Goal: Book appointment/travel/reservation

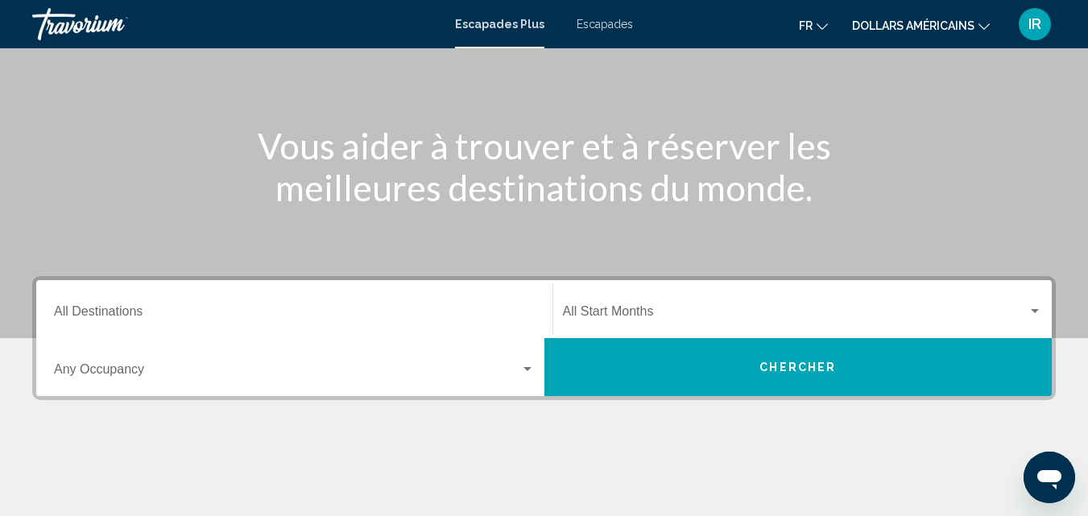
scroll to position [148, 0]
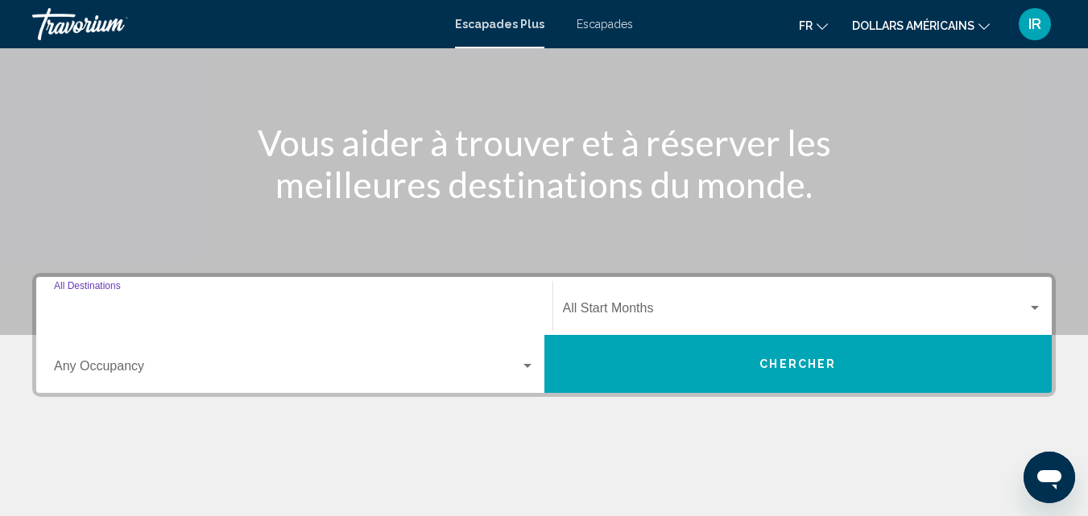
click at [425, 308] on input "Destination All Destinations" at bounding box center [294, 311] width 481 height 14
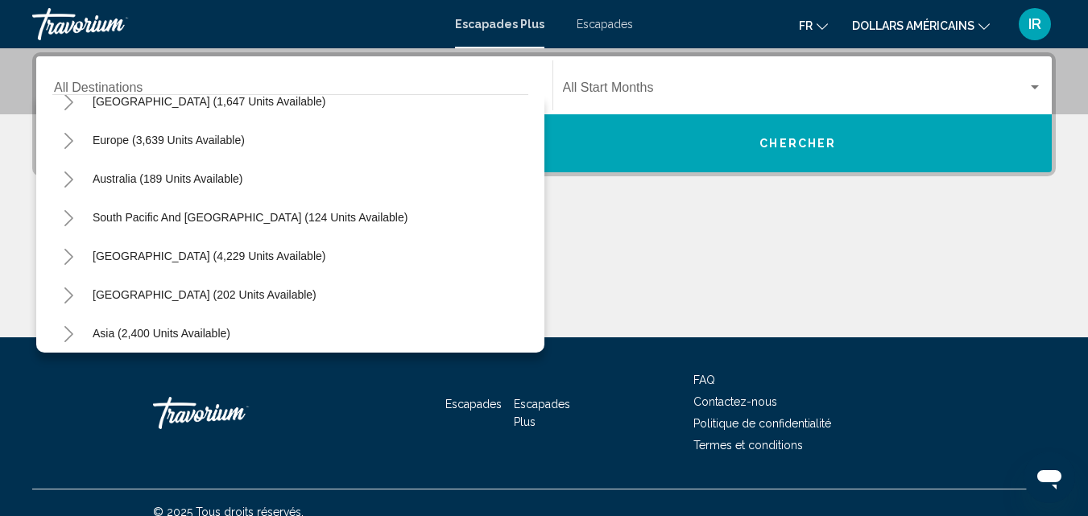
scroll to position [177, 0]
click at [222, 335] on span "Asia (2,400 units available)" at bounding box center [162, 331] width 138 height 13
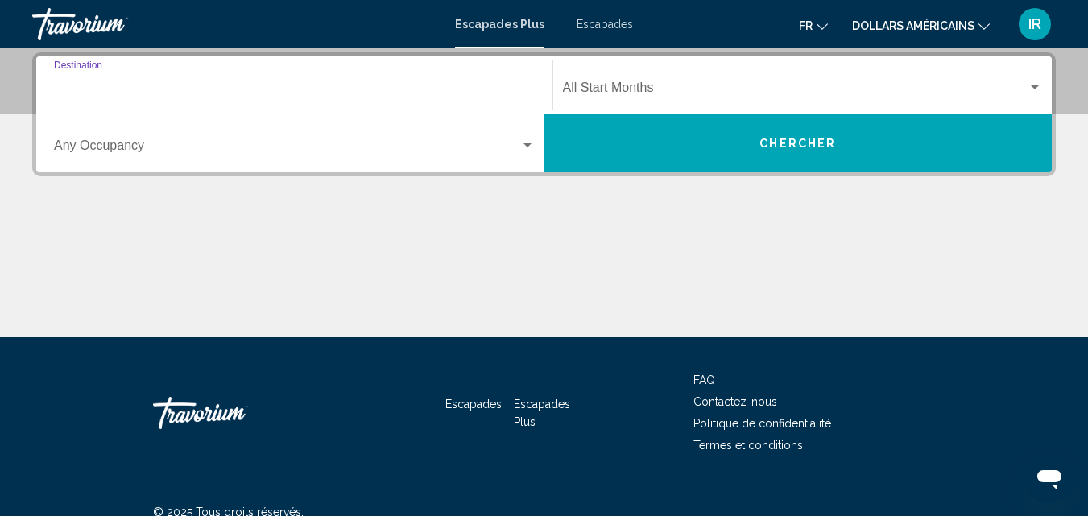
type input "**********"
click at [521, 155] on div "Widget de recherche" at bounding box center [294, 149] width 481 height 14
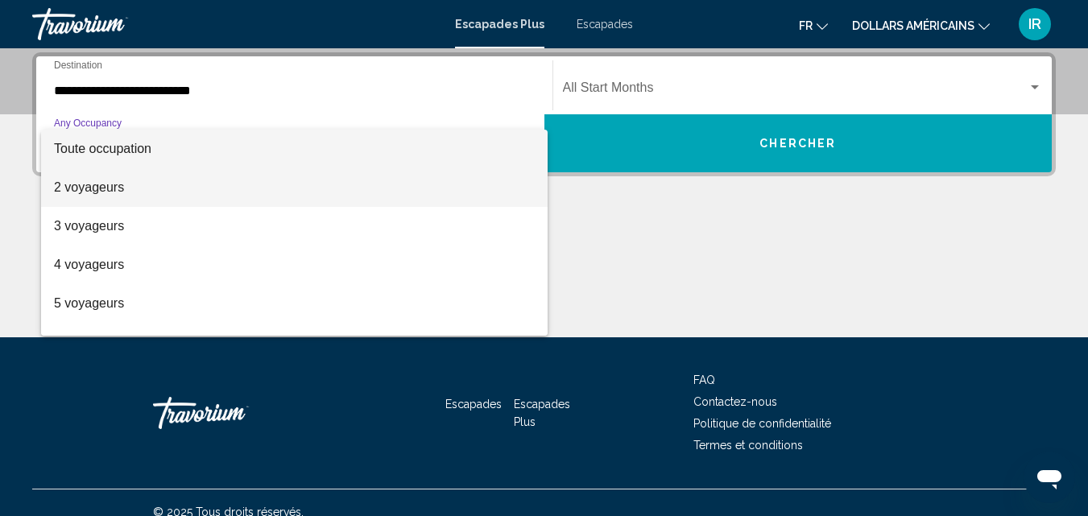
click at [347, 187] on span "2 voyageurs" at bounding box center [294, 187] width 481 height 39
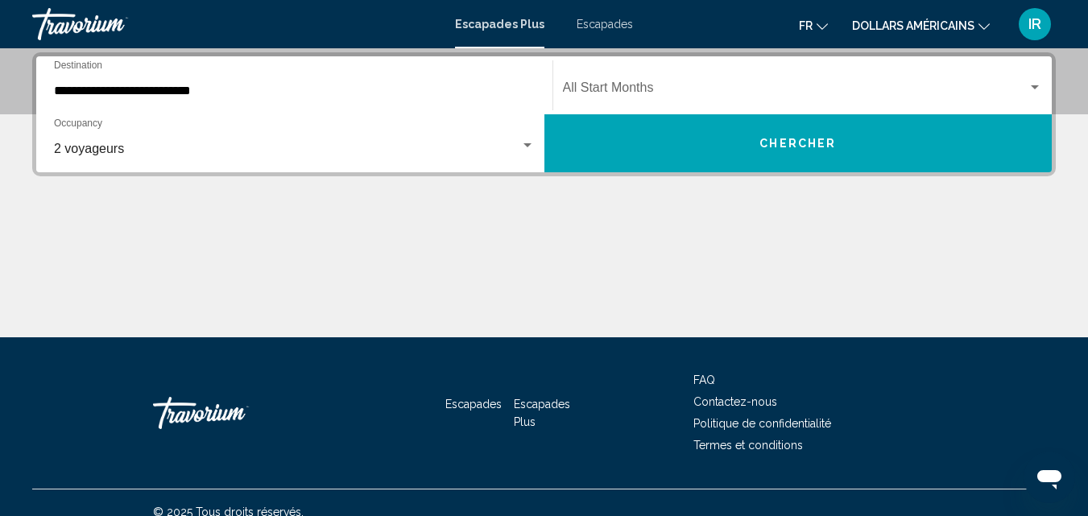
click at [997, 77] on div "Start Month All Start Months" at bounding box center [803, 85] width 480 height 51
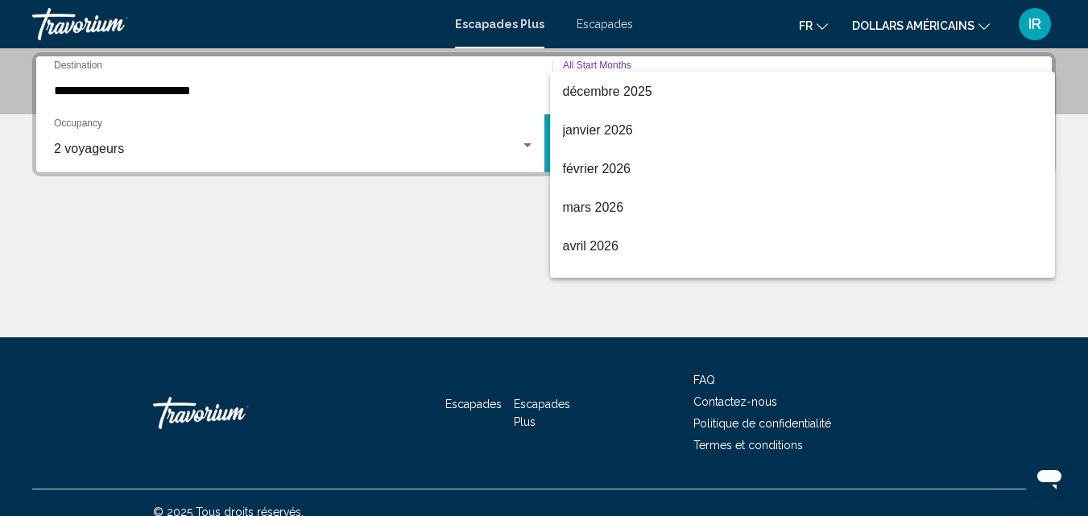
scroll to position [193, 0]
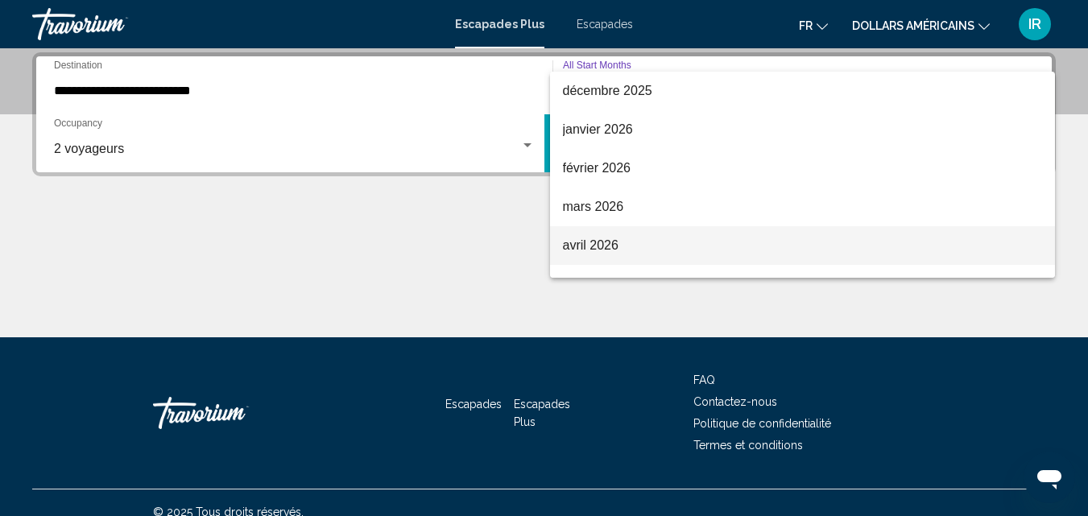
click at [839, 243] on span "avril 2026" at bounding box center [803, 245] width 480 height 39
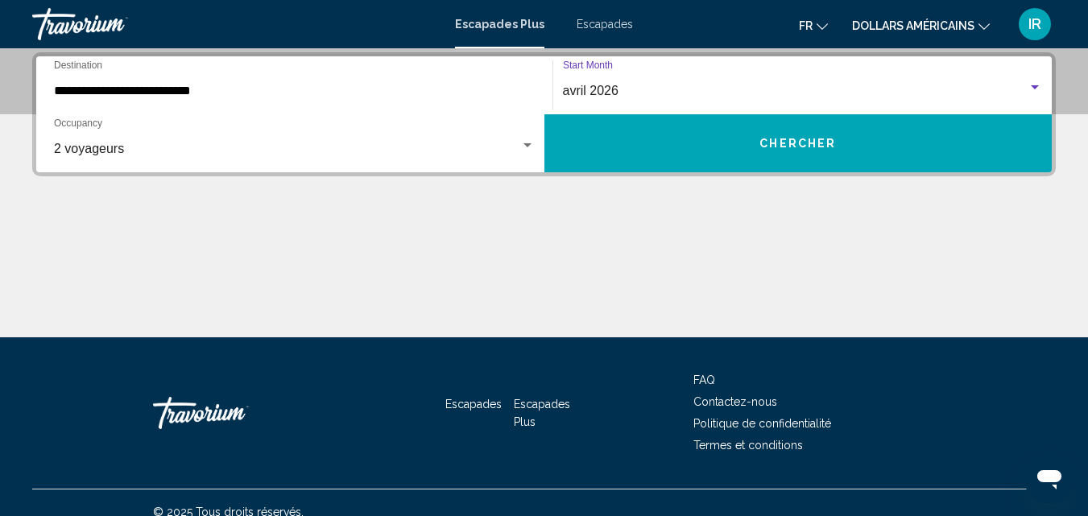
click at [823, 149] on span "Chercher" at bounding box center [797, 144] width 77 height 13
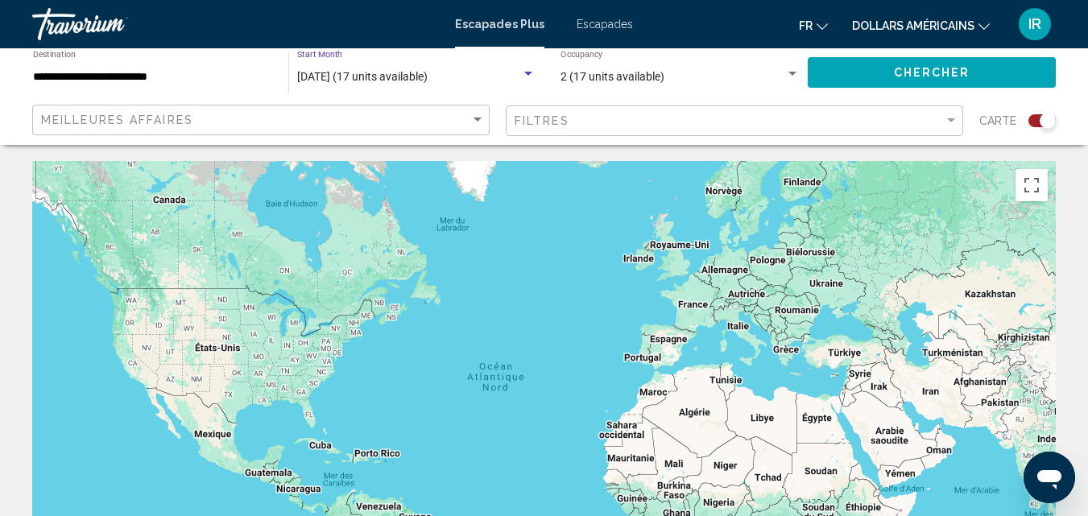
click at [524, 69] on div "Search widget" at bounding box center [528, 74] width 14 height 13
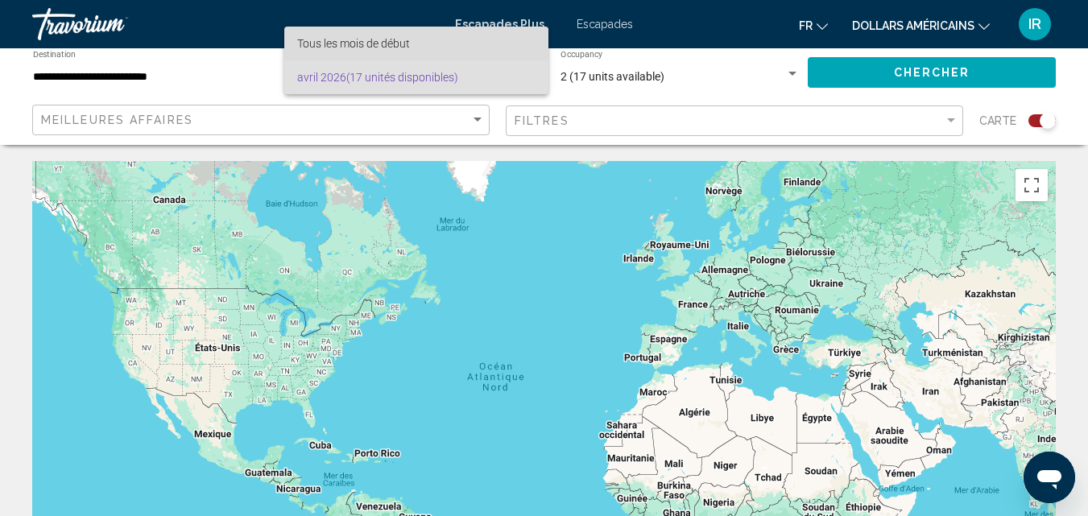
click at [491, 33] on span "Tous les mois de début" at bounding box center [416, 44] width 238 height 34
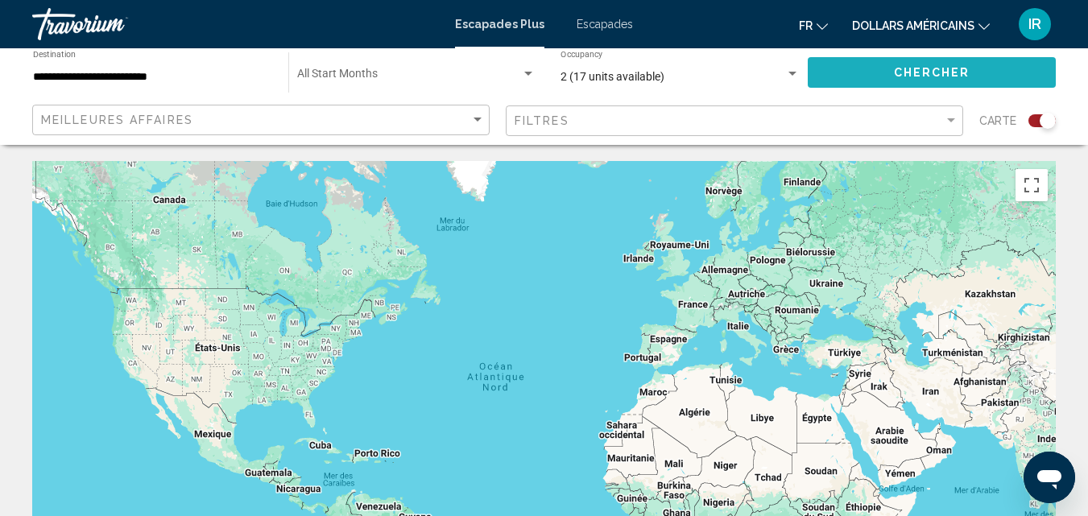
click at [903, 71] on span "Chercher" at bounding box center [932, 73] width 77 height 13
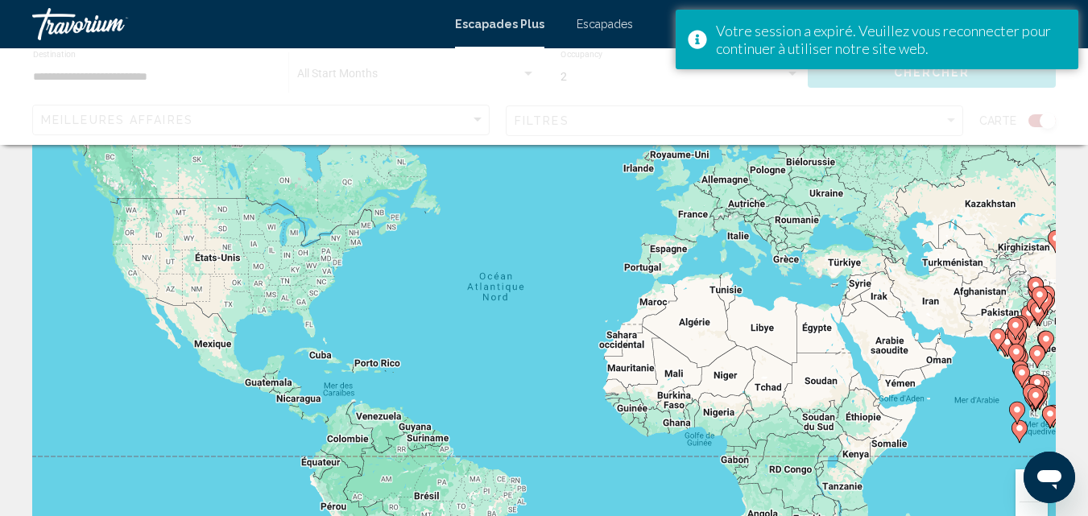
scroll to position [96, 0]
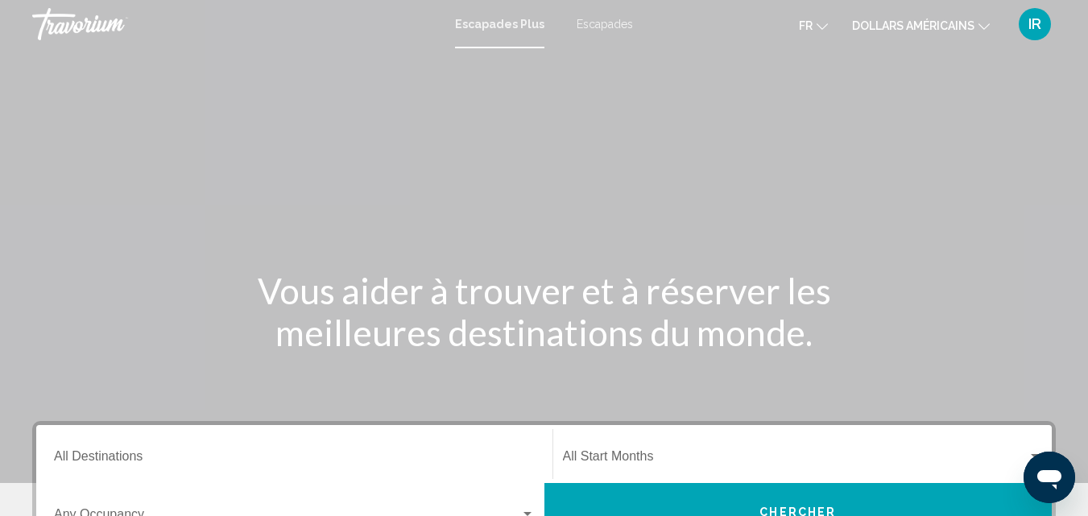
click at [979, 27] on icon "Changer de devise" at bounding box center [984, 26] width 11 height 11
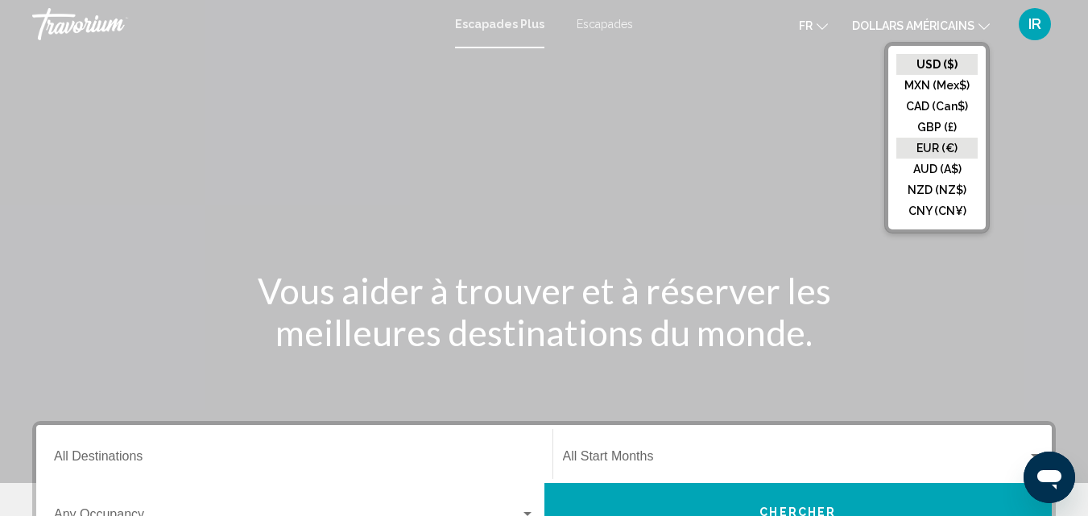
click at [952, 144] on button "EUR (€)" at bounding box center [936, 148] width 81 height 21
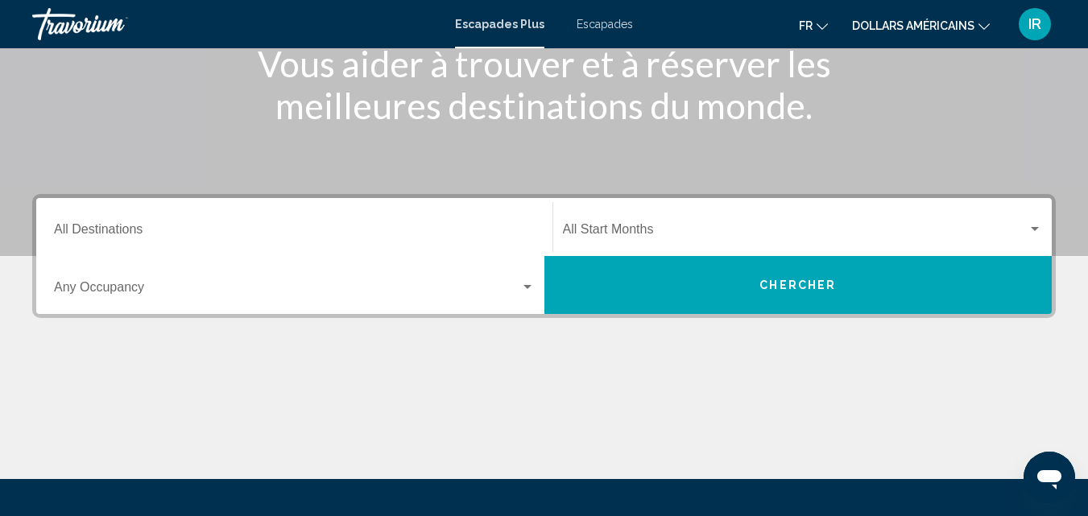
scroll to position [229, 0]
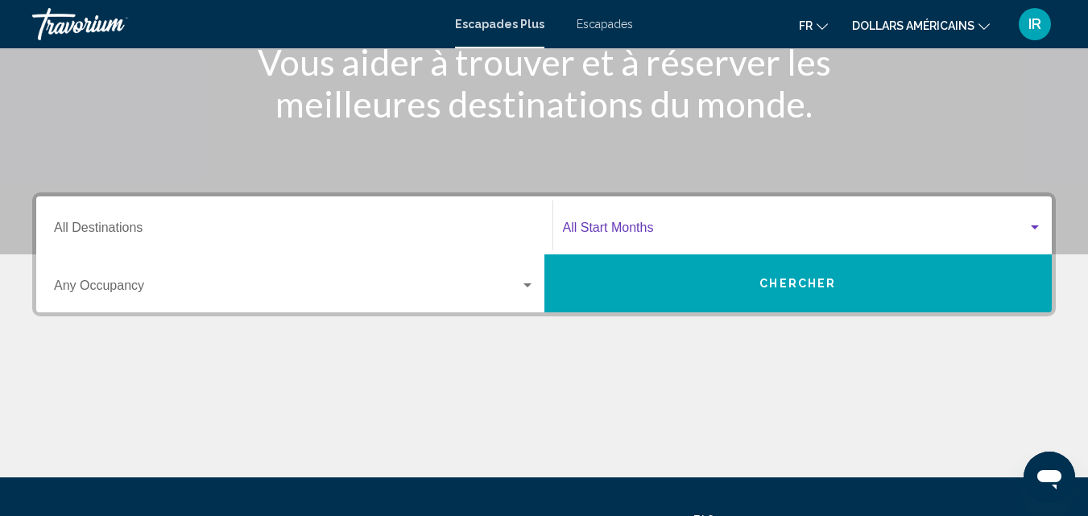
click at [1035, 233] on div "Widget de recherche" at bounding box center [1035, 227] width 14 height 13
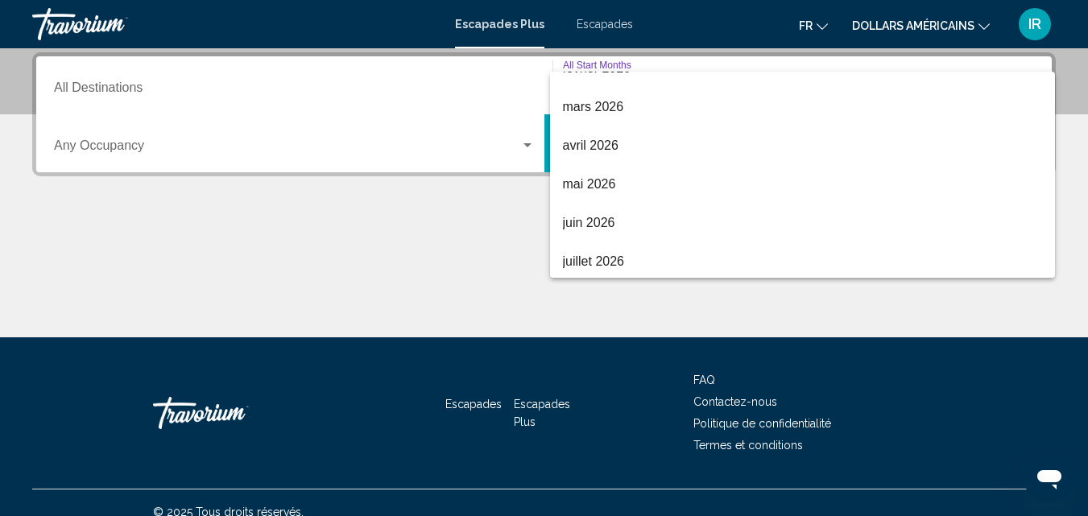
scroll to position [296, 0]
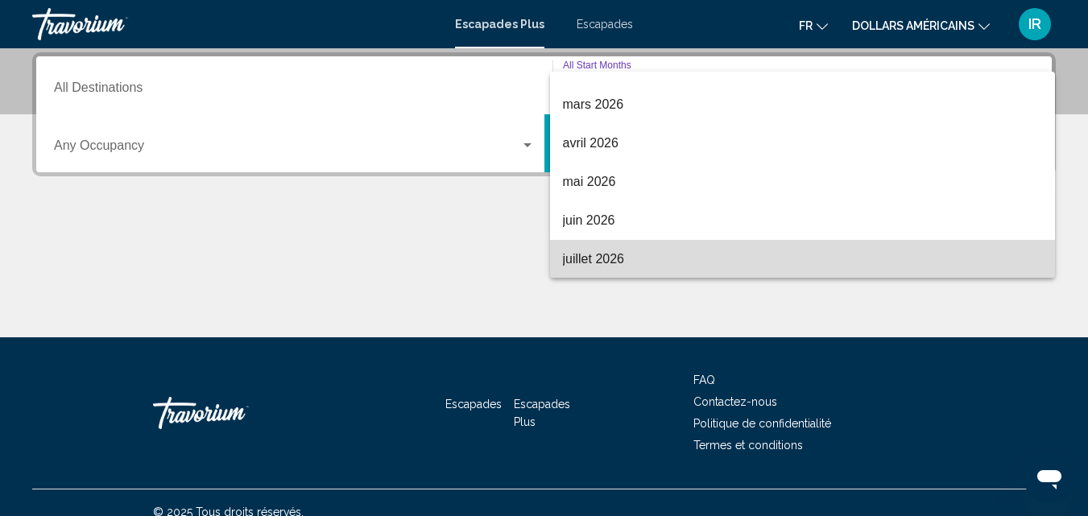
click at [858, 267] on span "juillet 2026" at bounding box center [803, 259] width 480 height 39
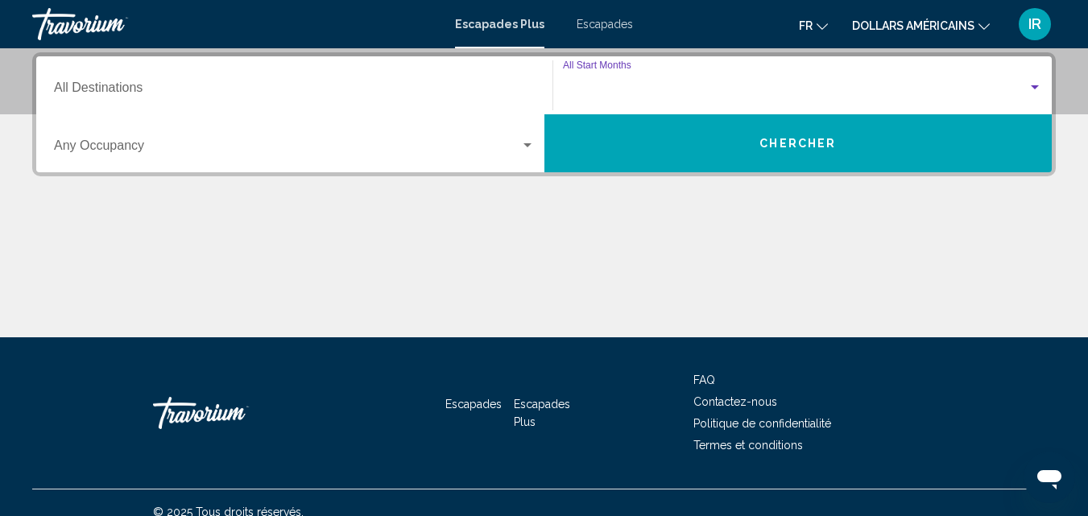
scroll to position [296, 0]
click at [489, 97] on input "Destination All Destinations" at bounding box center [294, 91] width 481 height 14
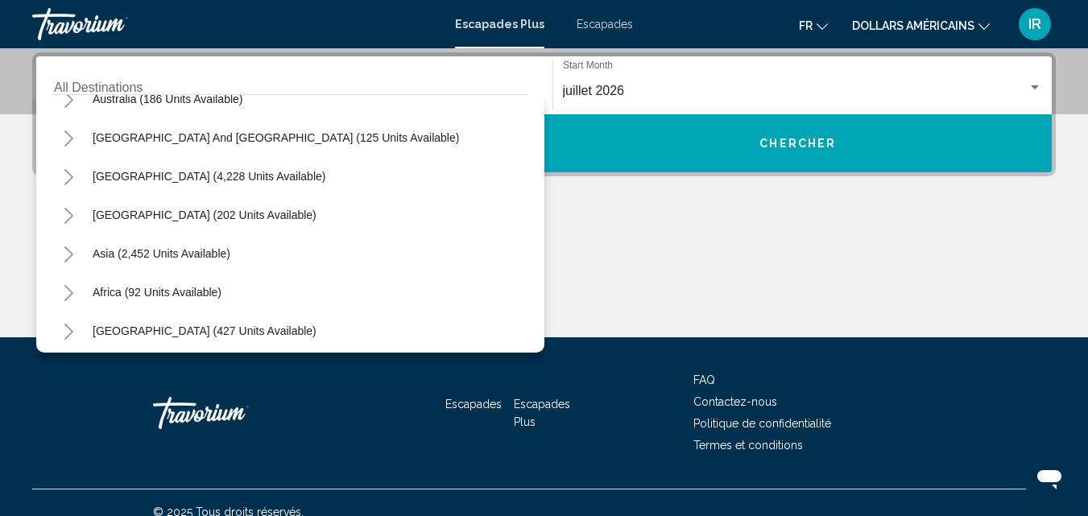
scroll to position [257, 0]
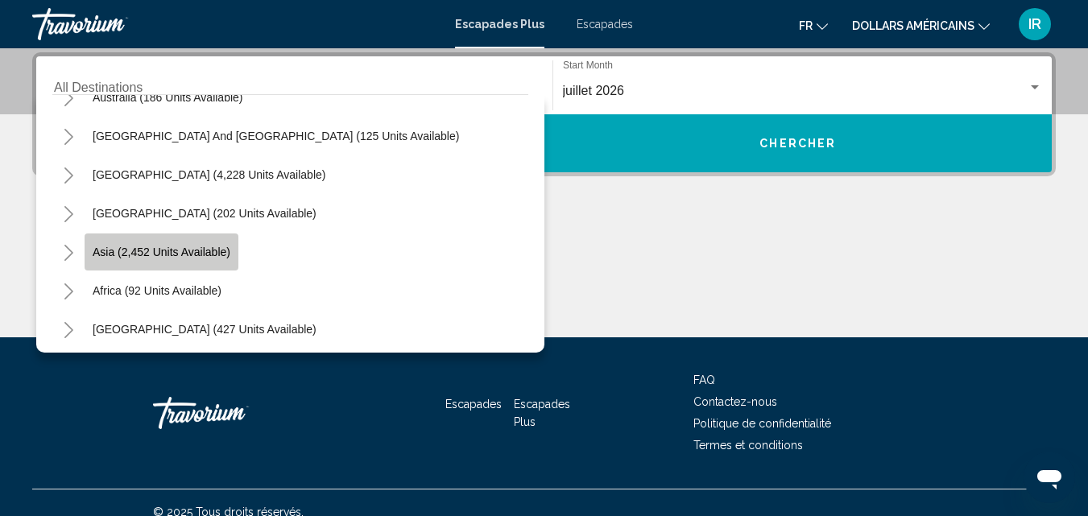
click at [227, 255] on span "Asia (2,452 units available)" at bounding box center [162, 252] width 138 height 13
type input "**********"
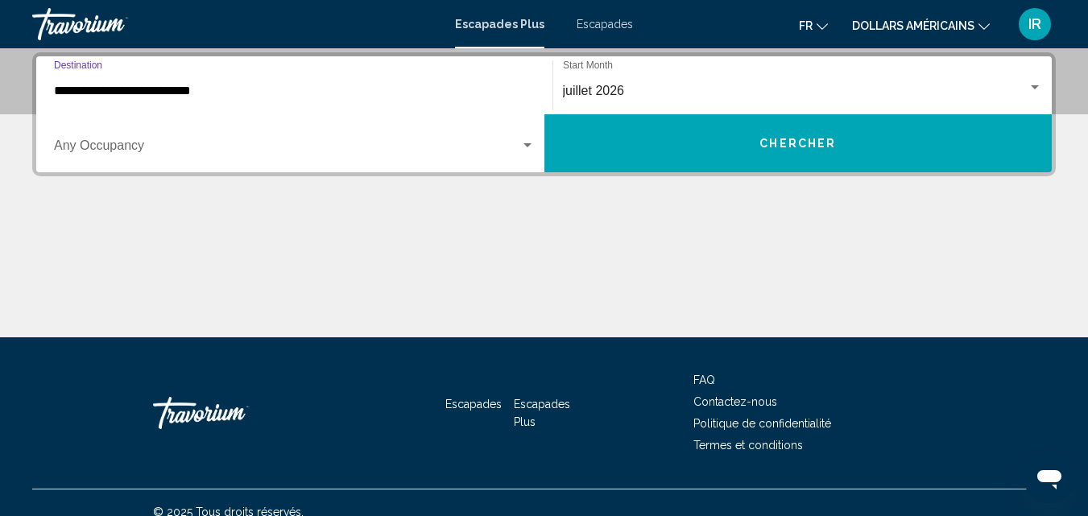
click at [527, 145] on div "Widget de recherche" at bounding box center [528, 145] width 8 height 4
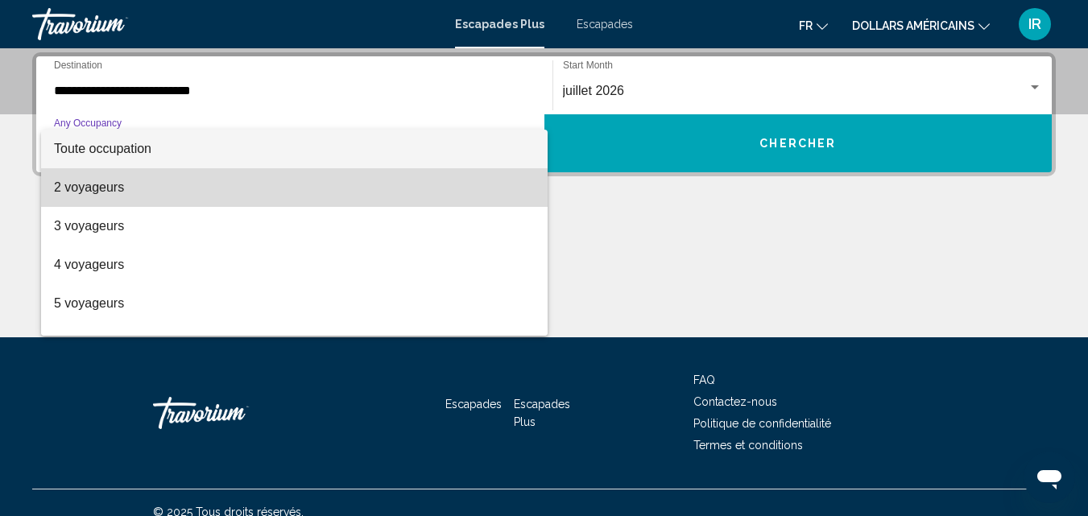
click at [387, 192] on span "2 voyageurs" at bounding box center [294, 187] width 481 height 39
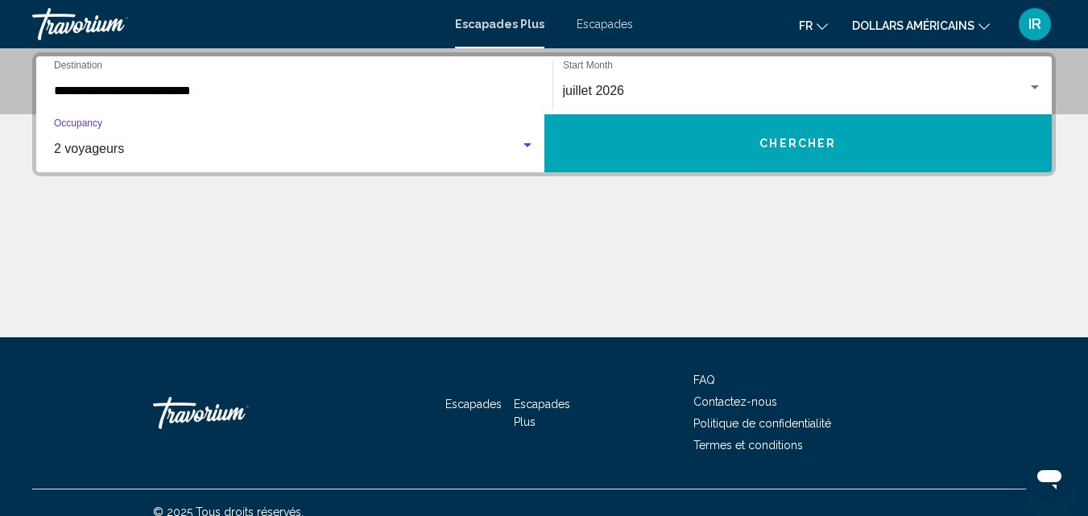
click at [624, 139] on button "Chercher" at bounding box center [798, 143] width 508 height 58
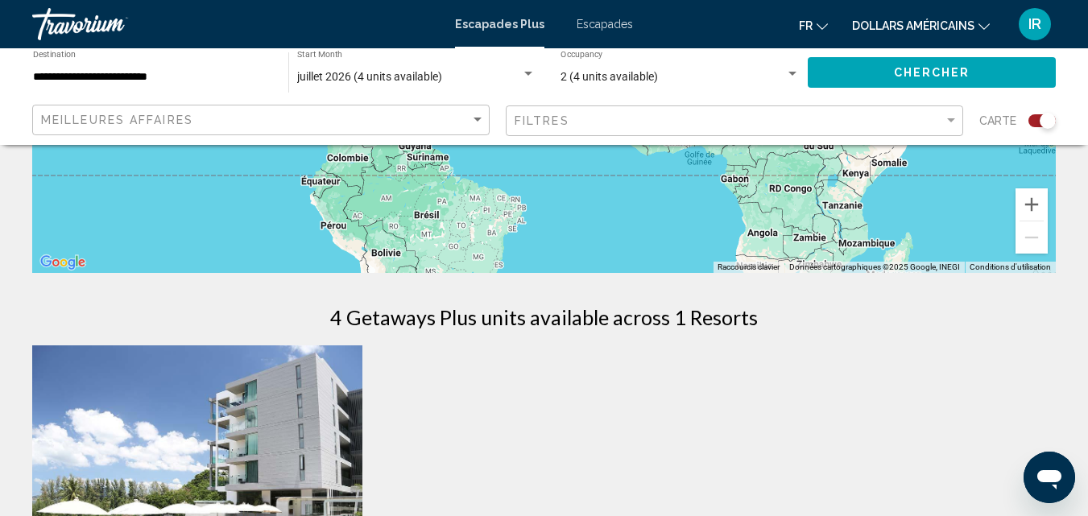
scroll to position [329, 0]
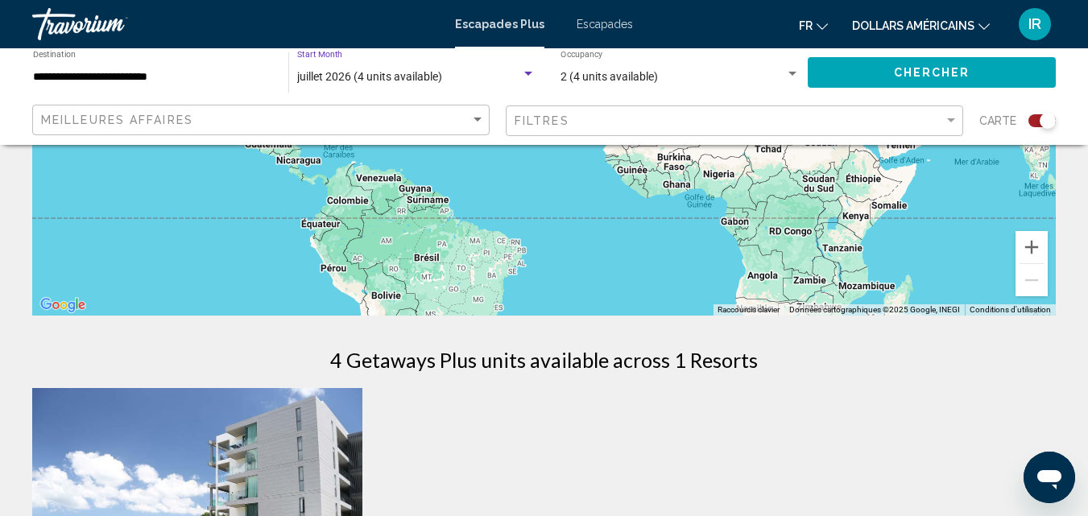
click at [526, 74] on div "Search widget" at bounding box center [528, 74] width 8 height 4
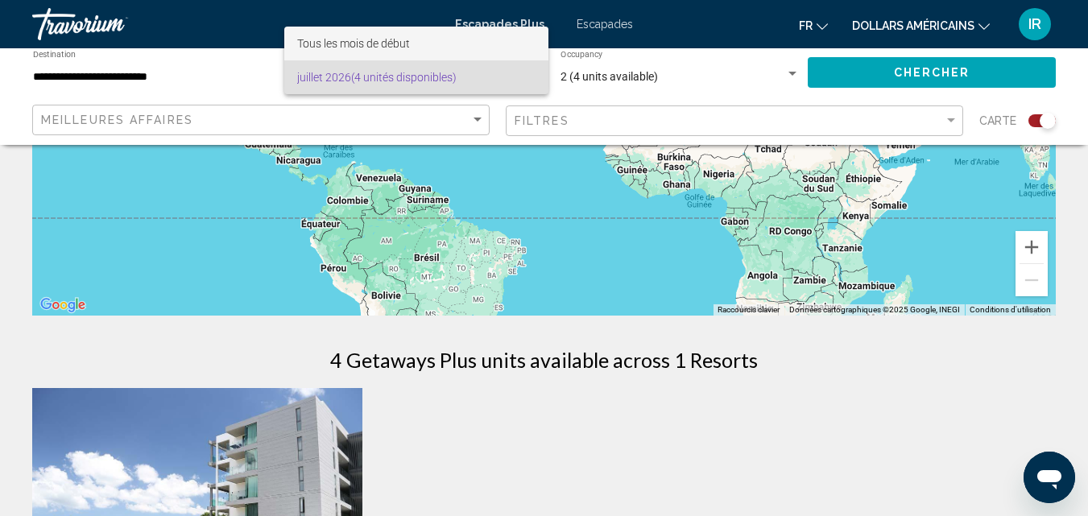
click at [482, 48] on span "Tous les mois de début" at bounding box center [416, 44] width 238 height 34
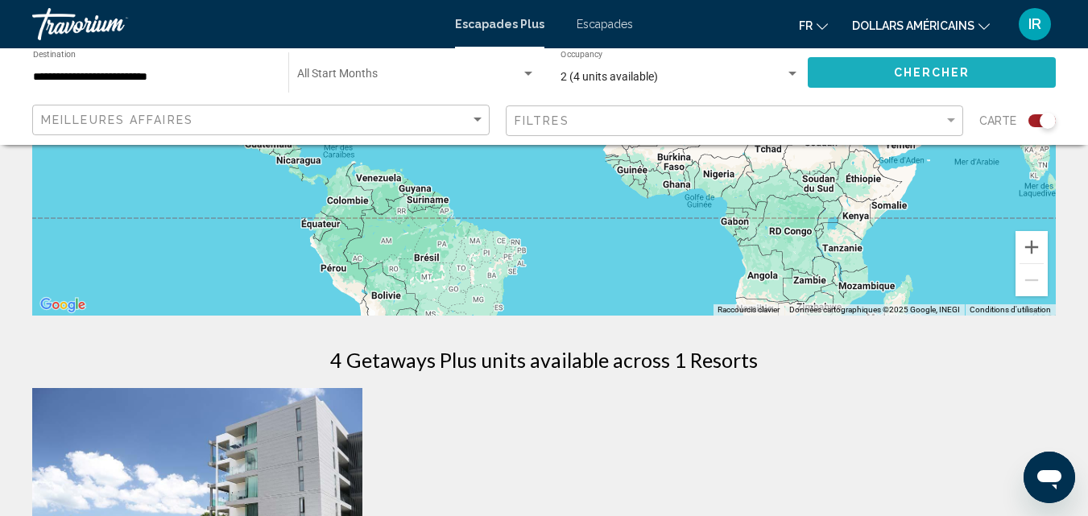
click at [837, 73] on button "Chercher" at bounding box center [932, 72] width 248 height 30
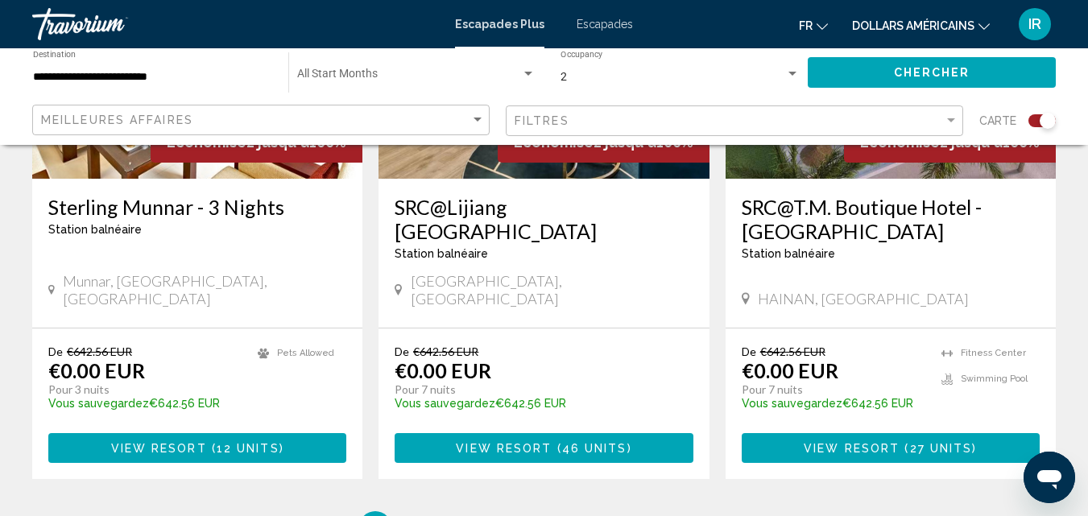
scroll to position [2549, 0]
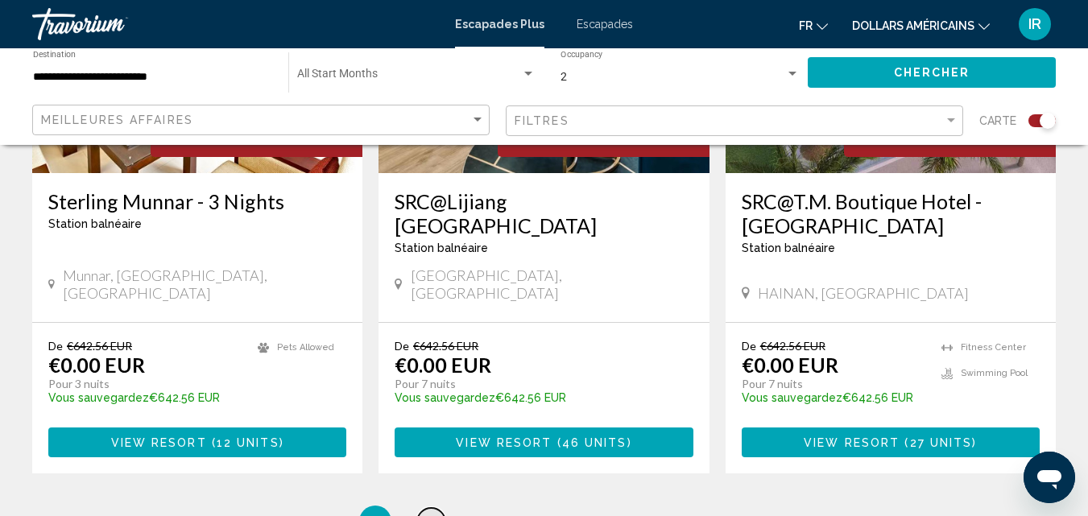
click at [435, 513] on span "2" at bounding box center [432, 522] width 8 height 18
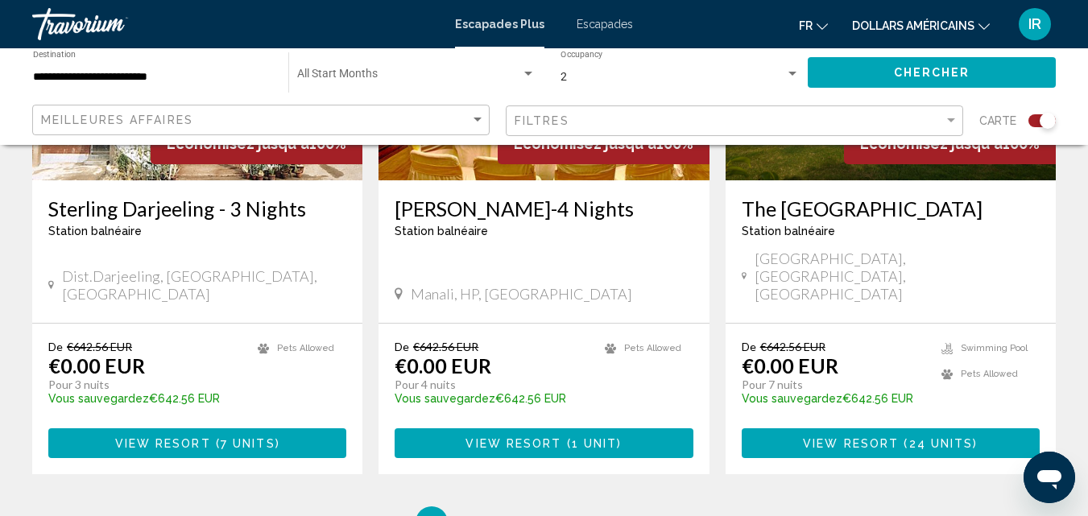
scroll to position [2681, 0]
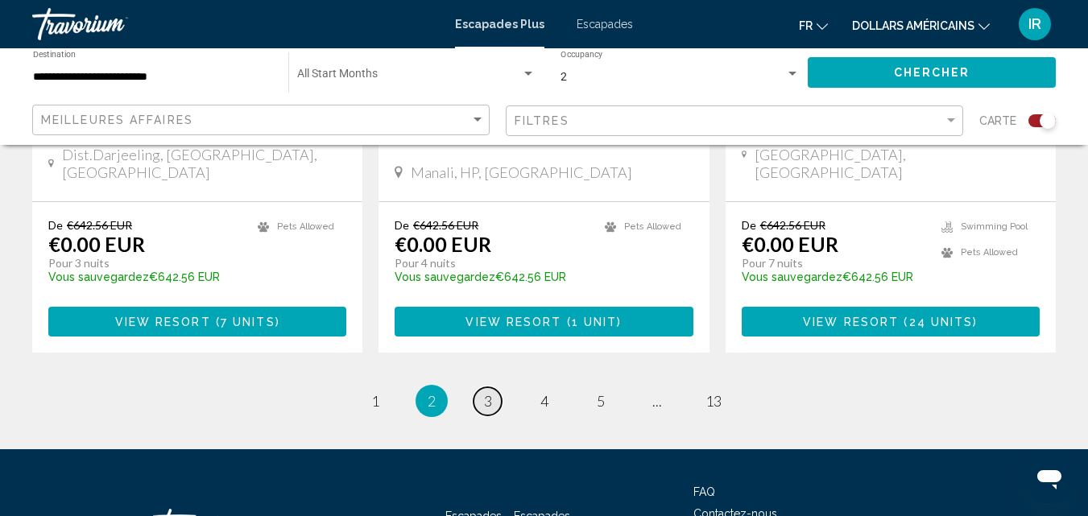
click at [487, 392] on span "3" at bounding box center [488, 401] width 8 height 18
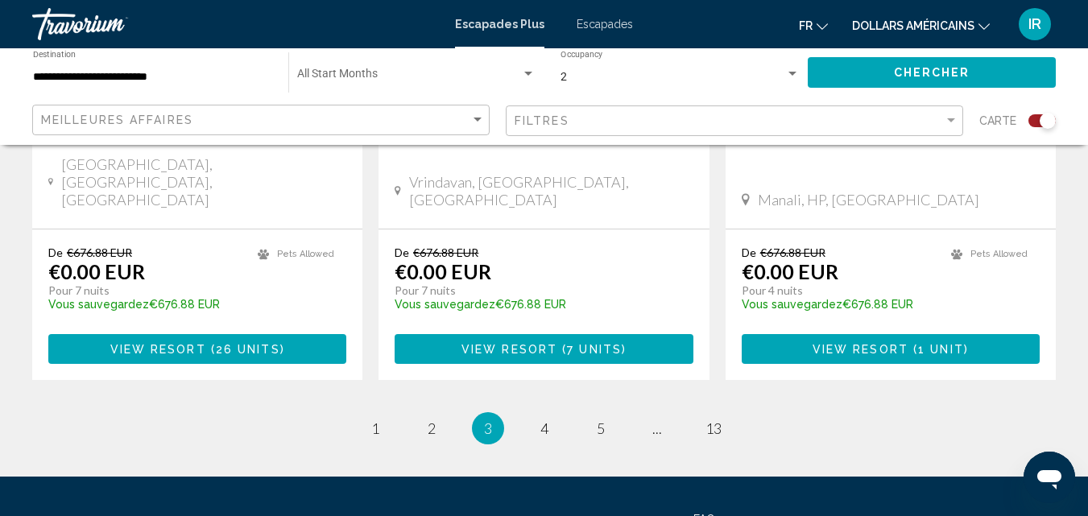
scroll to position [2732, 0]
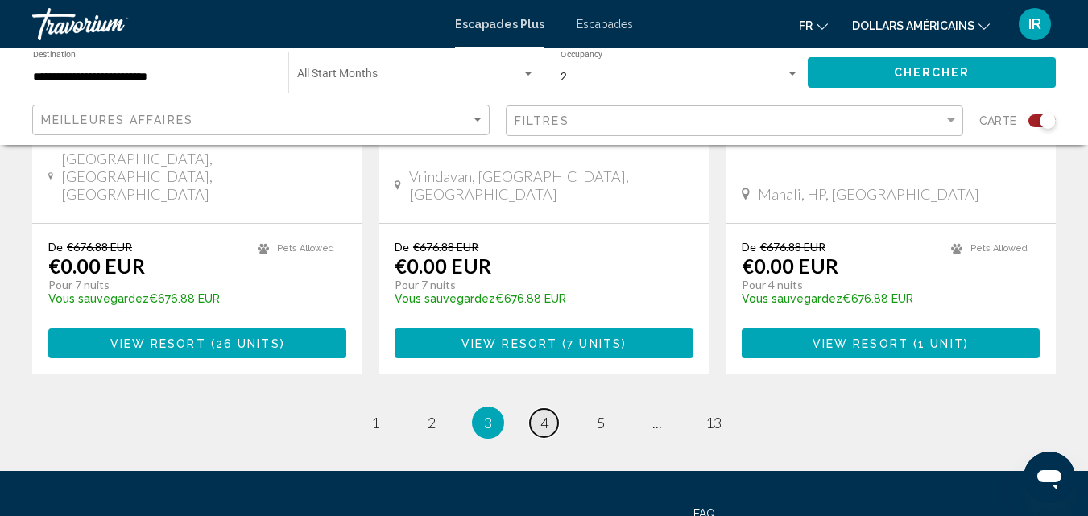
click at [541, 414] on span "4" at bounding box center [544, 423] width 8 height 18
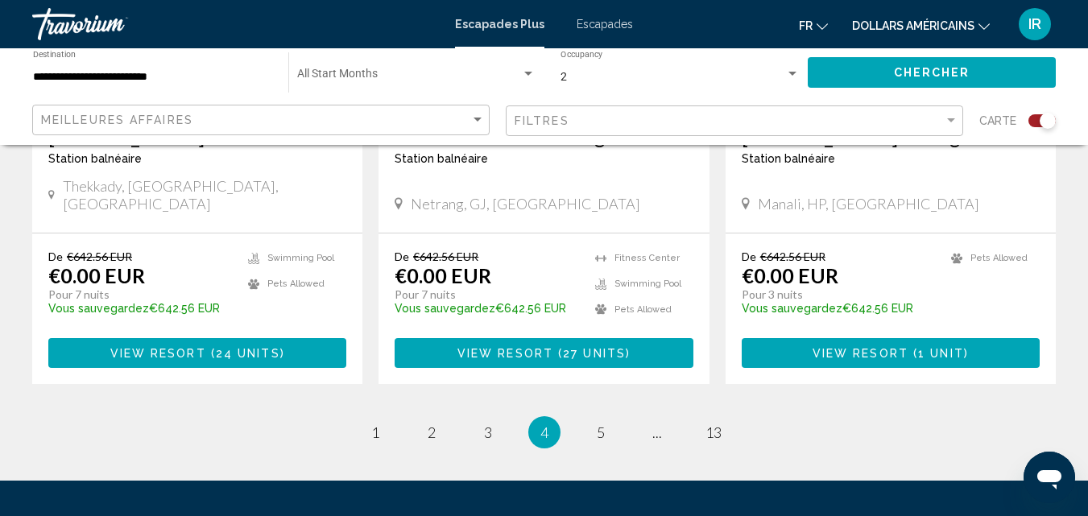
scroll to position [2655, 0]
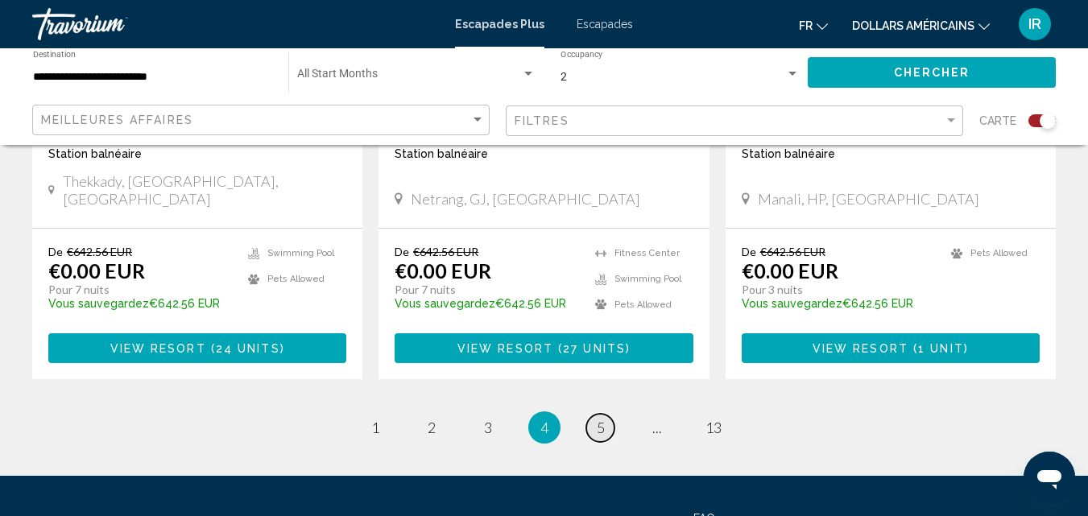
click at [598, 419] on span "5" at bounding box center [601, 428] width 8 height 18
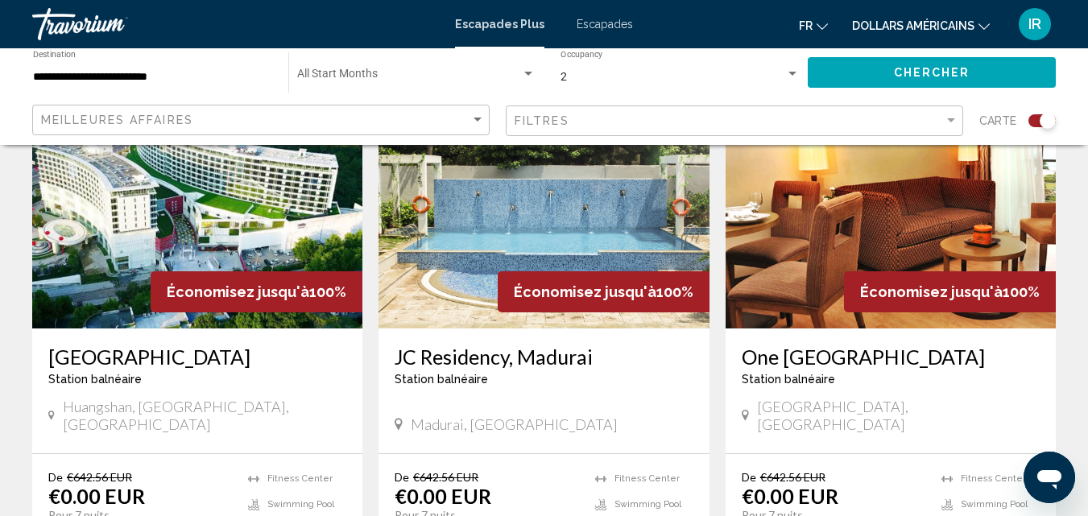
scroll to position [2730, 0]
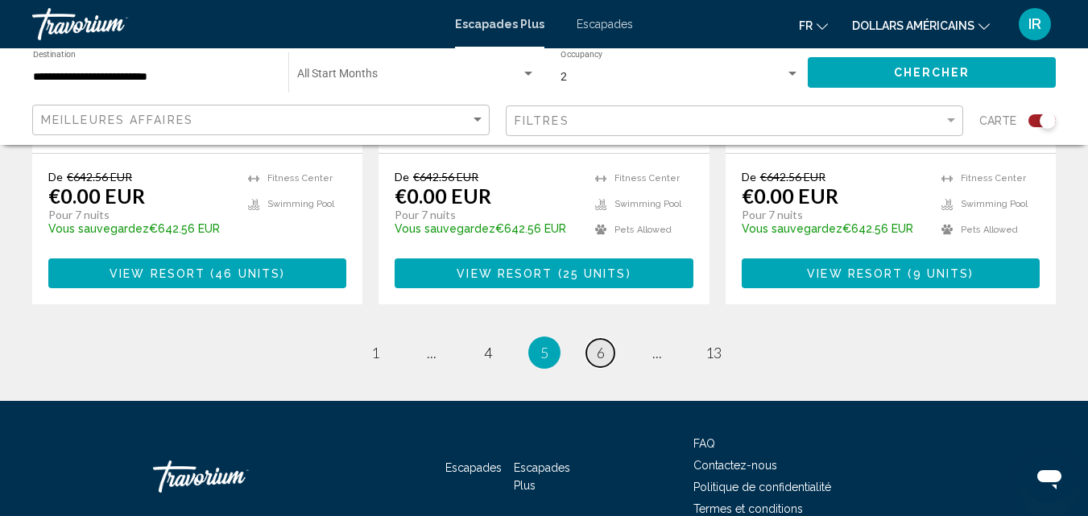
click at [598, 344] on span "6" at bounding box center [601, 353] width 8 height 18
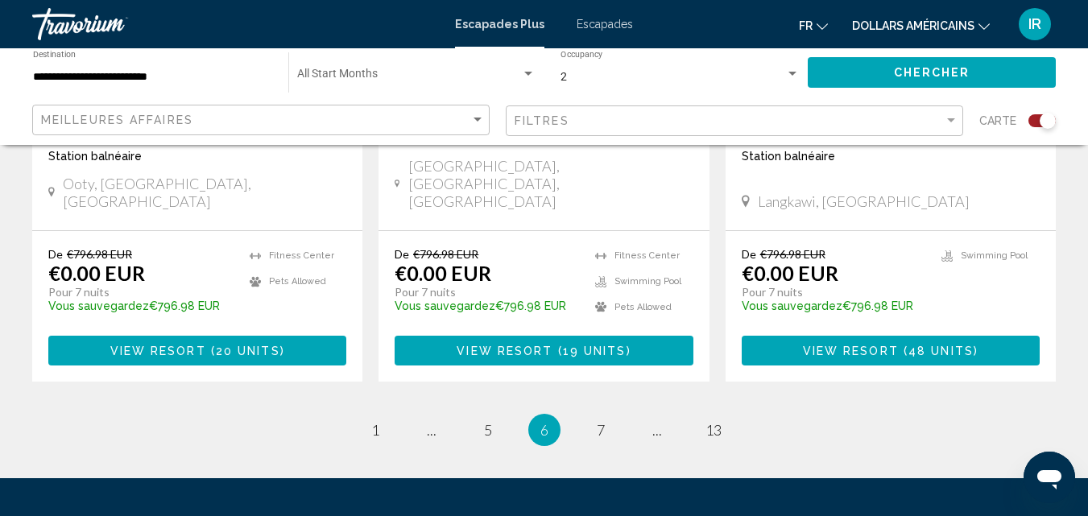
scroll to position [2688, 0]
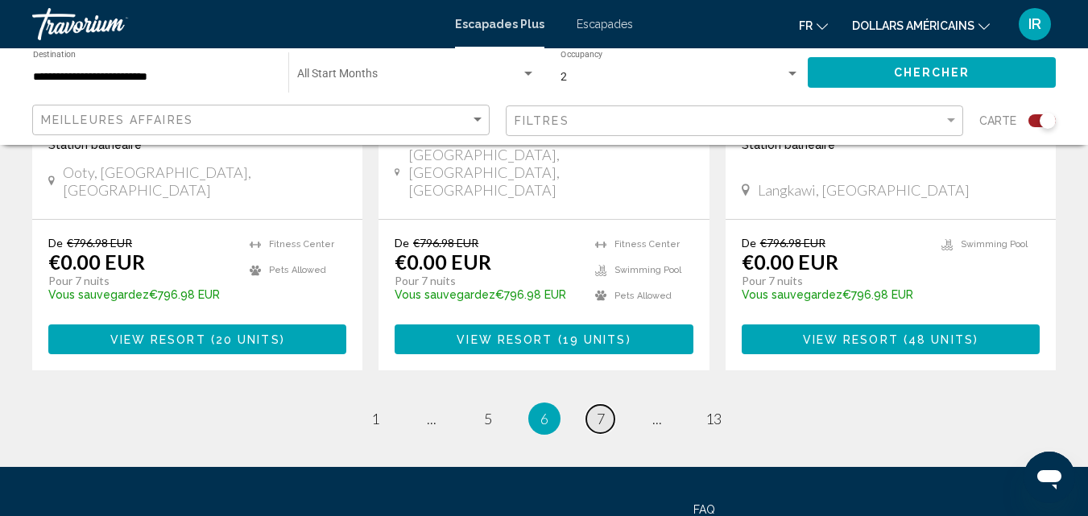
click at [599, 410] on span "7" at bounding box center [601, 419] width 8 height 18
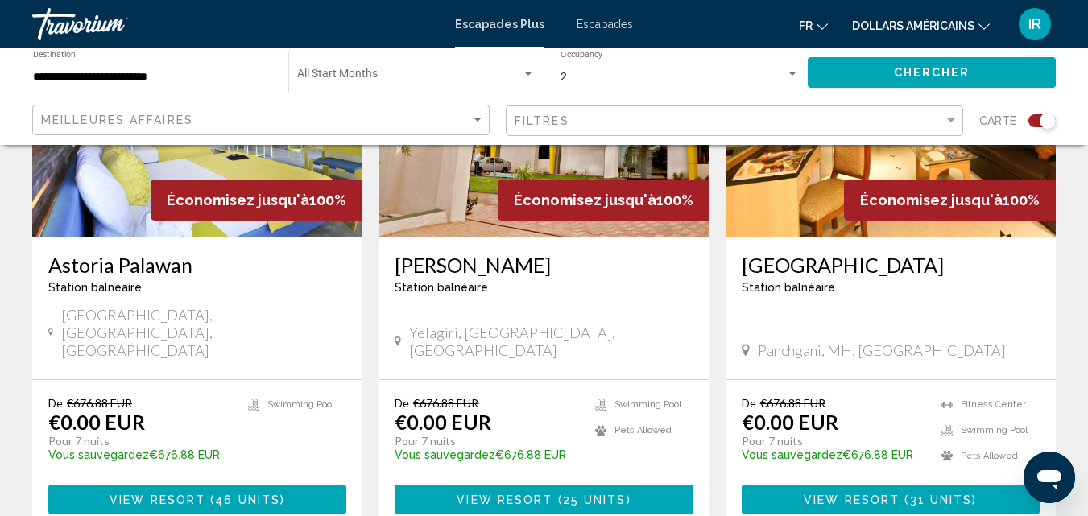
scroll to position [2508, 0]
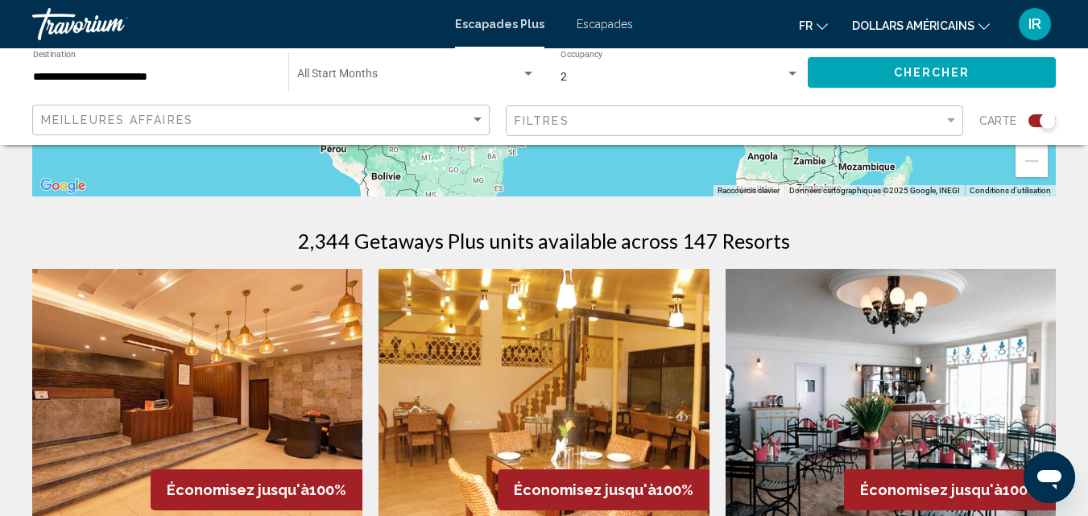
scroll to position [267, 0]
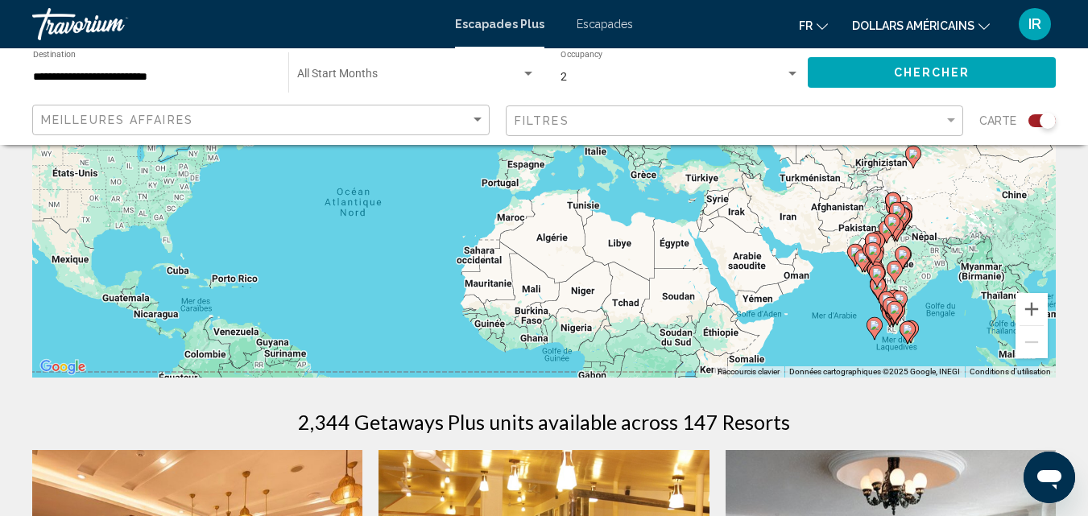
drag, startPoint x: 1024, startPoint y: 188, endPoint x: 873, endPoint y: 282, distance: 177.2
click at [873, 282] on gmp-advanced-marker "Contenu principal" at bounding box center [877, 276] width 16 height 24
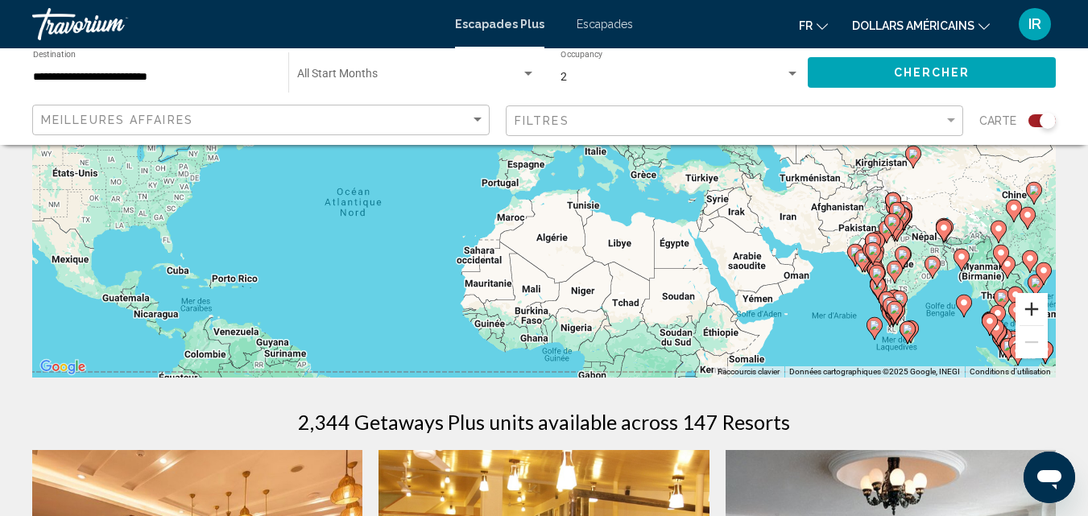
click at [1024, 307] on button "Zoom avant" at bounding box center [1032, 309] width 32 height 32
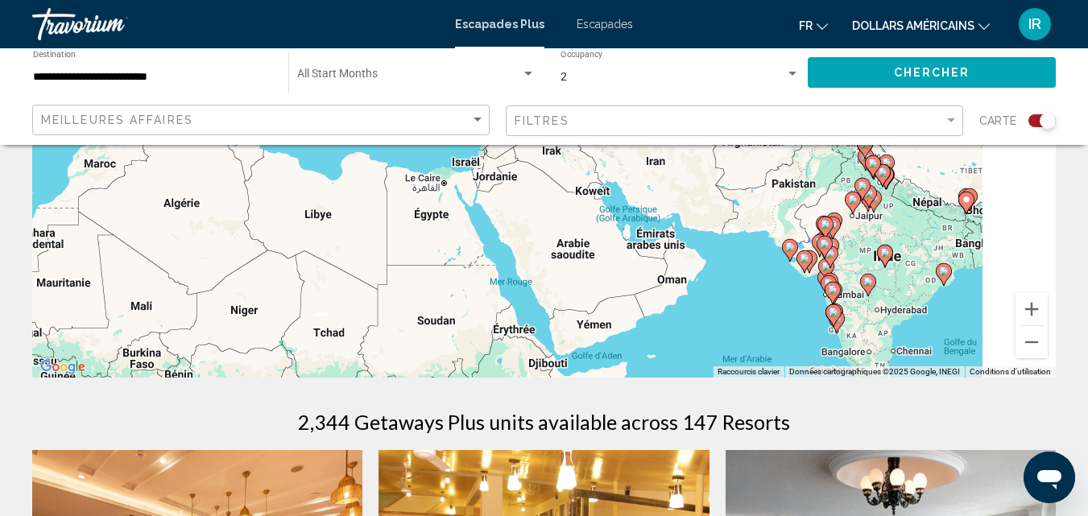
drag, startPoint x: 971, startPoint y: 282, endPoint x: 582, endPoint y: 146, distance: 412.1
click at [582, 146] on div "Pour activer le glissement avec le clavier, appuyez sur Alt+Entrée. Une fois ce…" at bounding box center [544, 135] width 1024 height 483
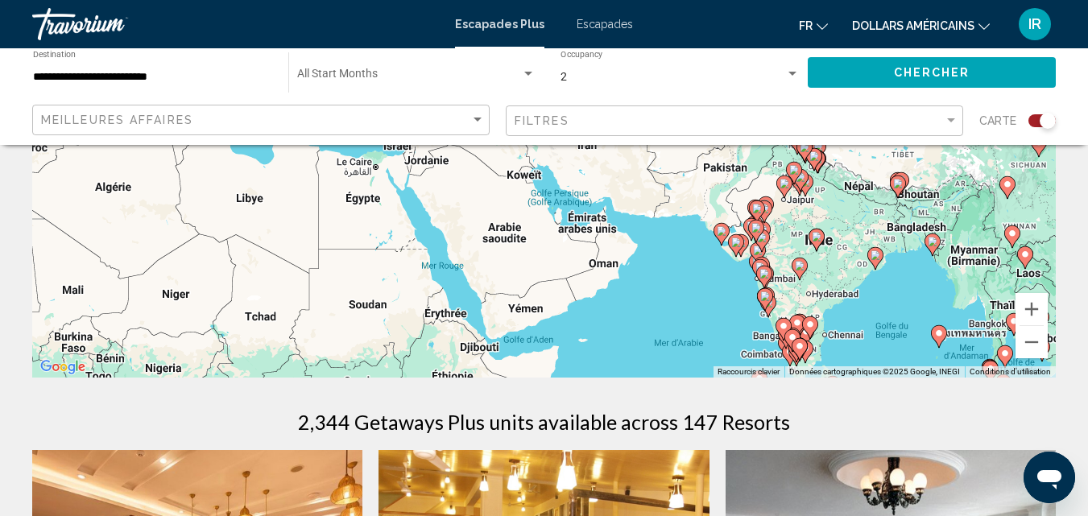
drag, startPoint x: 863, startPoint y: 226, endPoint x: 798, endPoint y: 210, distance: 66.2
click at [798, 210] on div "Pour activer le glissement avec le clavier, appuyez sur Alt+Entrée. Une fois ce…" at bounding box center [544, 135] width 1024 height 483
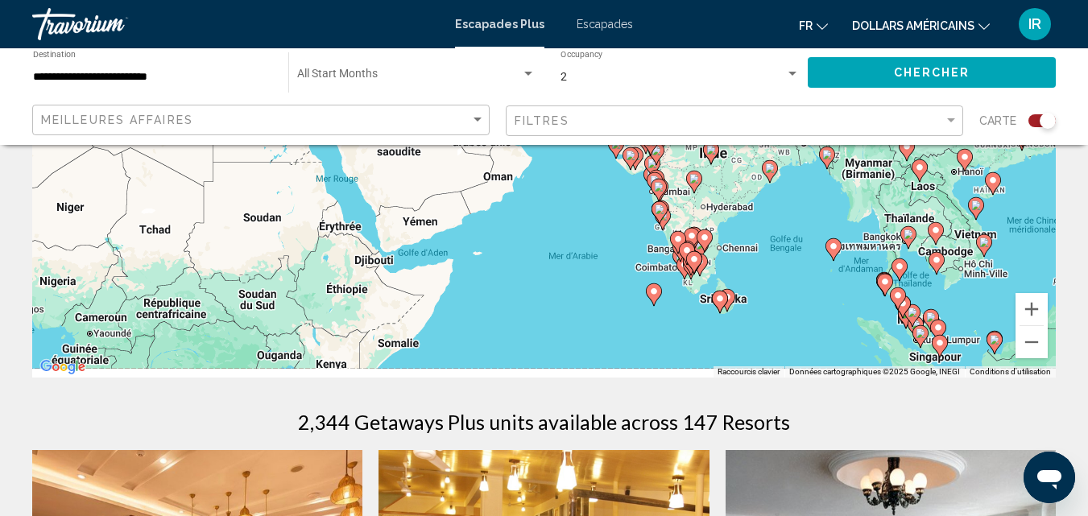
drag, startPoint x: 884, startPoint y: 206, endPoint x: 774, endPoint y: 120, distance: 140.0
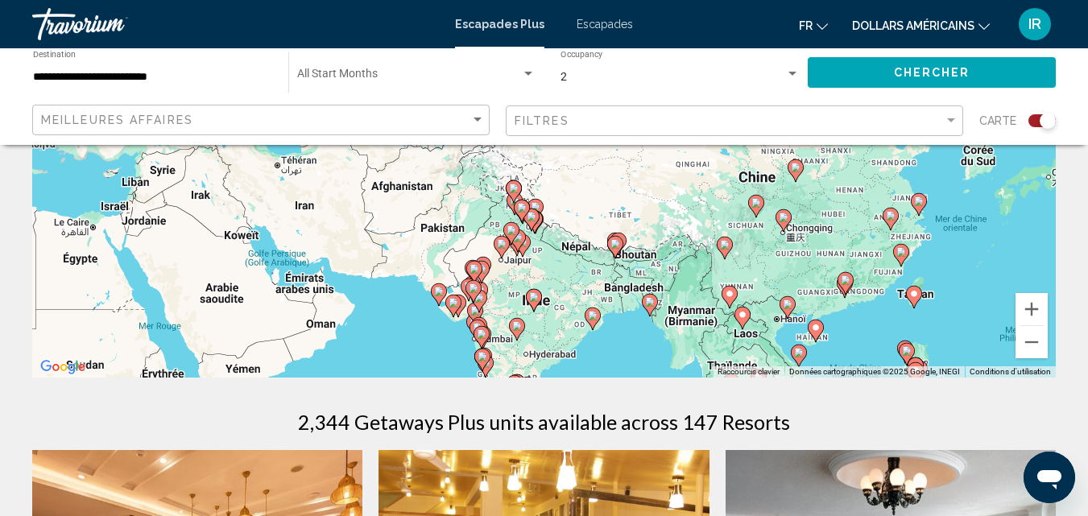
drag, startPoint x: 819, startPoint y: 205, endPoint x: 637, endPoint y: 355, distance: 235.7
click at [637, 355] on div "Pour activer le glissement avec le clavier, appuyez sur Alt+Entrée. Une fois ce…" at bounding box center [544, 135] width 1024 height 483
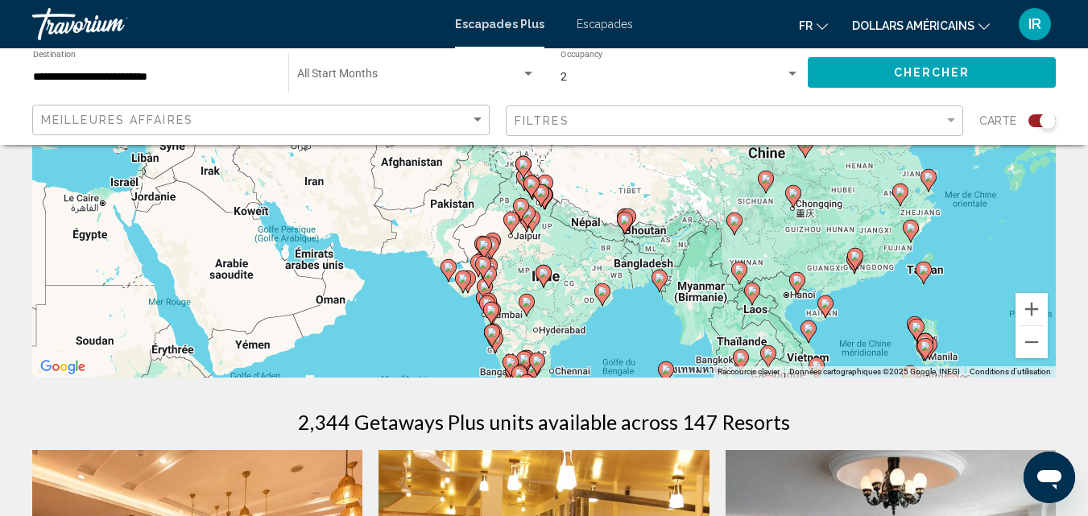
drag, startPoint x: 751, startPoint y: 226, endPoint x: 764, endPoint y: 203, distance: 26.0
click at [764, 203] on div "Pour activer le glissement avec le clavier, appuyez sur Alt+Entrée. Une fois ce…" at bounding box center [544, 135] width 1024 height 483
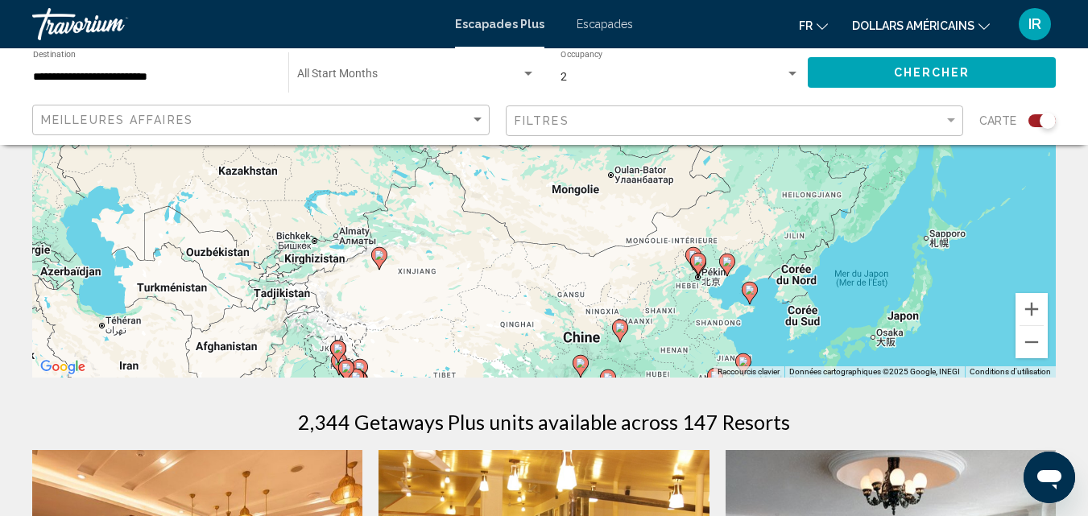
drag, startPoint x: 795, startPoint y: 238, endPoint x: 599, endPoint y: 442, distance: 282.5
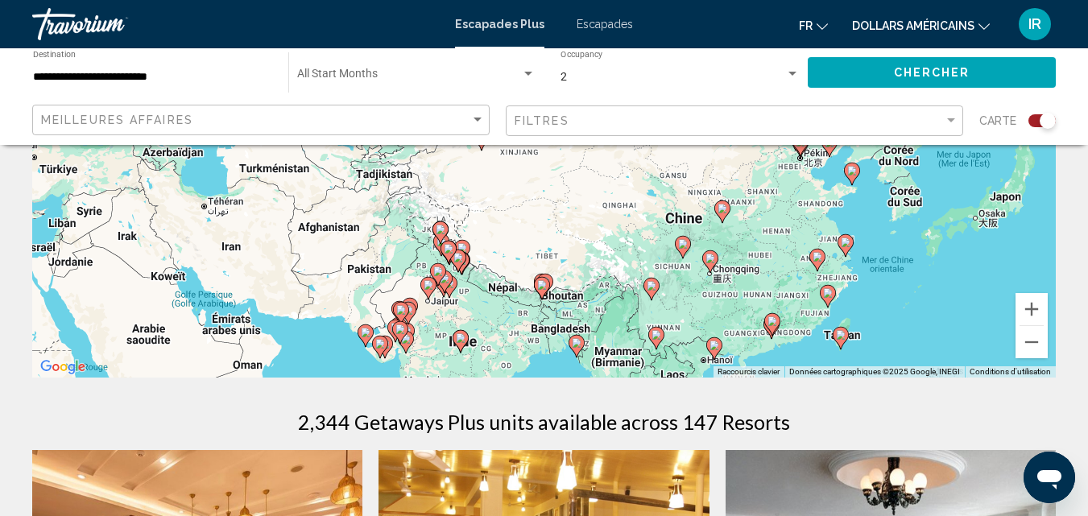
drag, startPoint x: 853, startPoint y: 303, endPoint x: 960, endPoint y: 182, distance: 161.5
click at [960, 182] on div "Pour activer le glissement avec le clavier, appuyez sur Alt+Entrée. Une fois ce…" at bounding box center [544, 135] width 1024 height 483
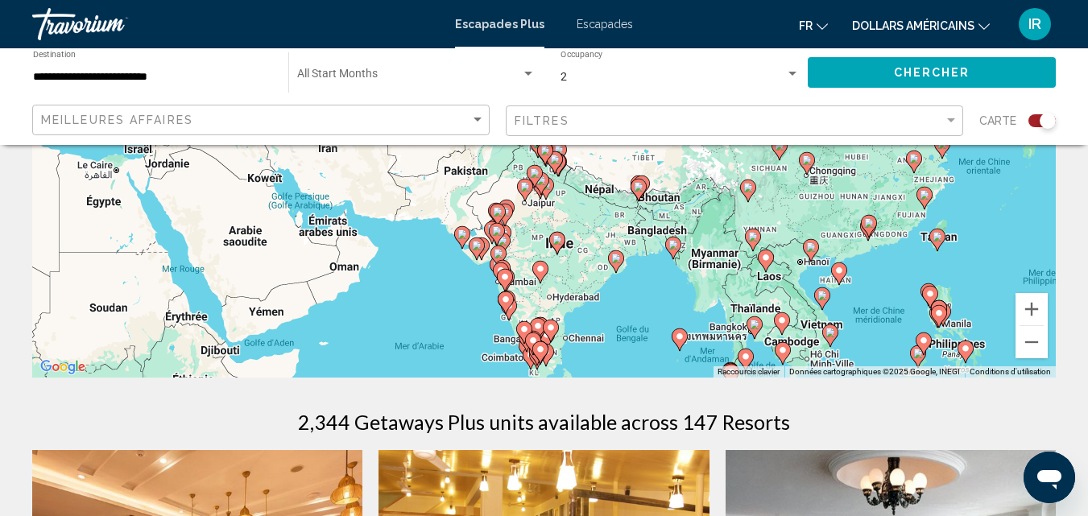
drag, startPoint x: 879, startPoint y: 296, endPoint x: 975, endPoint y: 196, distance: 139.0
click at [975, 196] on div "Pour activer le glissement avec le clavier, appuyez sur Alt+Entrée. Une fois ce…" at bounding box center [544, 135] width 1024 height 483
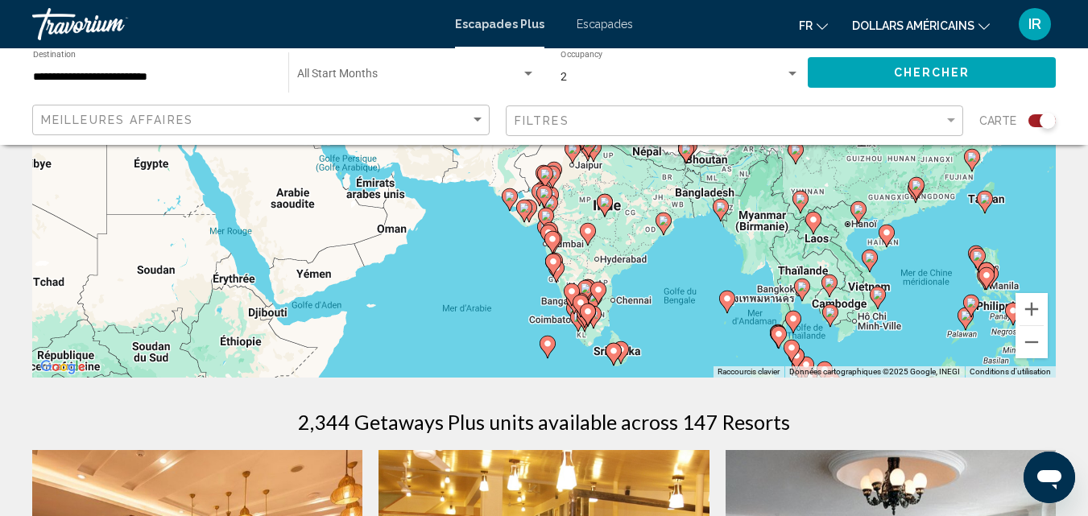
drag, startPoint x: 747, startPoint y: 270, endPoint x: 796, endPoint y: 239, distance: 57.9
click at [796, 239] on div "Pour activer le glissement avec le clavier, appuyez sur Alt+Entrée. Une fois ce…" at bounding box center [544, 135] width 1024 height 483
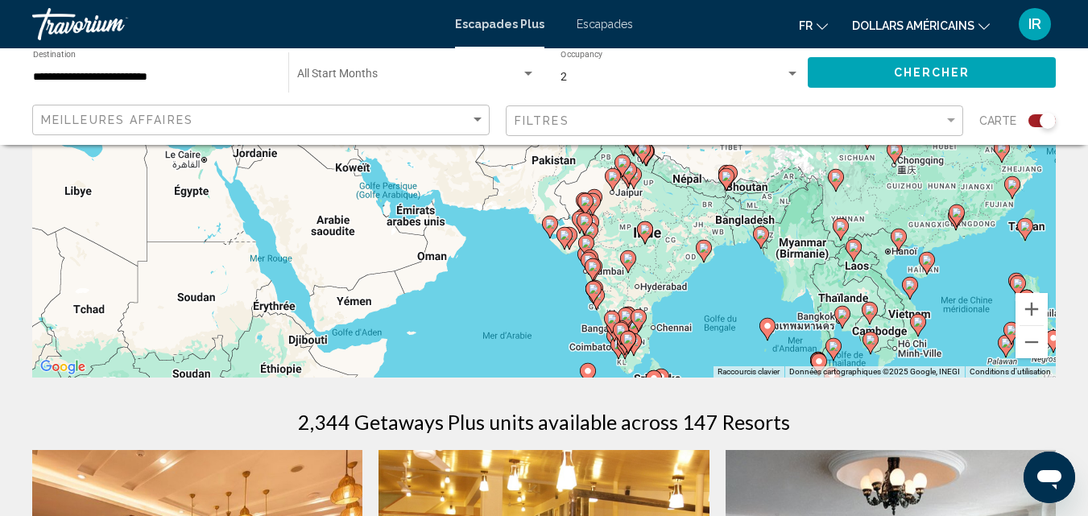
drag, startPoint x: 700, startPoint y: 256, endPoint x: 783, endPoint y: 209, distance: 95.6
click at [783, 209] on div "Pour activer le glissement avec le clavier, appuyez sur Alt+Entrée. Une fois ce…" at bounding box center [544, 135] width 1024 height 483
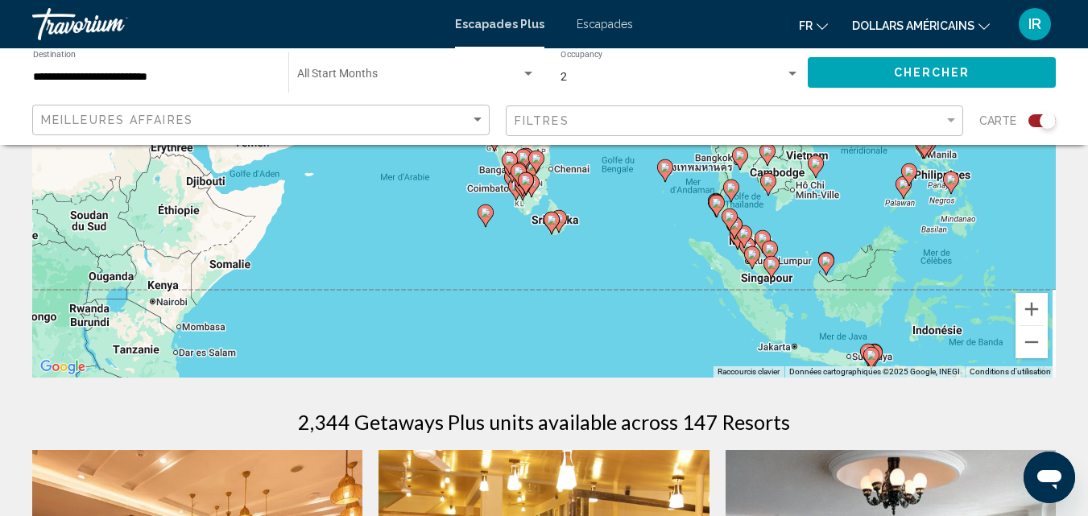
drag, startPoint x: 846, startPoint y: 233, endPoint x: 653, endPoint y: 213, distance: 194.3
click at [653, 213] on div "Pour activer le glissement avec le clavier, appuyez sur Alt+Entrée. Une fois ce…" at bounding box center [544, 135] width 1024 height 483
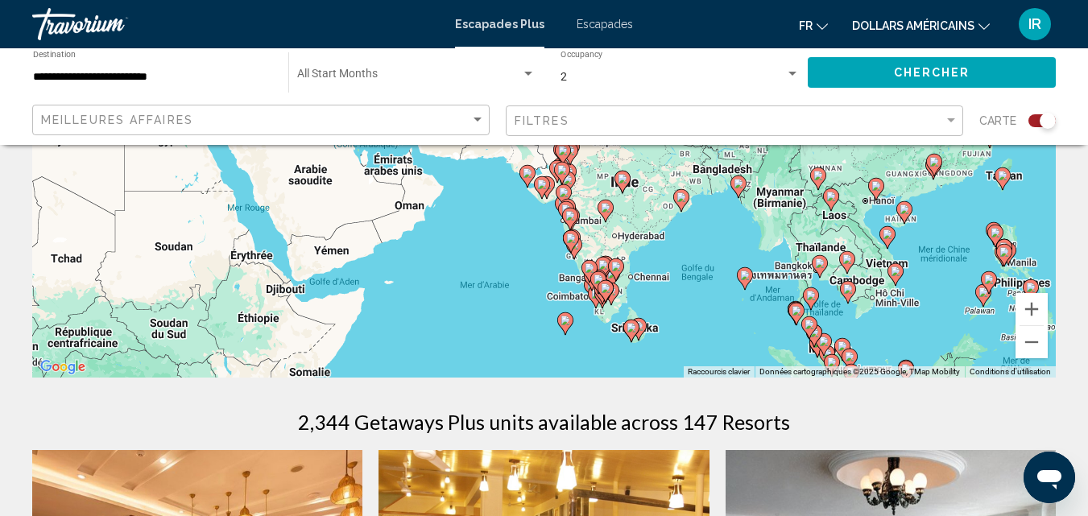
drag, startPoint x: 669, startPoint y: 158, endPoint x: 719, endPoint y: 336, distance: 184.9
click at [719, 336] on div "Pour activer le glissement avec le clavier, appuyez sur Alt+Entrée. Une fois ce…" at bounding box center [544, 135] width 1024 height 483
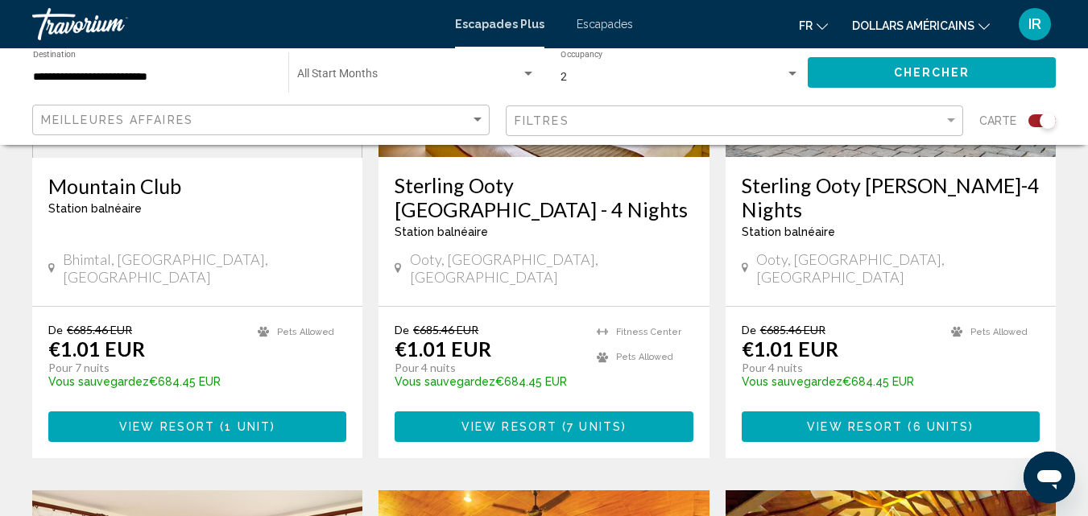
scroll to position [325, 0]
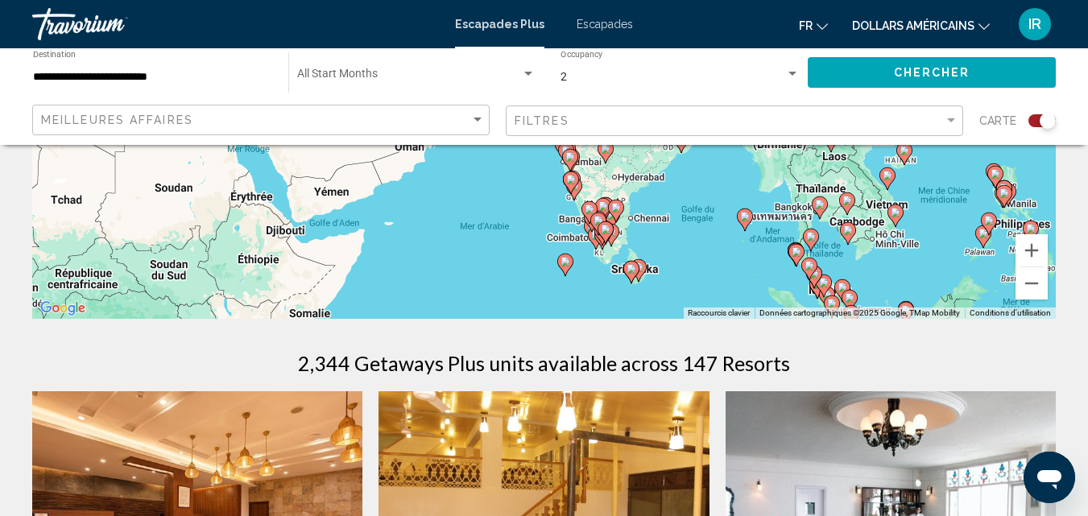
click at [225, 60] on div "**********" at bounding box center [152, 73] width 239 height 44
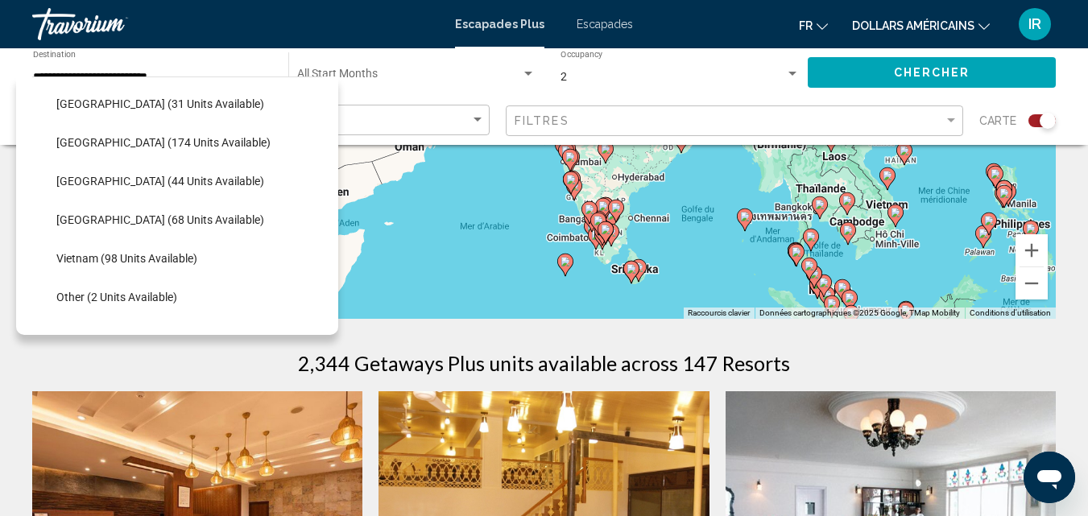
scroll to position [737, 0]
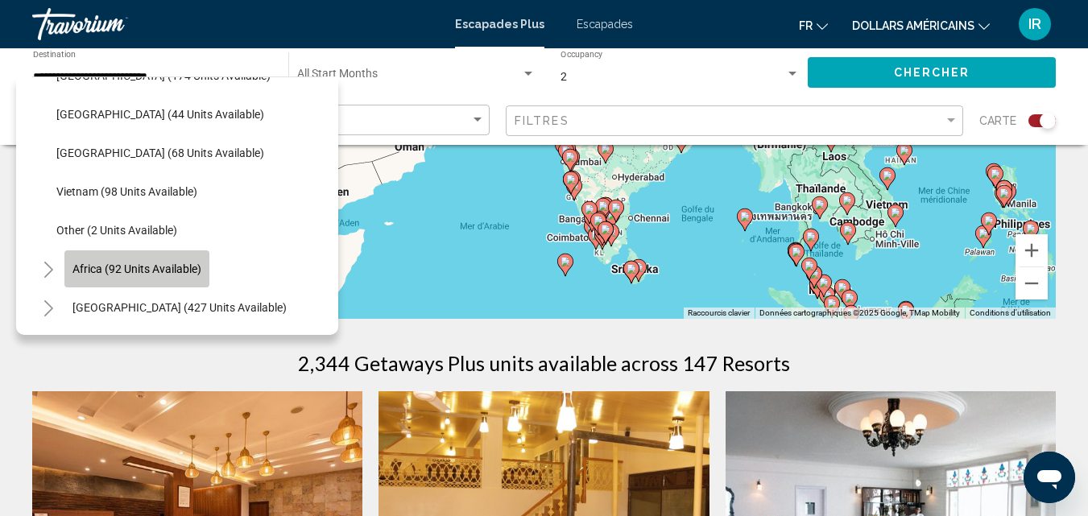
click at [165, 263] on span "Africa (92 units available)" at bounding box center [136, 269] width 129 height 13
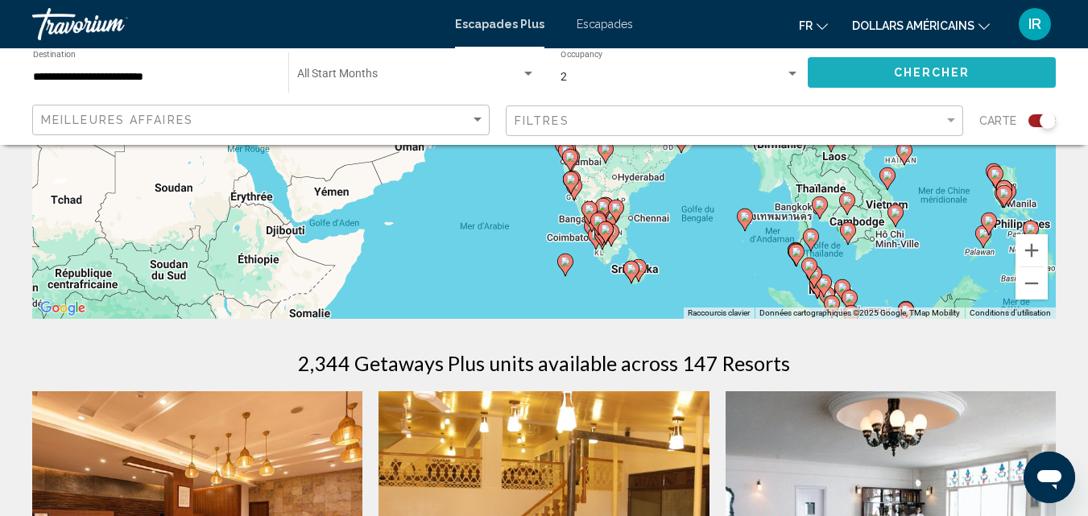
click at [854, 80] on button "Chercher" at bounding box center [932, 72] width 248 height 30
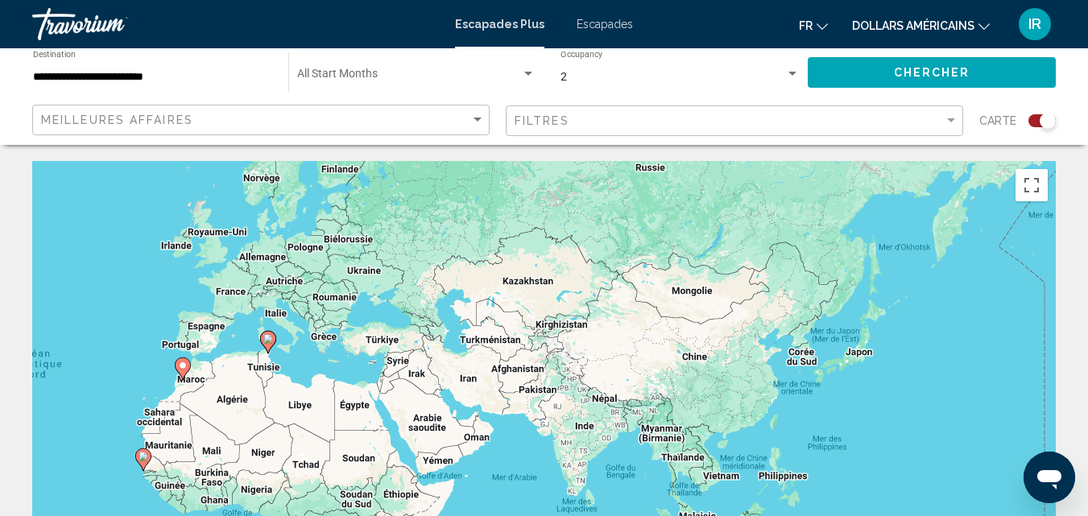
click at [228, 88] on div "**********" at bounding box center [152, 73] width 239 height 44
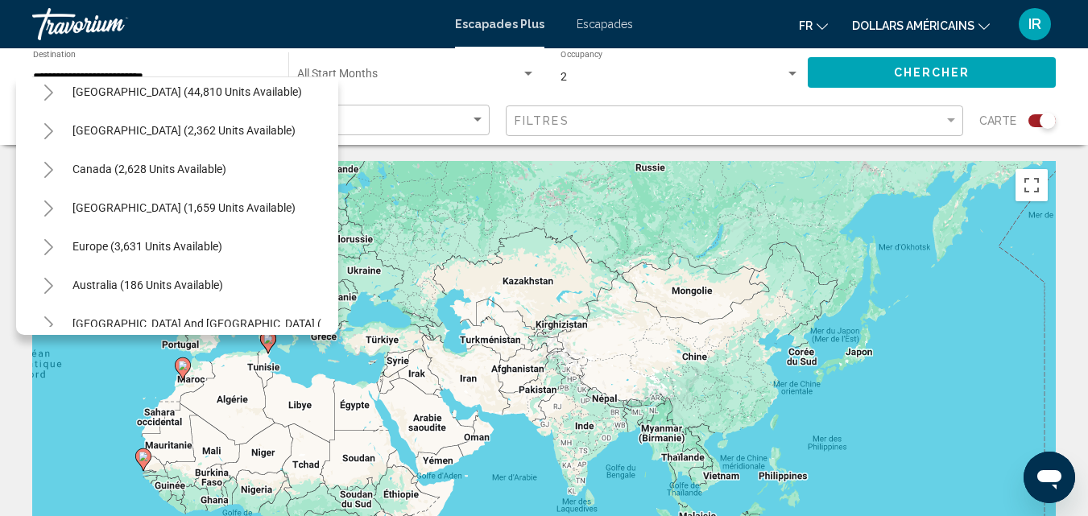
scroll to position [56, 0]
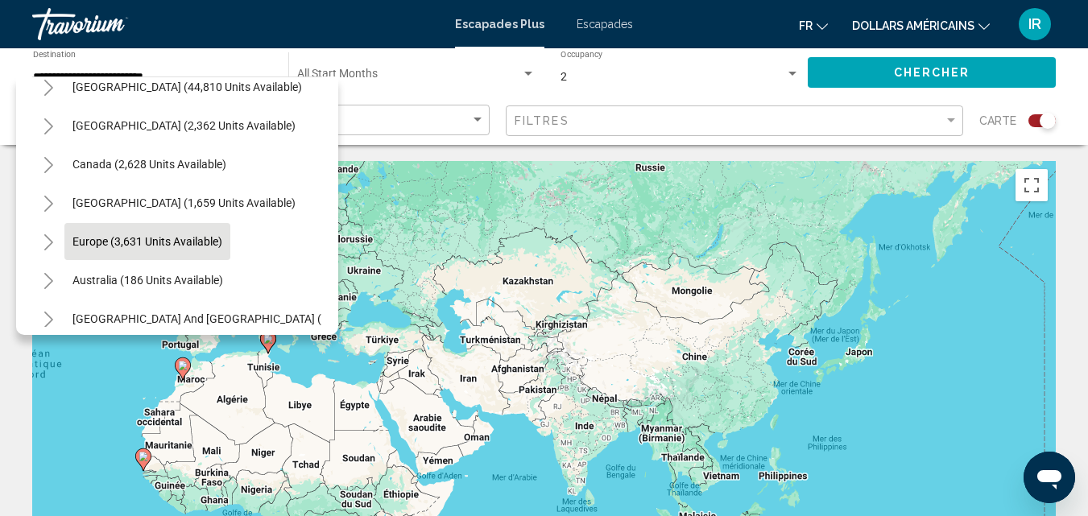
click at [222, 233] on button "Europe (3,631 units available)" at bounding box center [147, 241] width 166 height 37
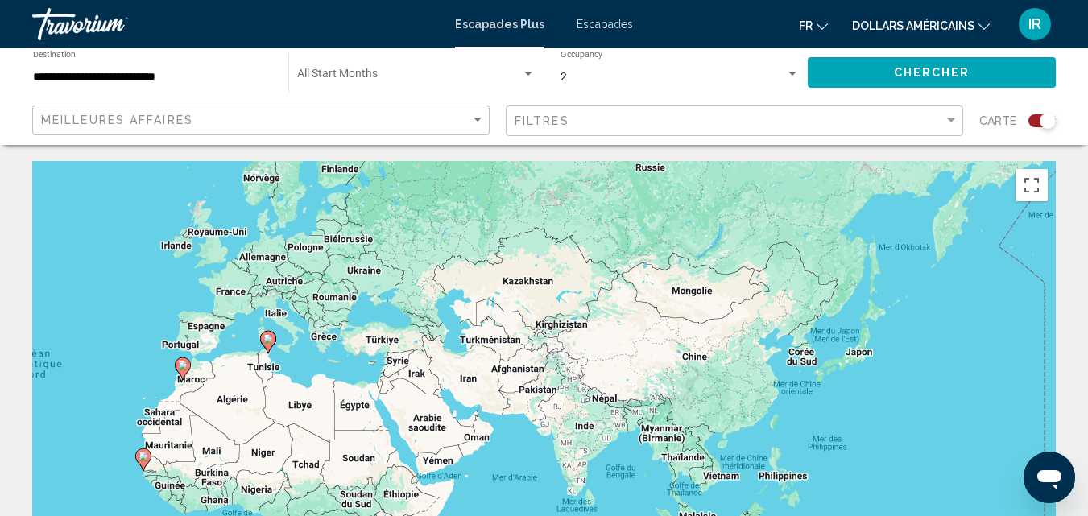
click at [242, 68] on div "**********" at bounding box center [152, 73] width 239 height 44
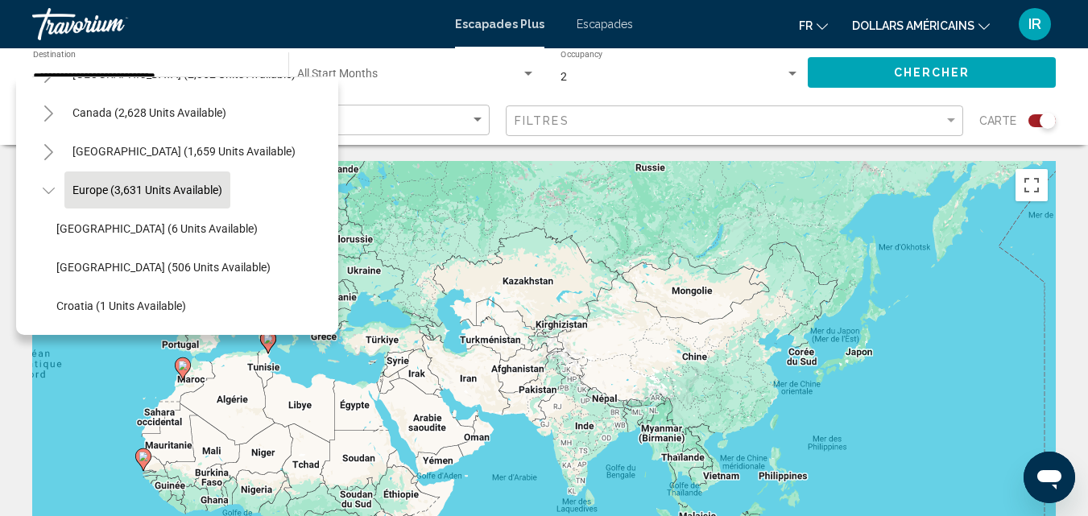
scroll to position [102, 0]
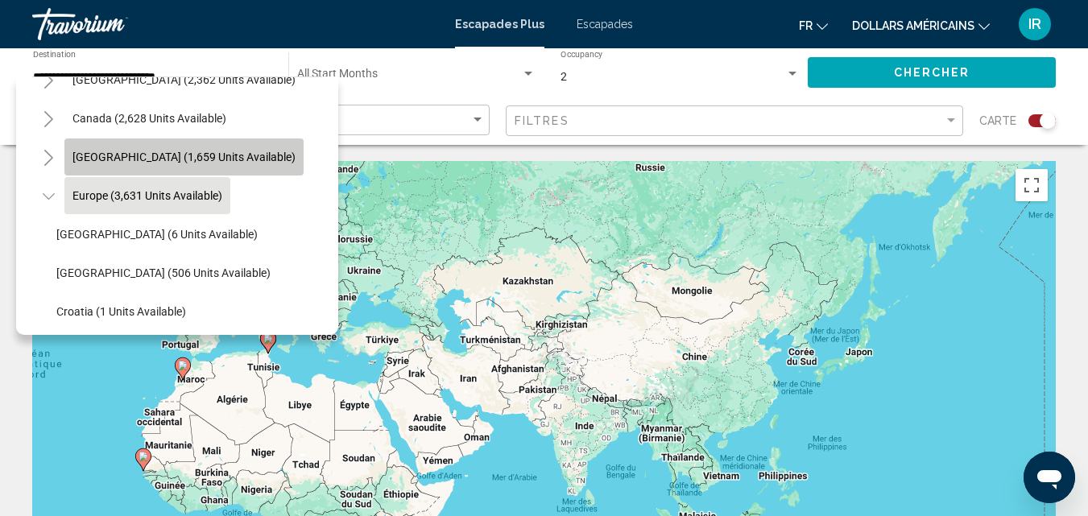
click at [285, 152] on span "[GEOGRAPHIC_DATA] (1,659 units available)" at bounding box center [183, 157] width 223 height 13
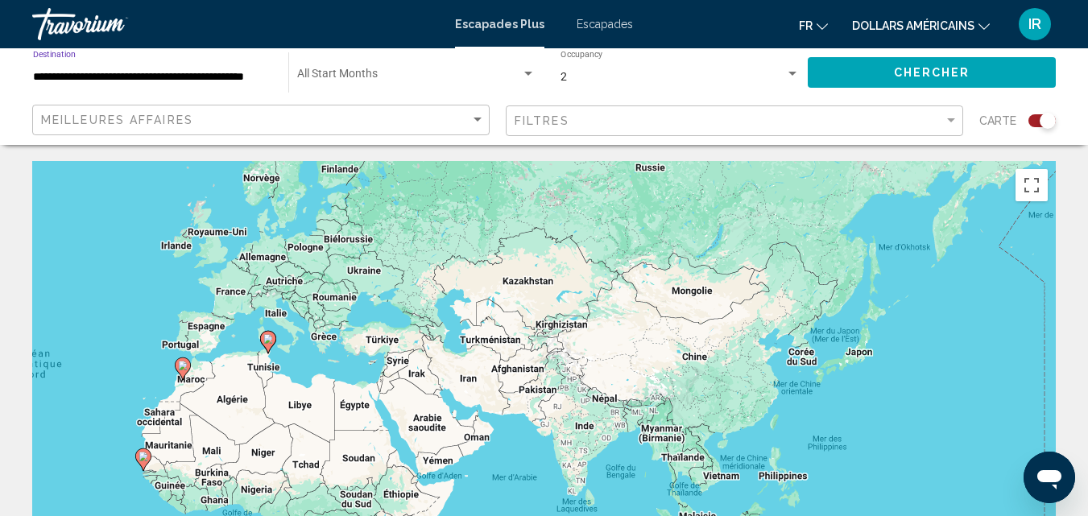
click at [234, 73] on input "**********" at bounding box center [152, 77] width 239 height 13
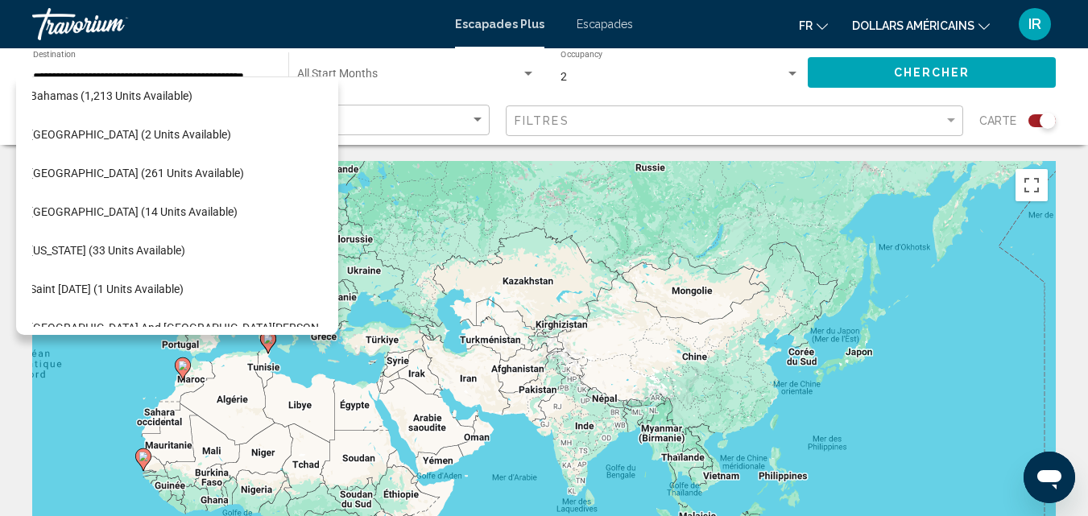
scroll to position [272, 27]
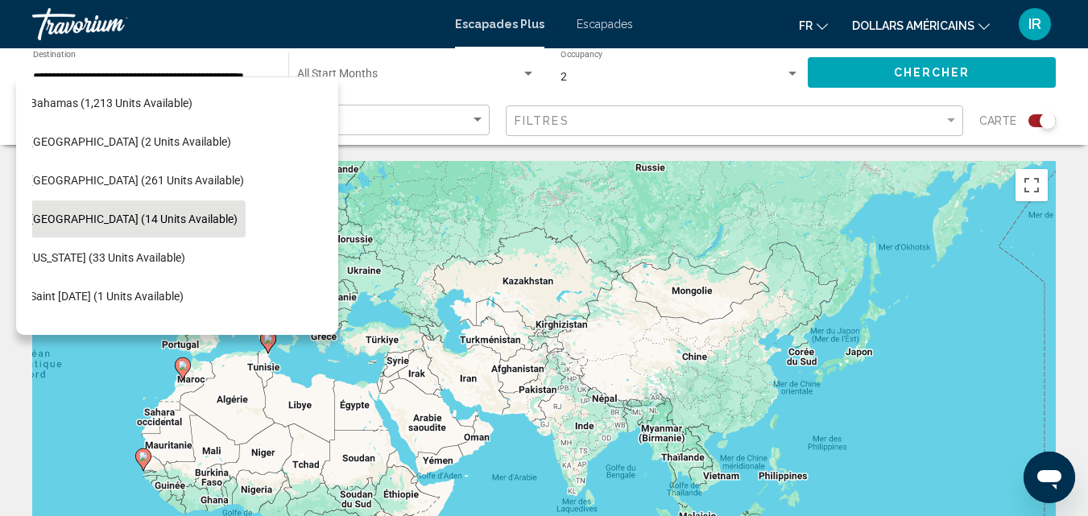
click at [150, 210] on button "[GEOGRAPHIC_DATA] (14 units available)" at bounding box center [134, 219] width 224 height 37
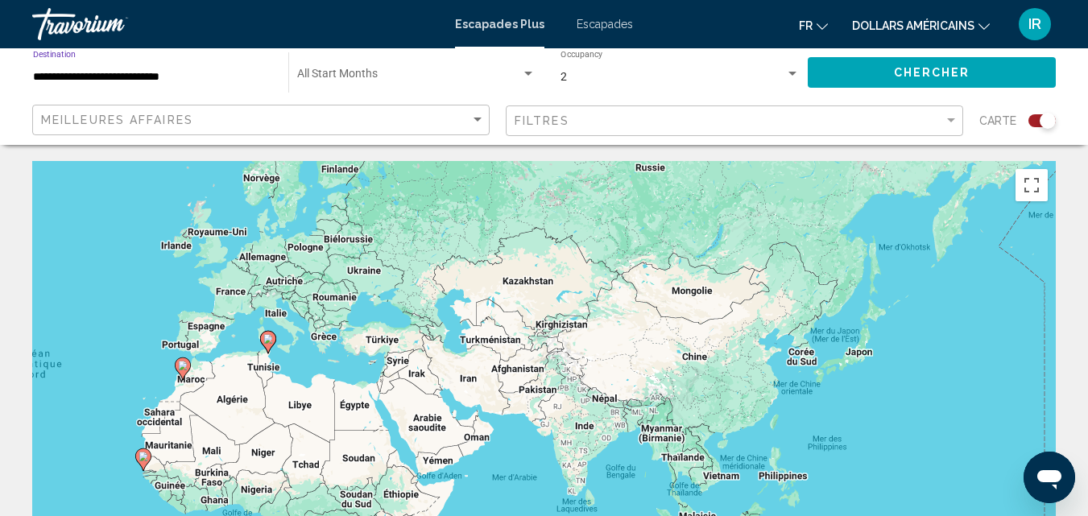
click at [872, 64] on button "Chercher" at bounding box center [932, 72] width 248 height 30
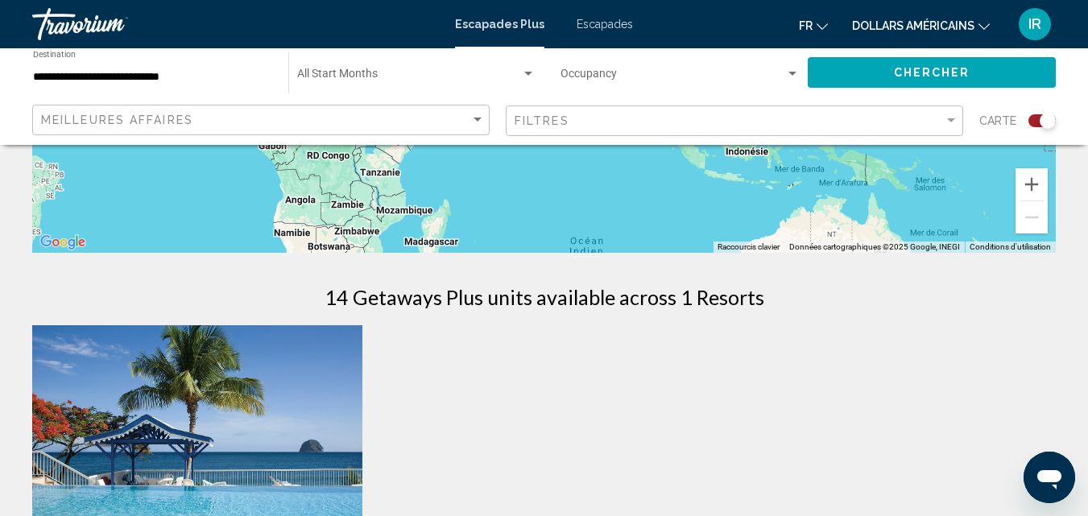
scroll to position [187, 0]
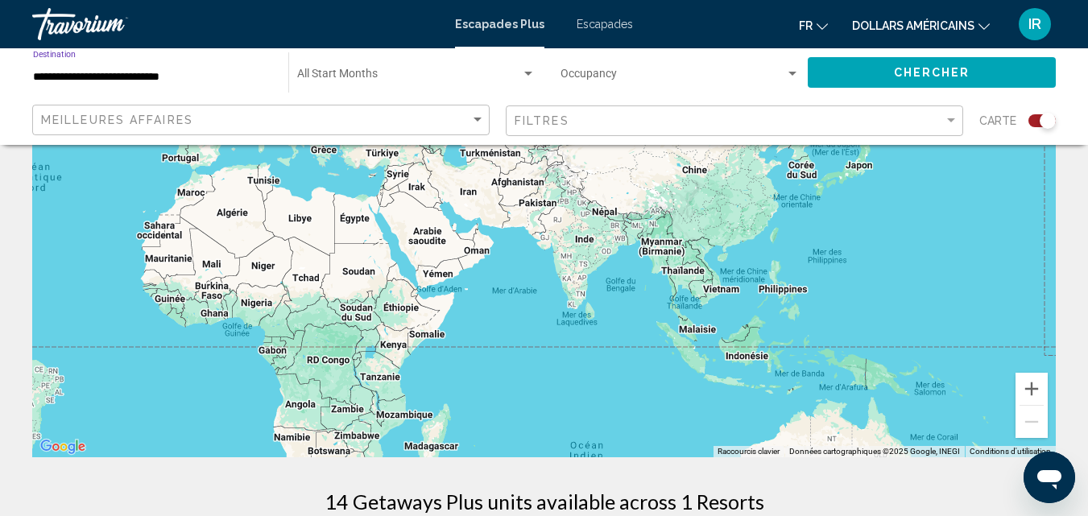
click at [170, 75] on input "**********" at bounding box center [152, 77] width 239 height 13
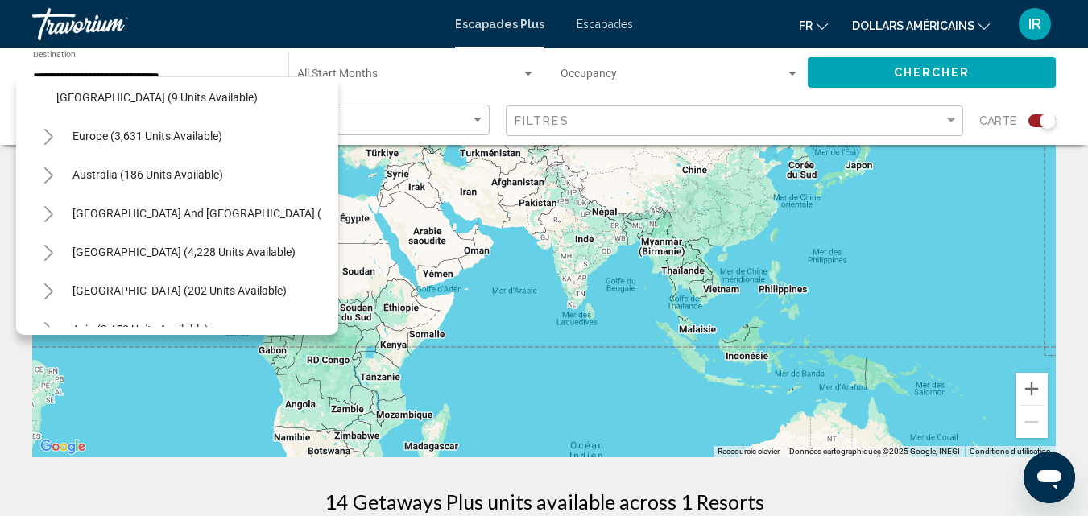
scroll to position [552, 0]
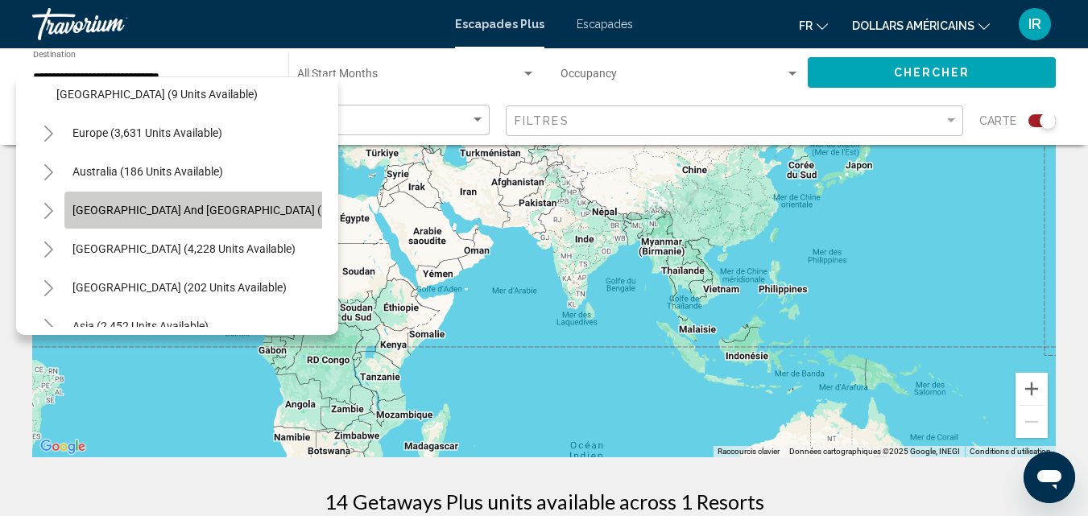
click at [218, 212] on span "[GEOGRAPHIC_DATA] and [GEOGRAPHIC_DATA] (125 units available)" at bounding box center [246, 210] width 348 height 13
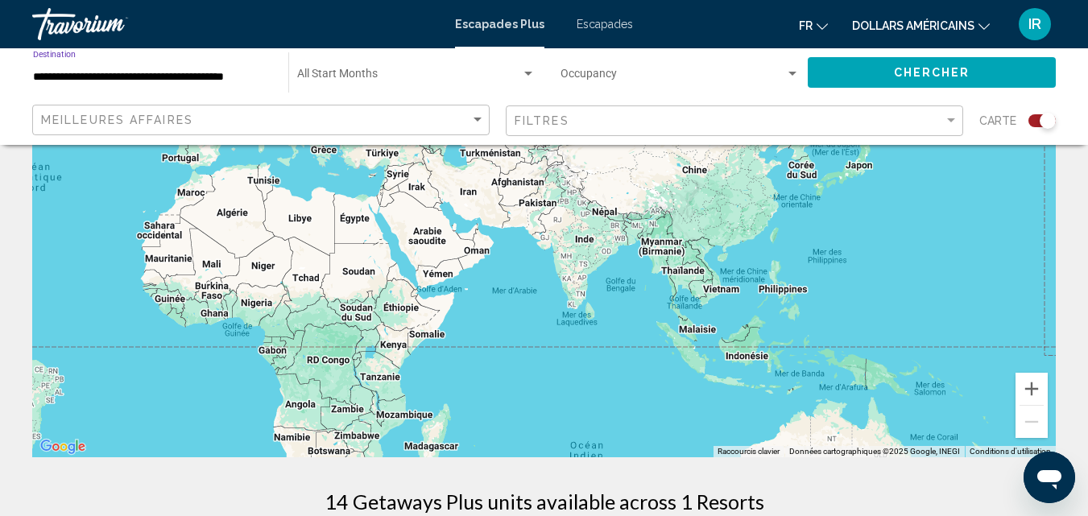
click at [246, 78] on input "**********" at bounding box center [152, 77] width 239 height 13
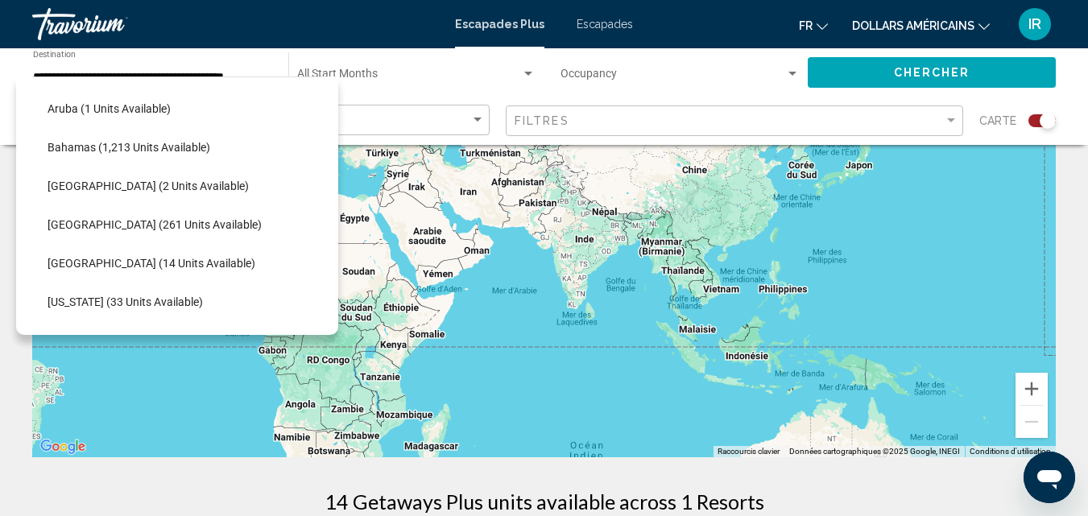
scroll to position [224, 9]
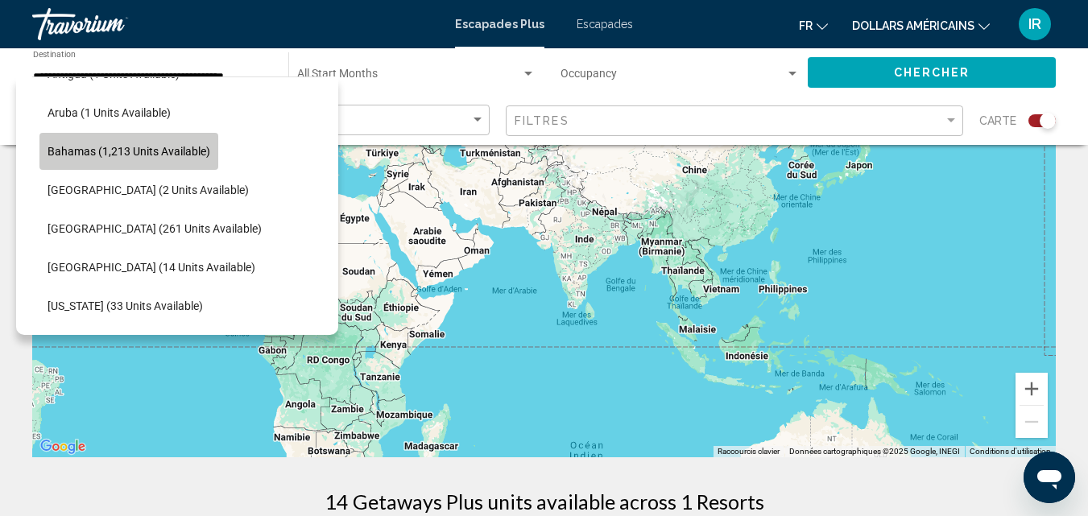
click at [179, 160] on button "Bahamas (1,213 units available)" at bounding box center [128, 151] width 179 height 37
type input "**********"
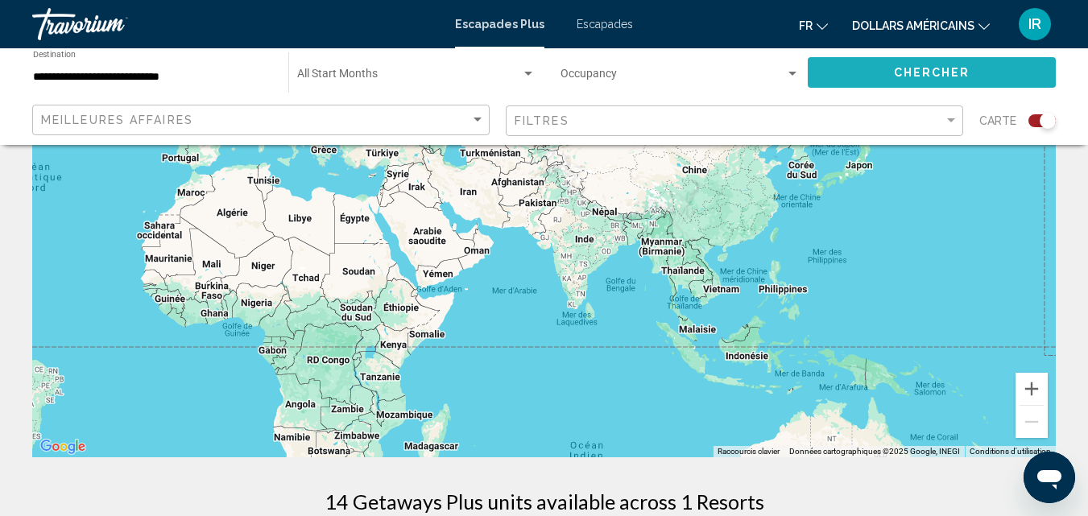
click at [868, 76] on button "Chercher" at bounding box center [932, 72] width 248 height 30
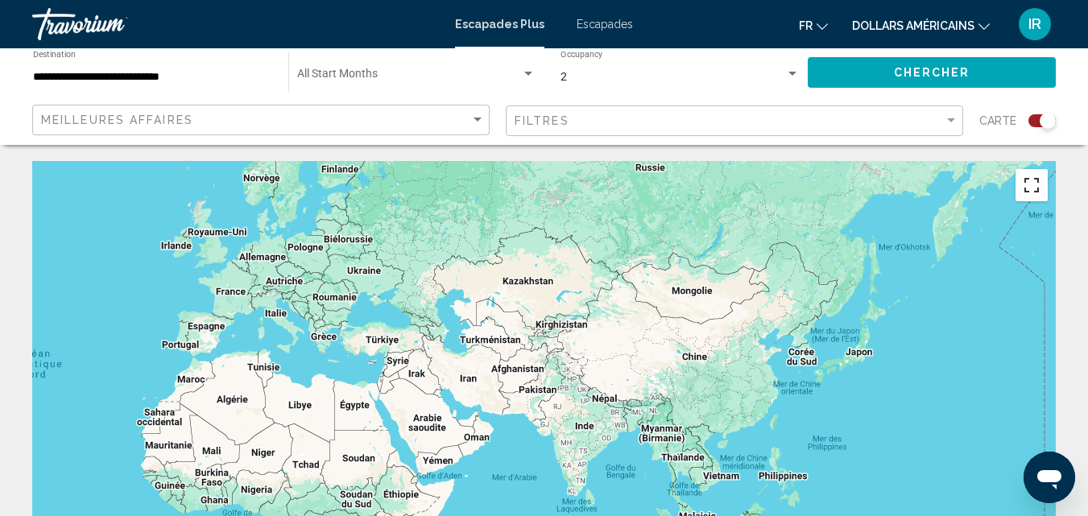
drag, startPoint x: 1045, startPoint y: 195, endPoint x: 1077, endPoint y: 81, distance: 117.8
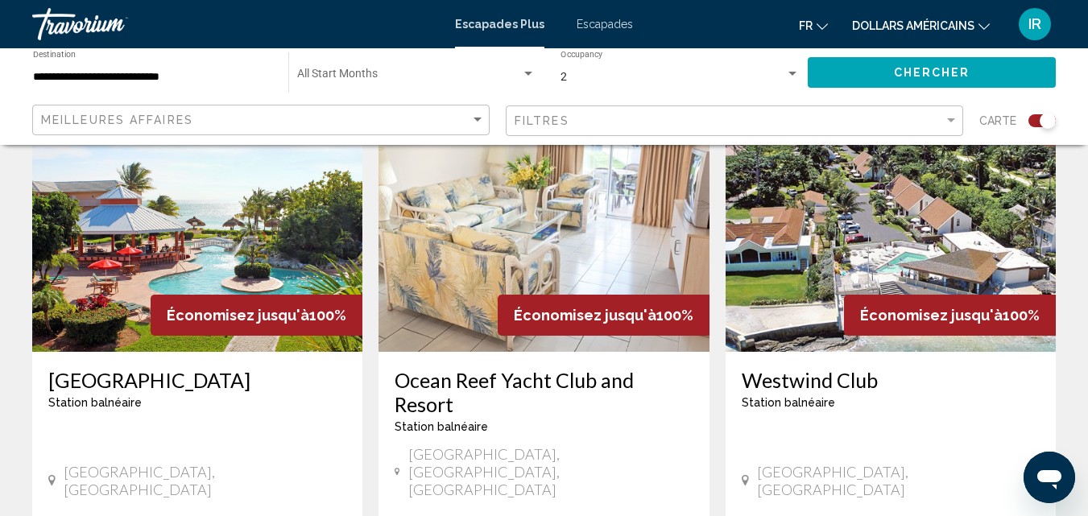
scroll to position [1810, 0]
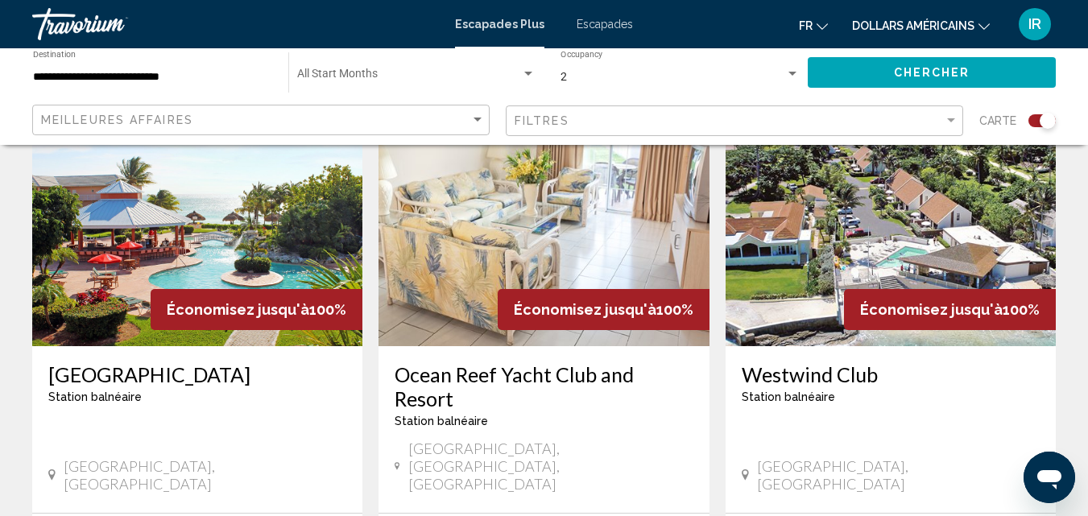
click at [259, 346] on div "[GEOGRAPHIC_DATA] balnéaire - Ceci est une station d'adultes seulement [GEOGRAP…" at bounding box center [197, 429] width 330 height 167
click at [192, 362] on h3 "[GEOGRAPHIC_DATA]" at bounding box center [197, 374] width 298 height 24
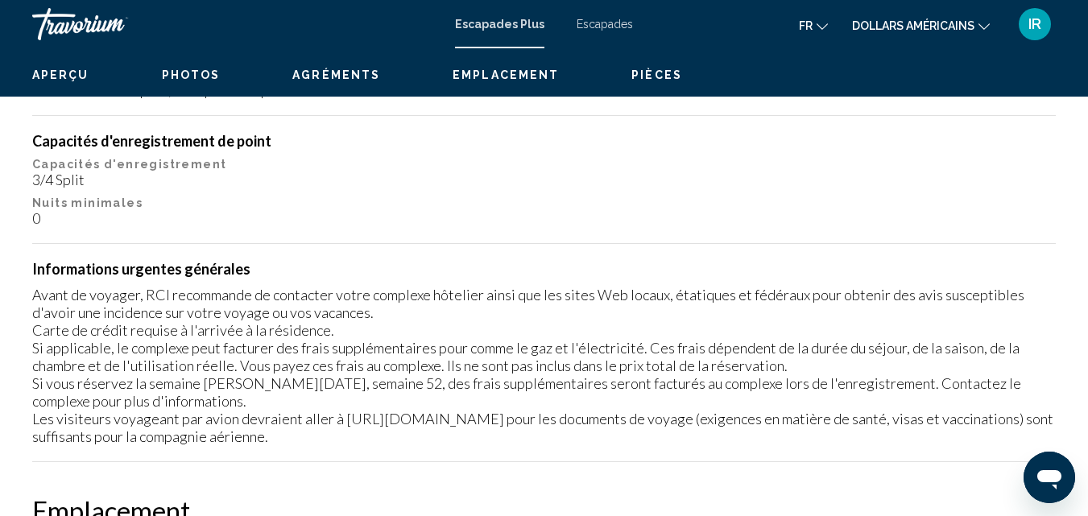
scroll to position [173, 0]
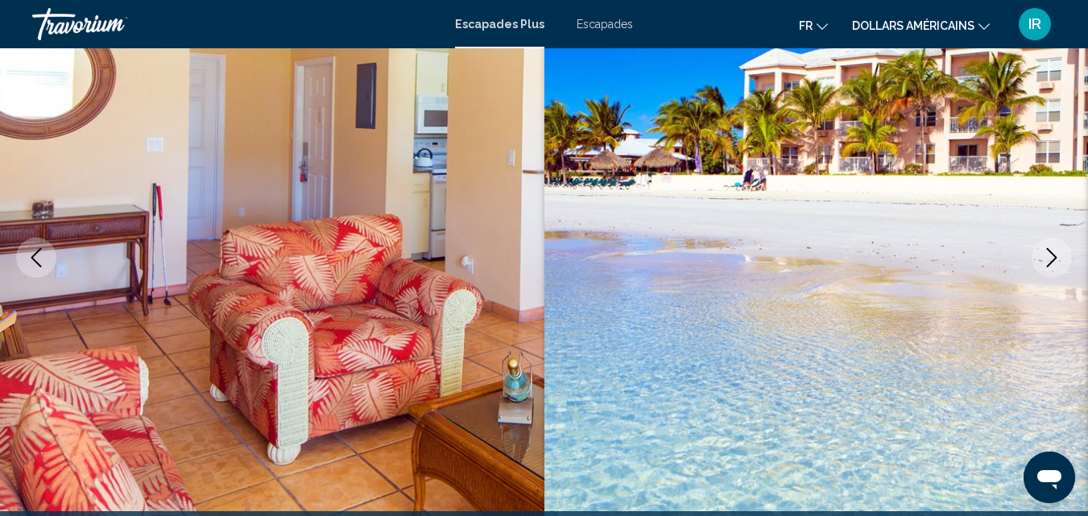
click at [1056, 254] on icon "Next image" at bounding box center [1051, 257] width 19 height 19
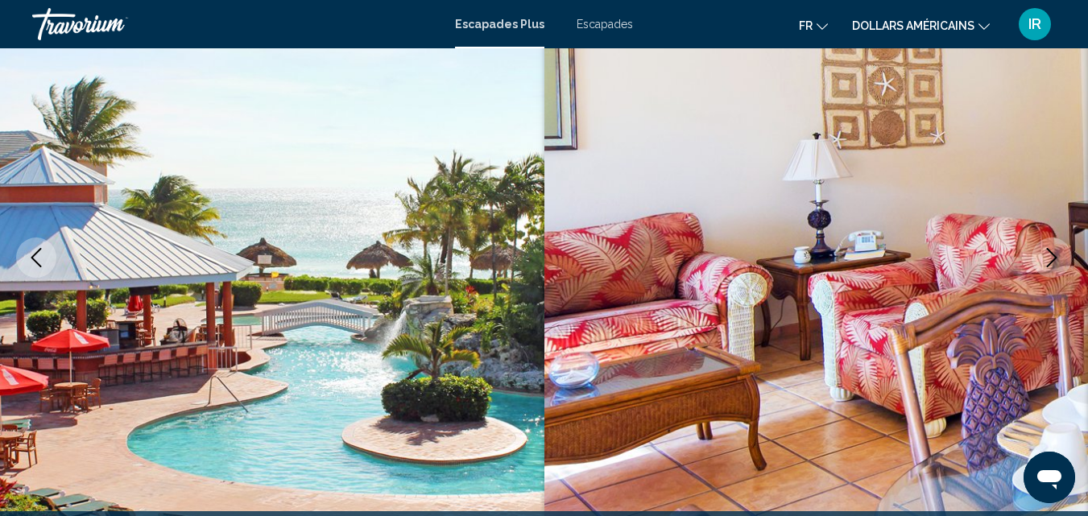
click at [1052, 262] on icon "Next image" at bounding box center [1052, 257] width 10 height 19
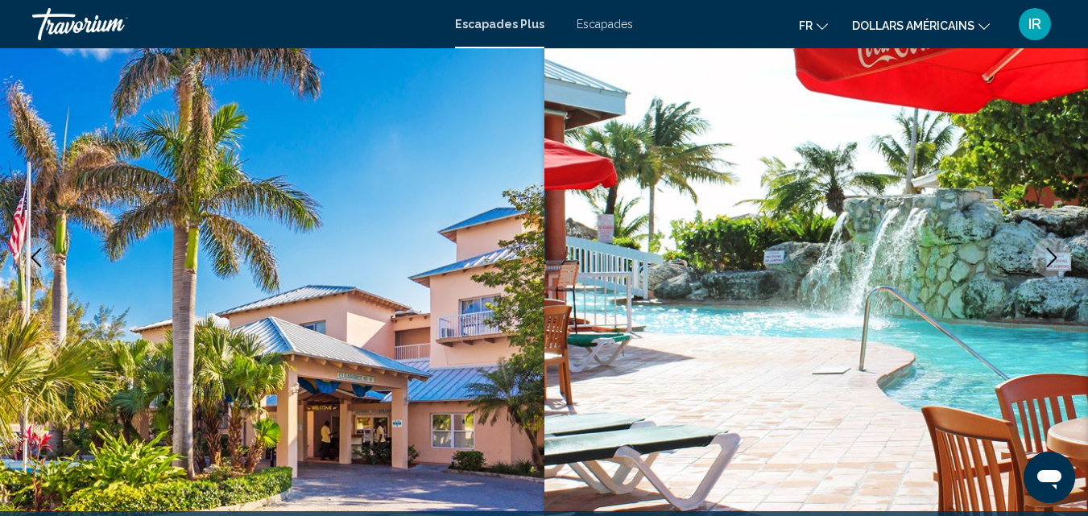
click at [1052, 262] on icon "Next image" at bounding box center [1052, 257] width 10 height 19
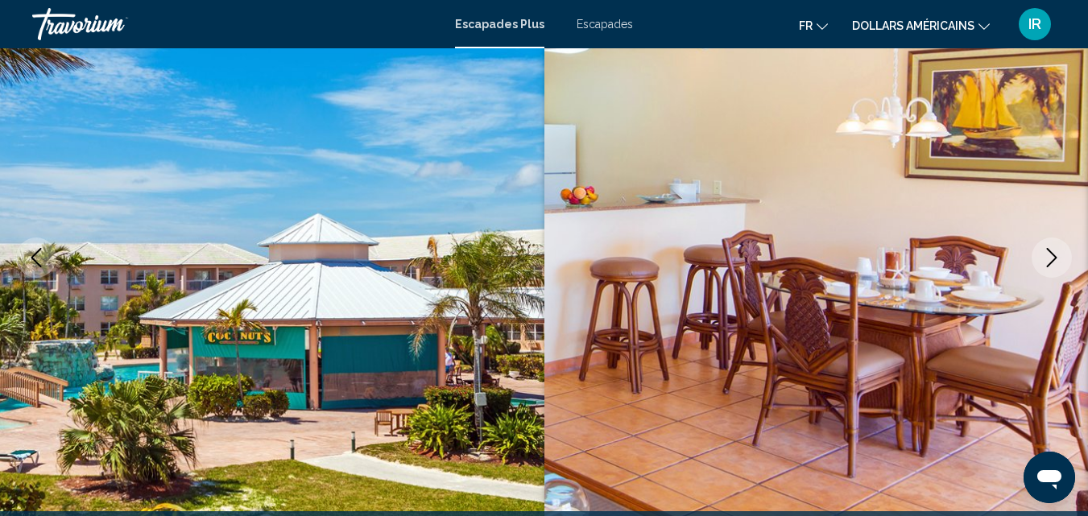
click at [1052, 262] on icon "Next image" at bounding box center [1052, 257] width 10 height 19
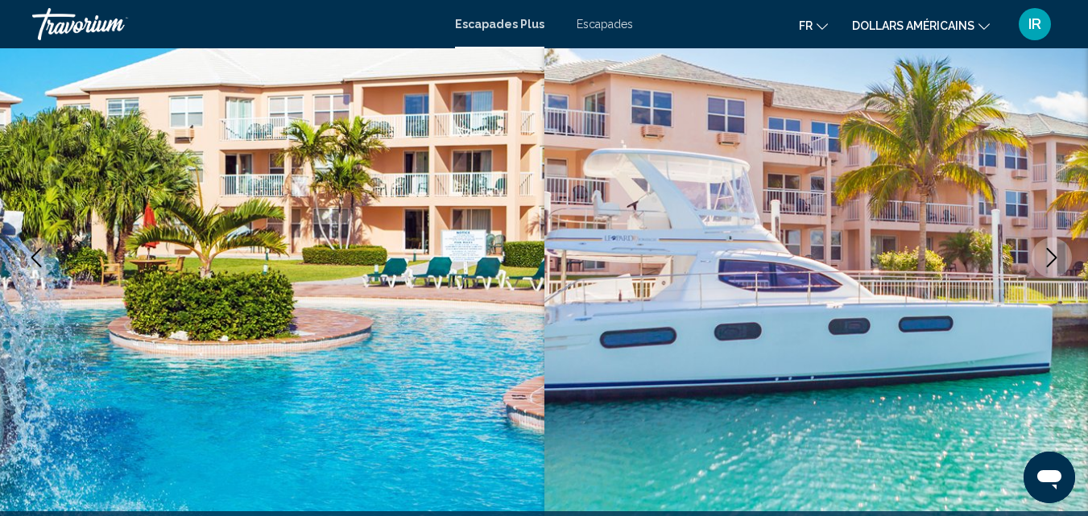
click at [1053, 254] on icon "Next image" at bounding box center [1051, 257] width 19 height 19
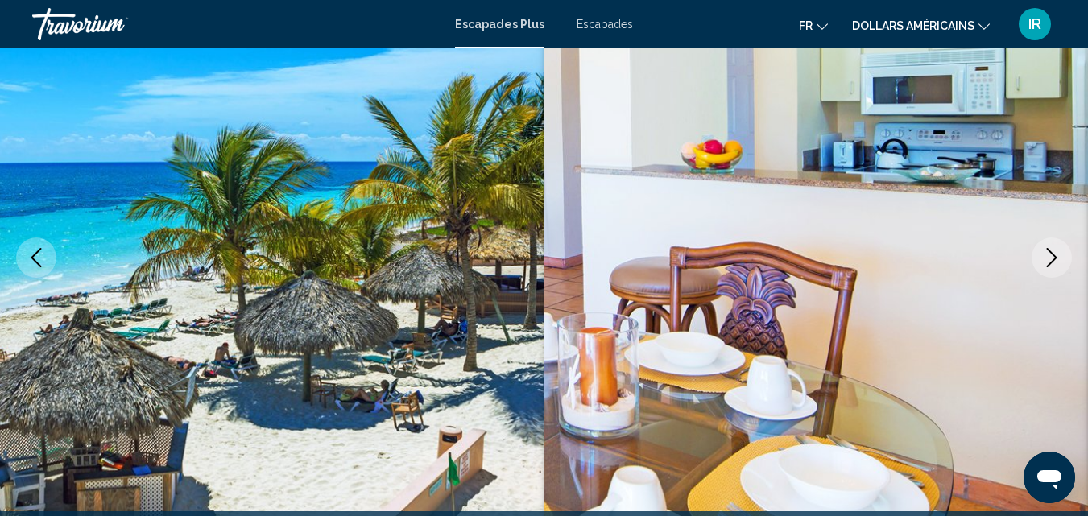
click at [1045, 255] on icon "Next image" at bounding box center [1051, 257] width 19 height 19
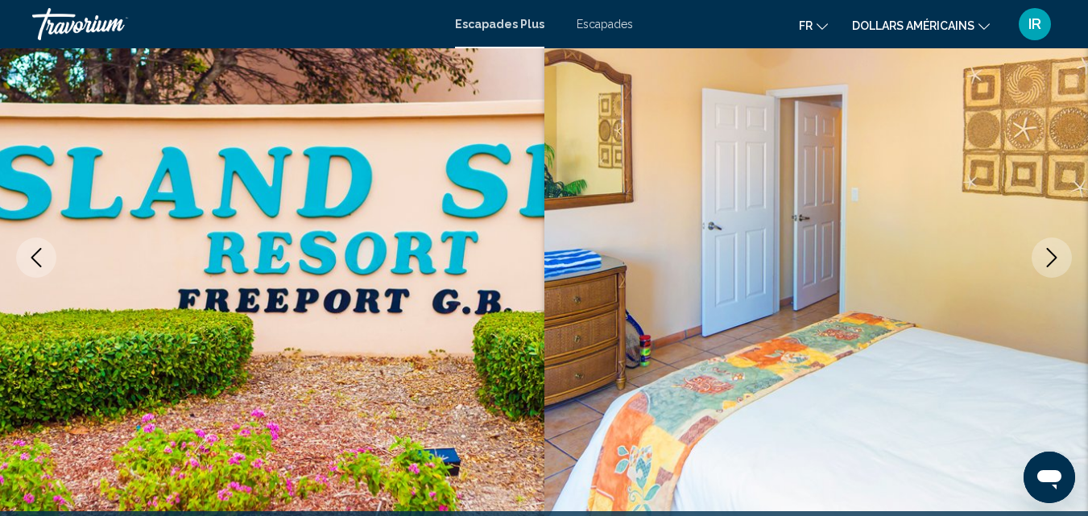
click at [1045, 255] on icon "Next image" at bounding box center [1051, 257] width 19 height 19
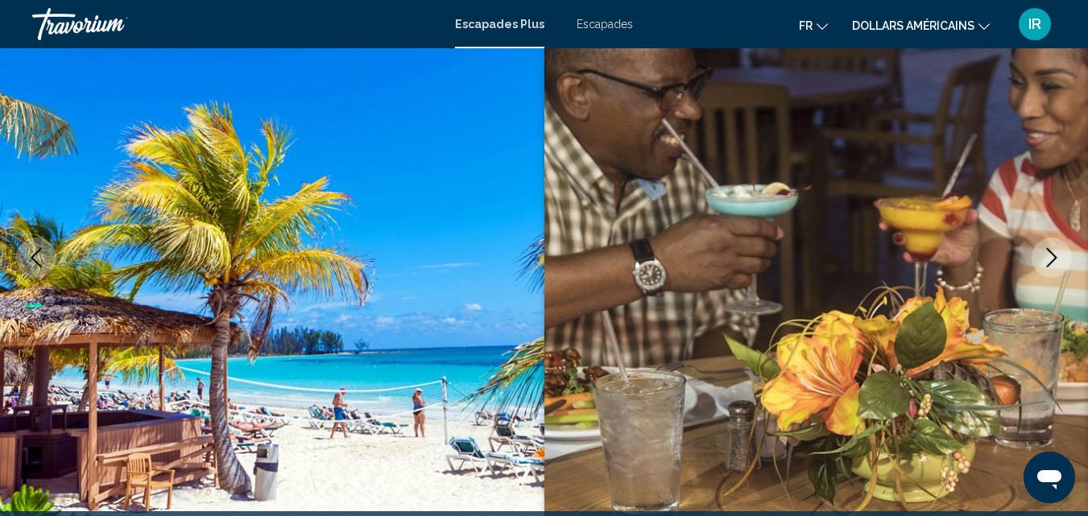
click at [1045, 255] on icon "Next image" at bounding box center [1051, 257] width 19 height 19
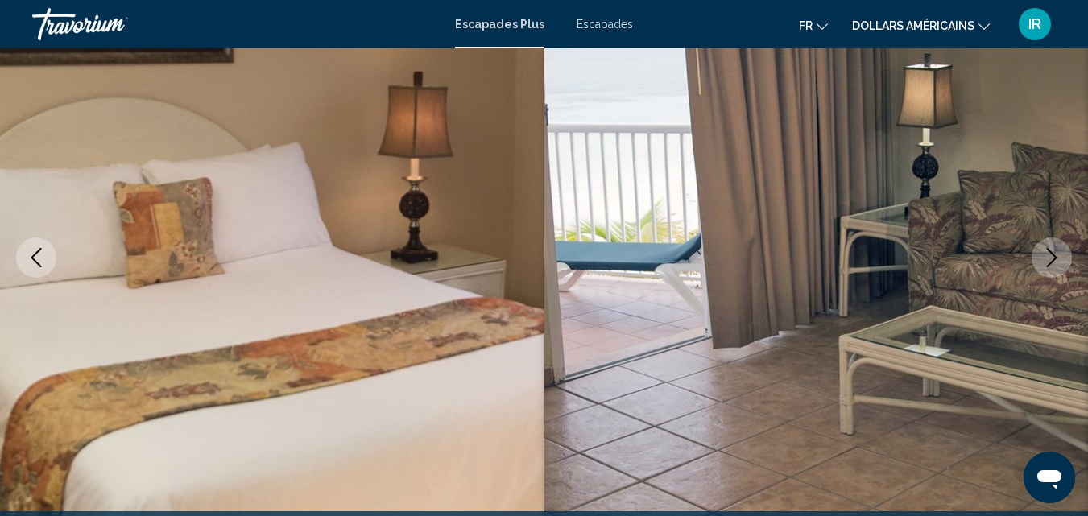
click at [1045, 255] on icon "Next image" at bounding box center [1051, 257] width 19 height 19
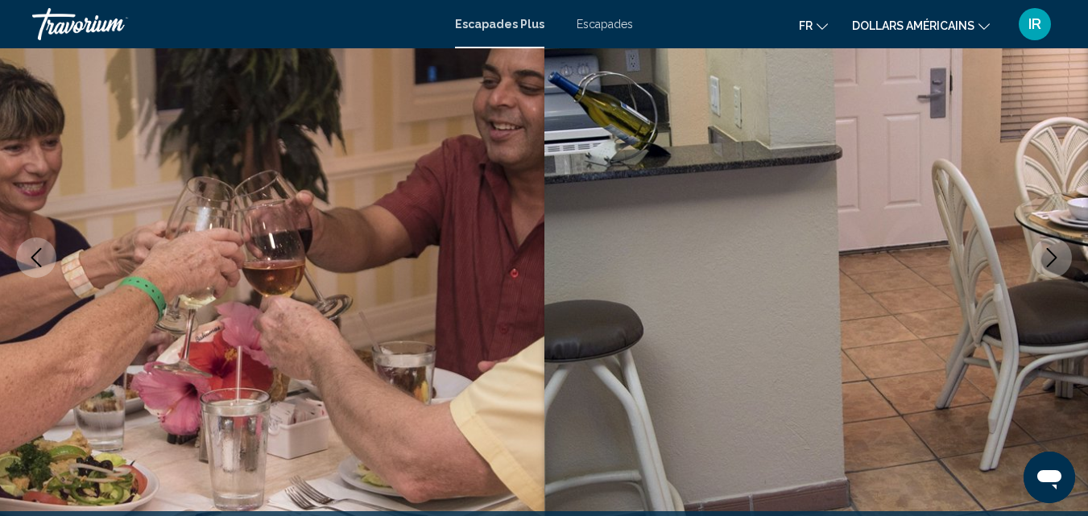
click at [1045, 255] on icon "Next image" at bounding box center [1051, 257] width 19 height 19
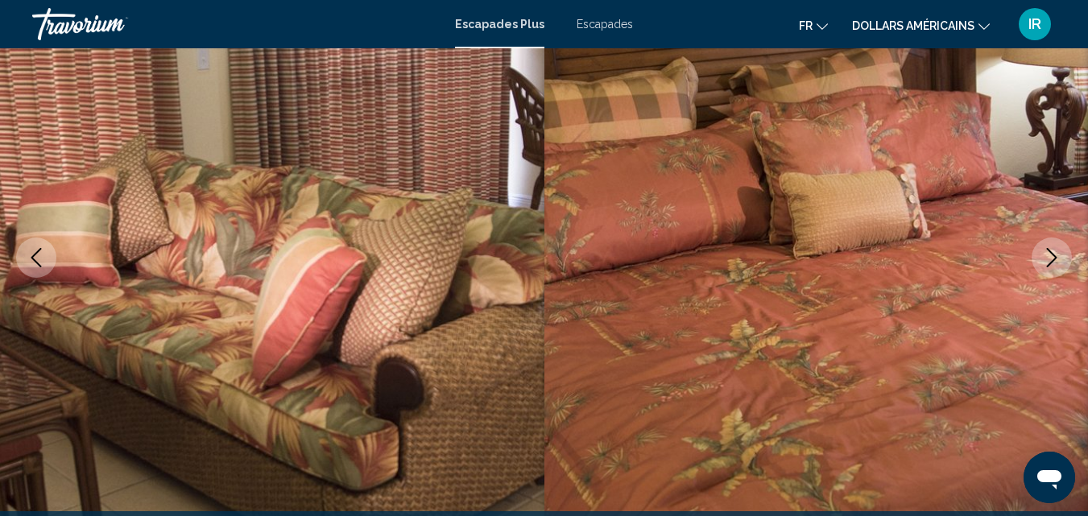
click at [1045, 255] on icon "Next image" at bounding box center [1051, 257] width 19 height 19
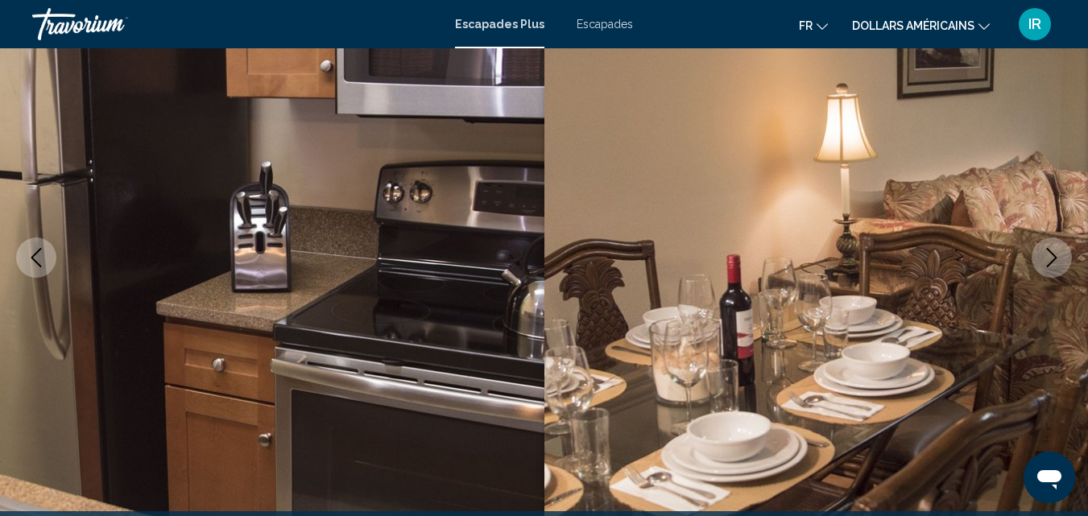
click at [1045, 255] on icon "Next image" at bounding box center [1051, 257] width 19 height 19
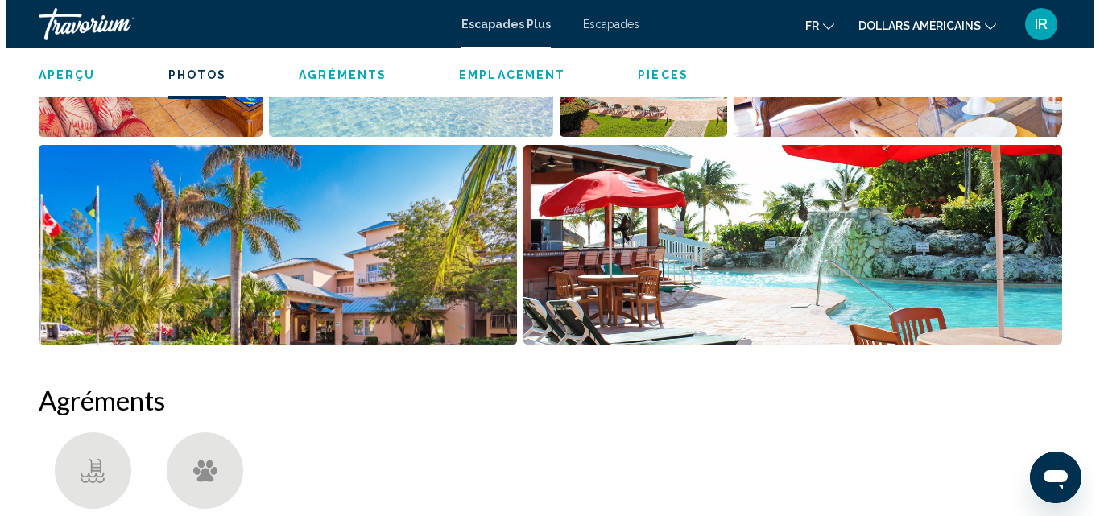
scroll to position [0, 0]
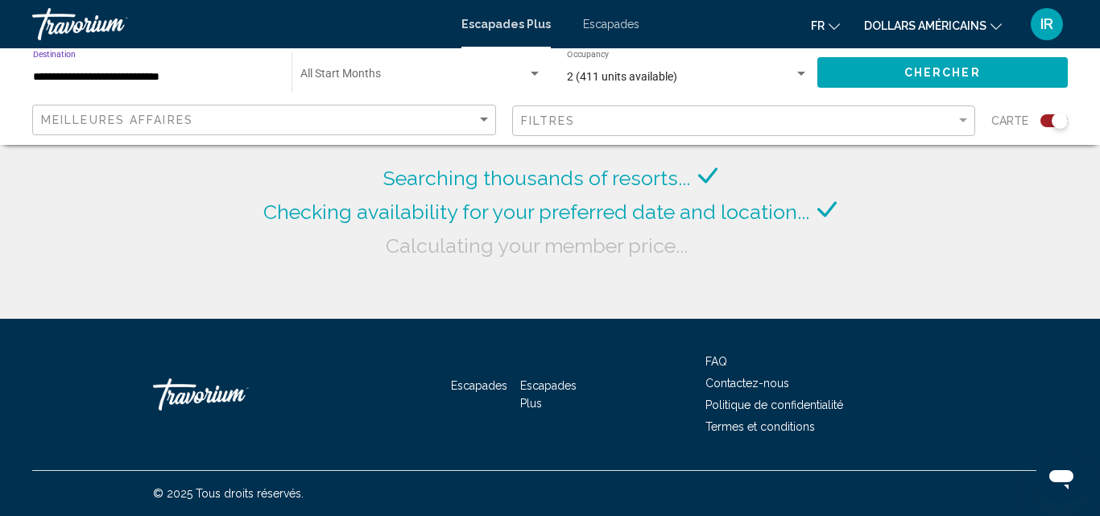
click at [176, 72] on input "**********" at bounding box center [154, 77] width 242 height 13
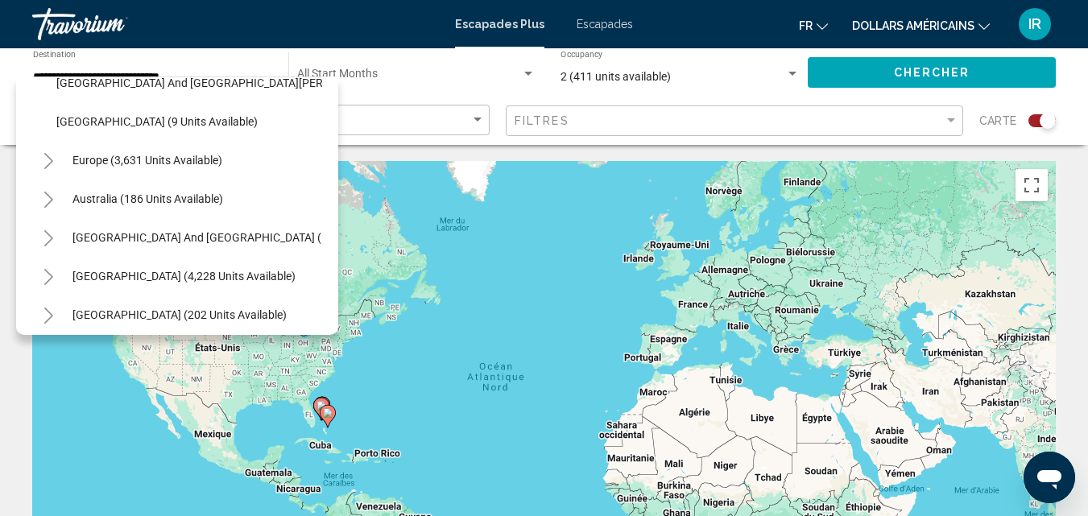
scroll to position [528, 0]
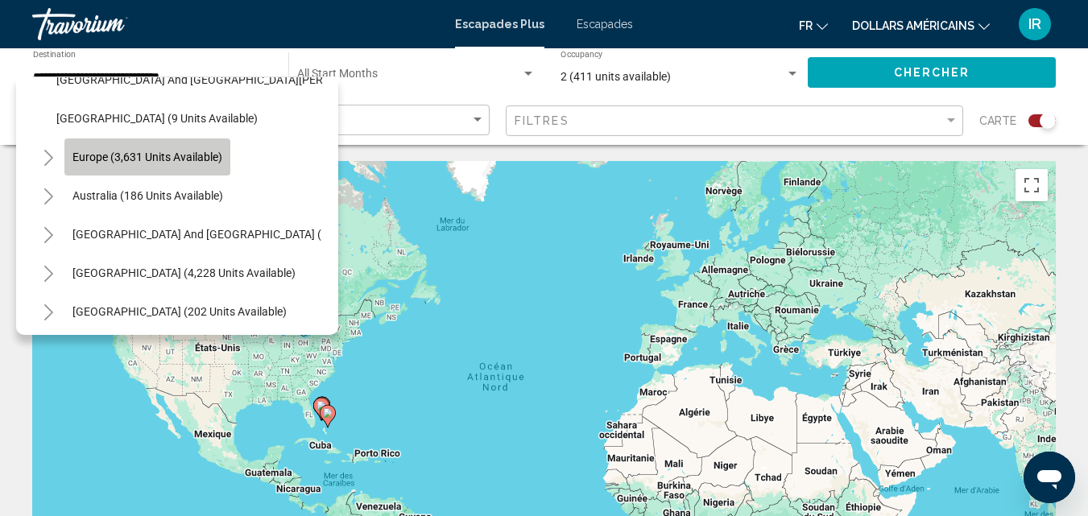
click at [227, 155] on button "Europe (3,631 units available)" at bounding box center [147, 157] width 166 height 37
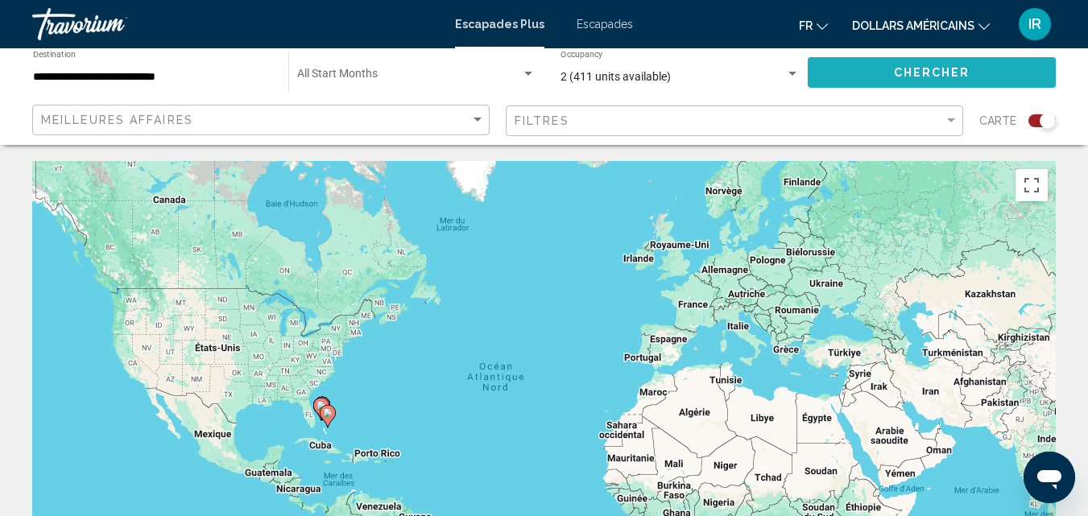
click at [835, 65] on button "Chercher" at bounding box center [932, 72] width 248 height 30
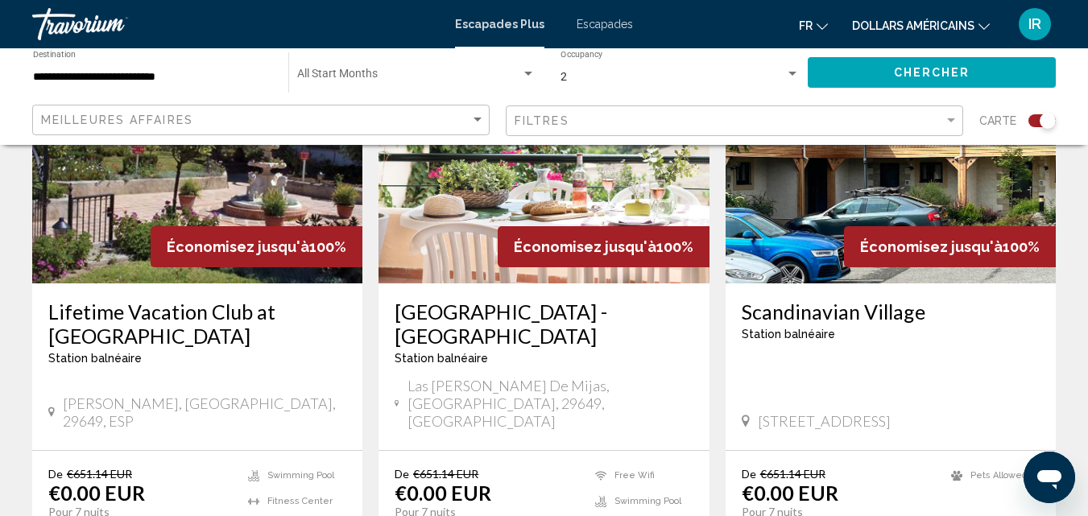
scroll to position [2767, 0]
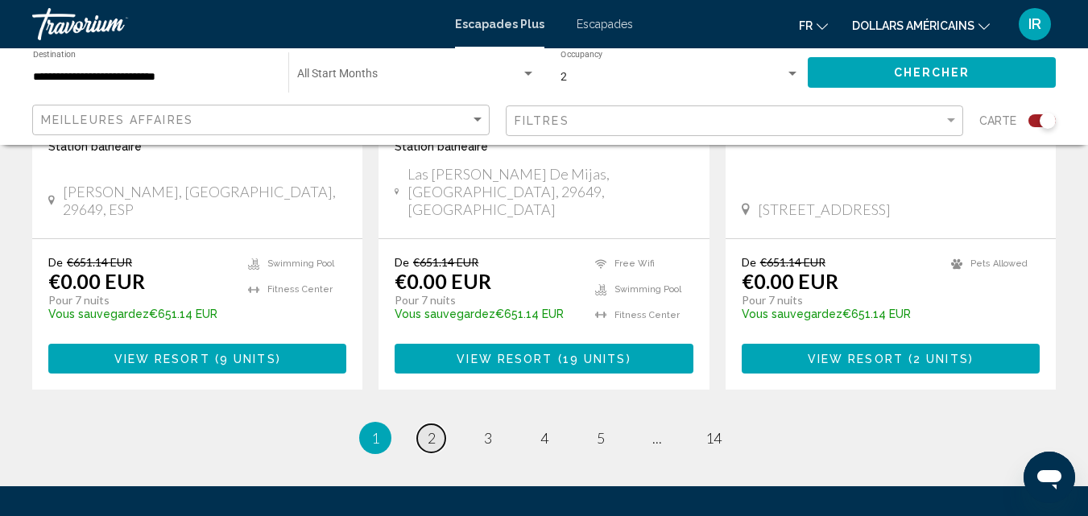
click at [438, 424] on link "page 2" at bounding box center [431, 438] width 28 height 28
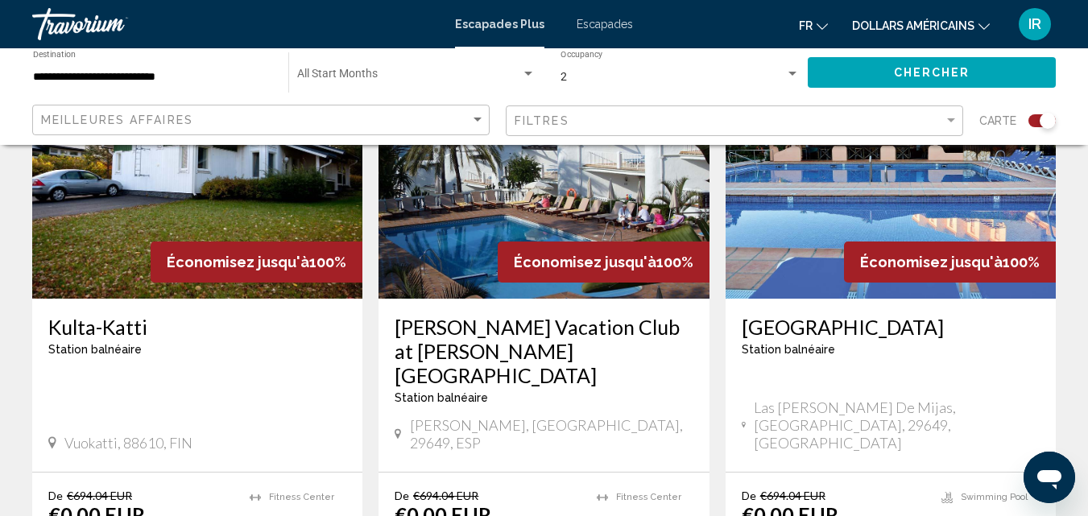
scroll to position [2499, 0]
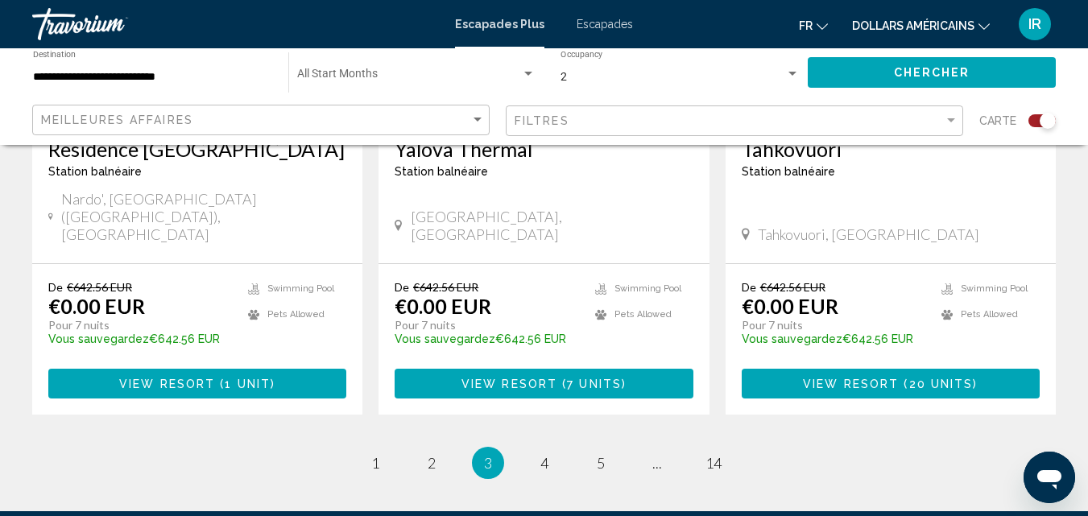
scroll to position [2594, 0]
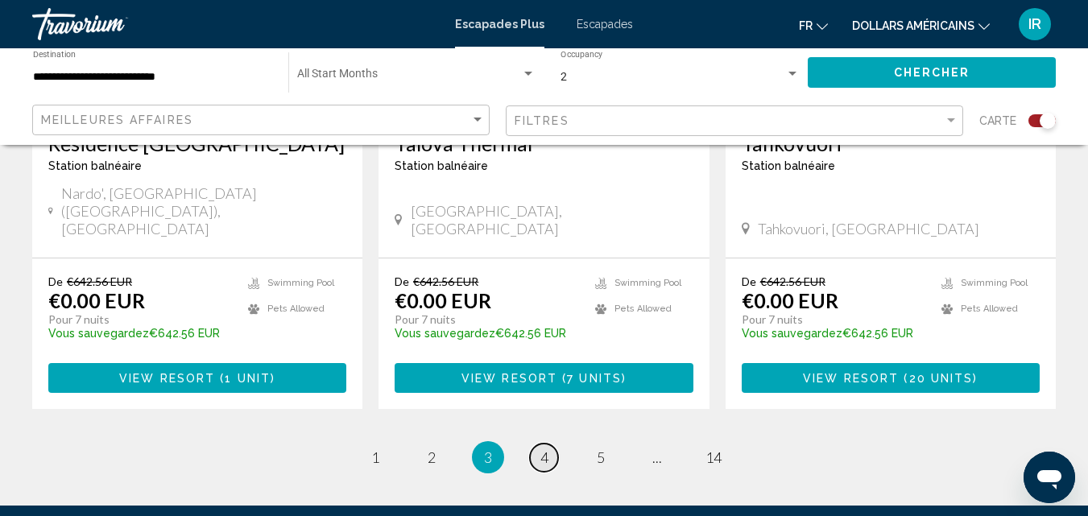
click at [542, 444] on link "page 4" at bounding box center [544, 458] width 28 height 28
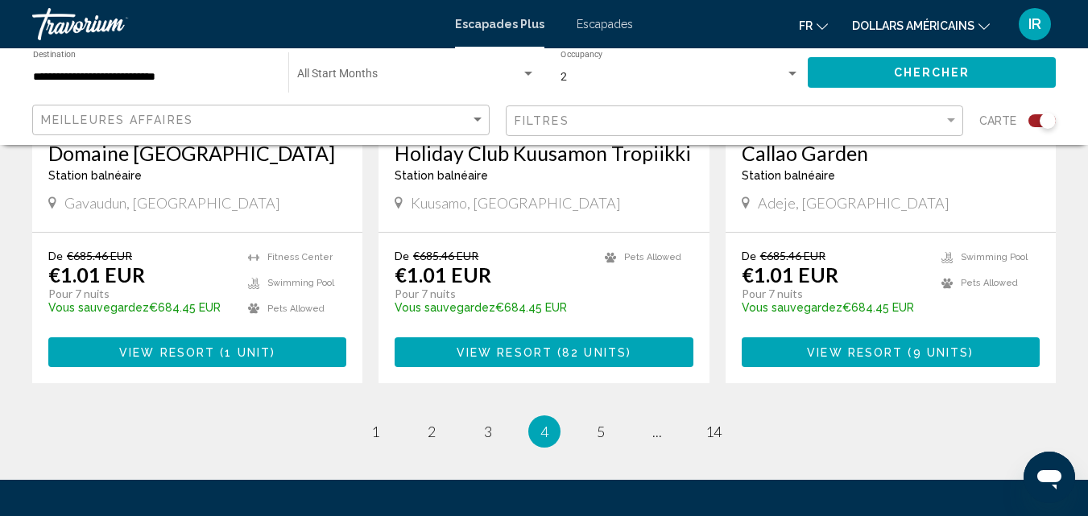
scroll to position [2688, 0]
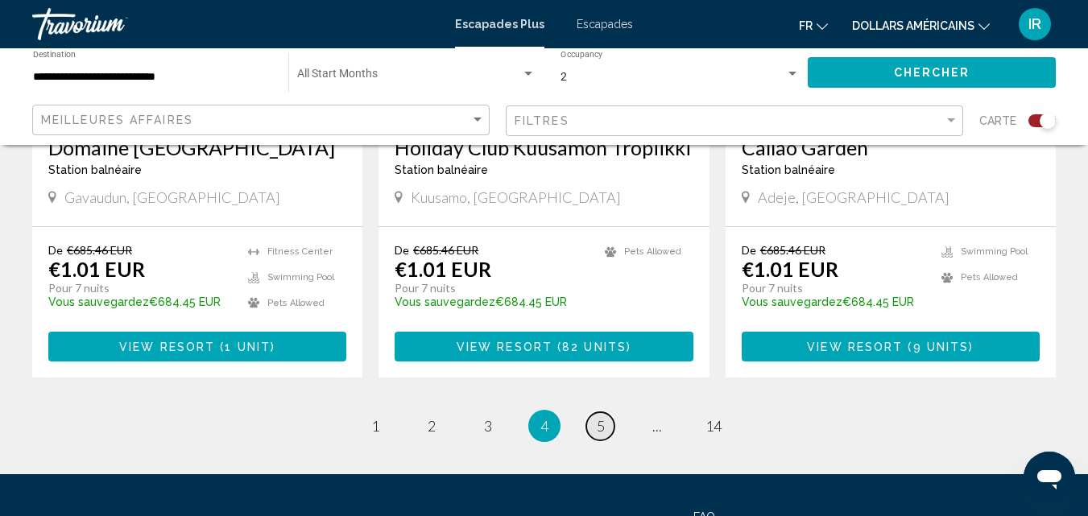
click at [597, 417] on span "5" at bounding box center [601, 426] width 8 height 18
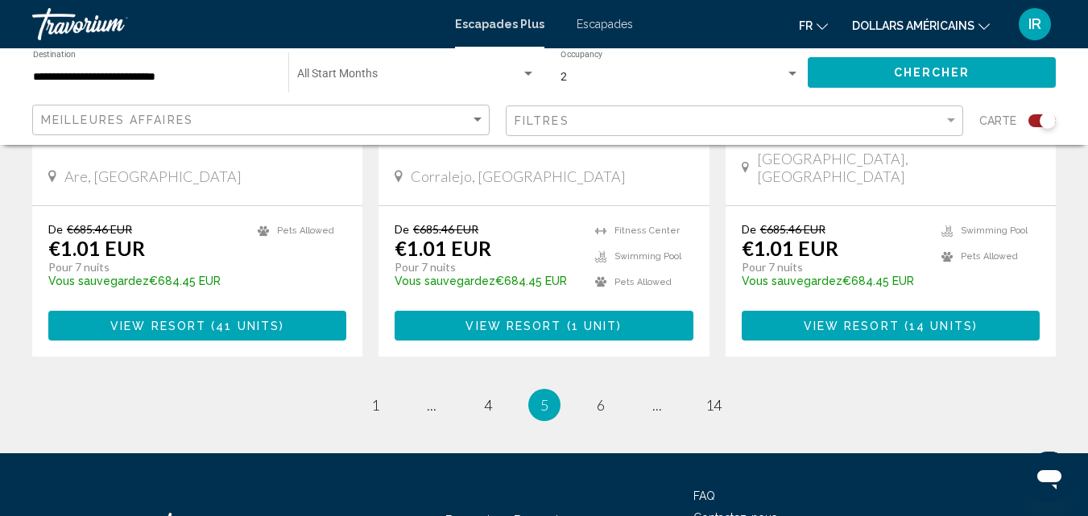
scroll to position [2605, 0]
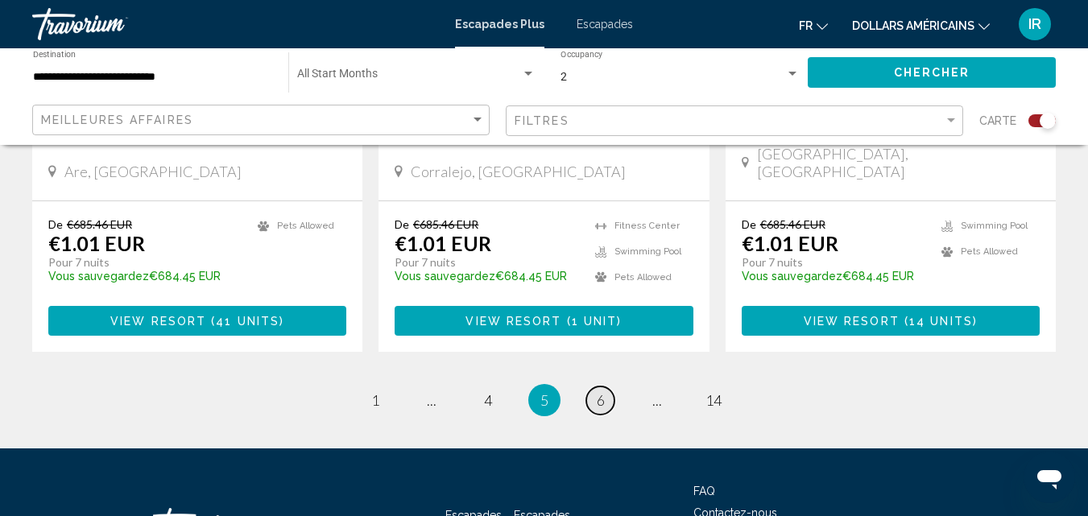
click at [595, 387] on link "page 6" at bounding box center [600, 401] width 28 height 28
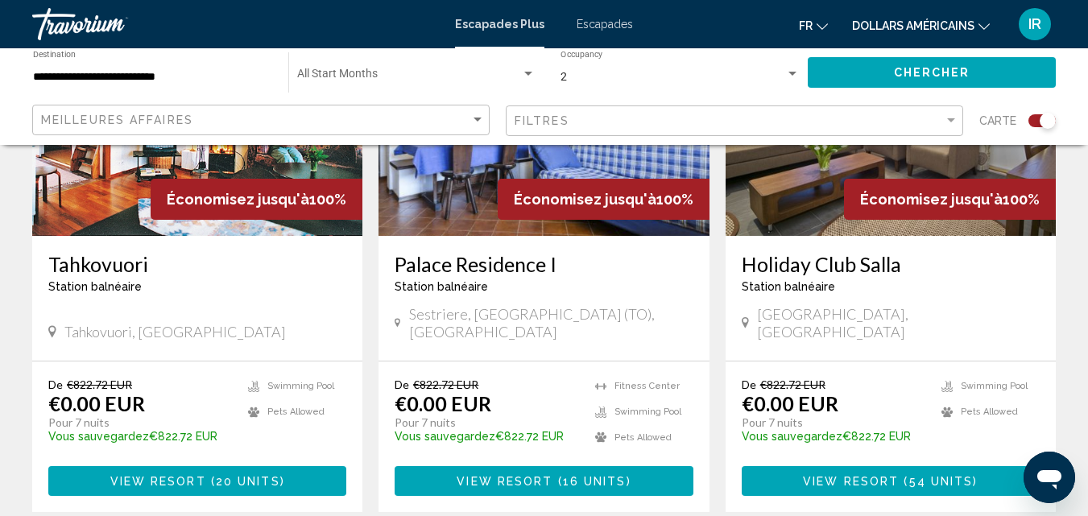
scroll to position [2479, 0]
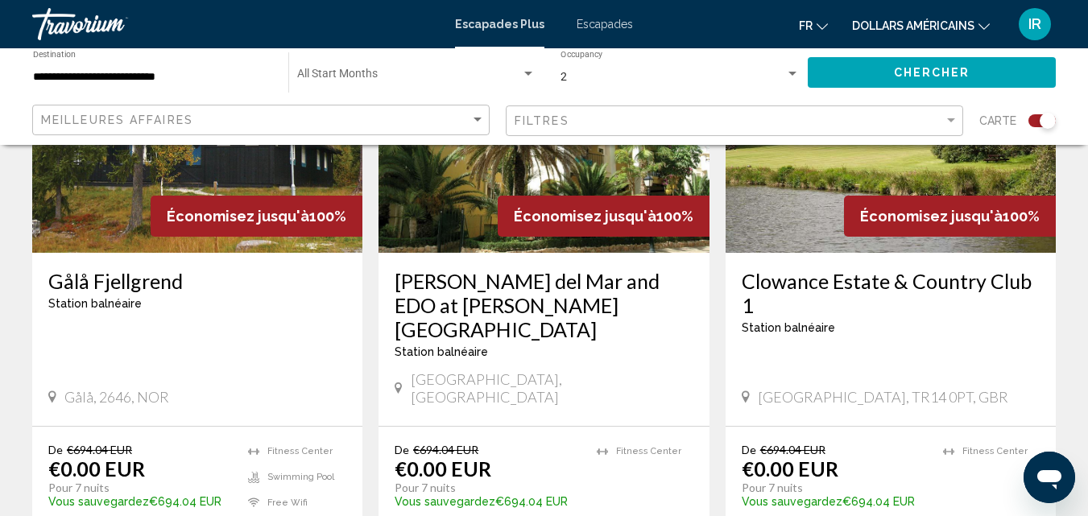
scroll to position [2607, 0]
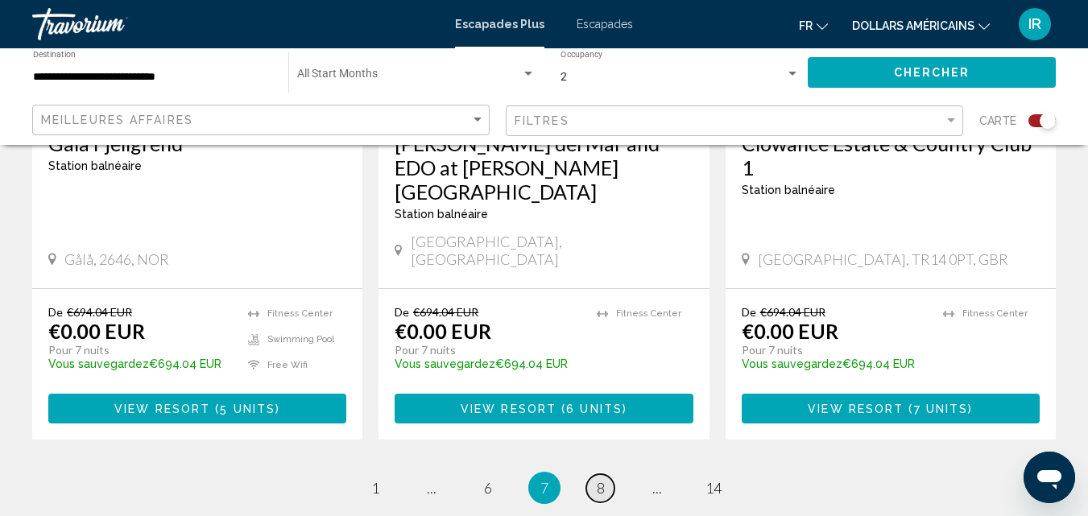
click at [593, 474] on link "page 8" at bounding box center [600, 488] width 28 height 28
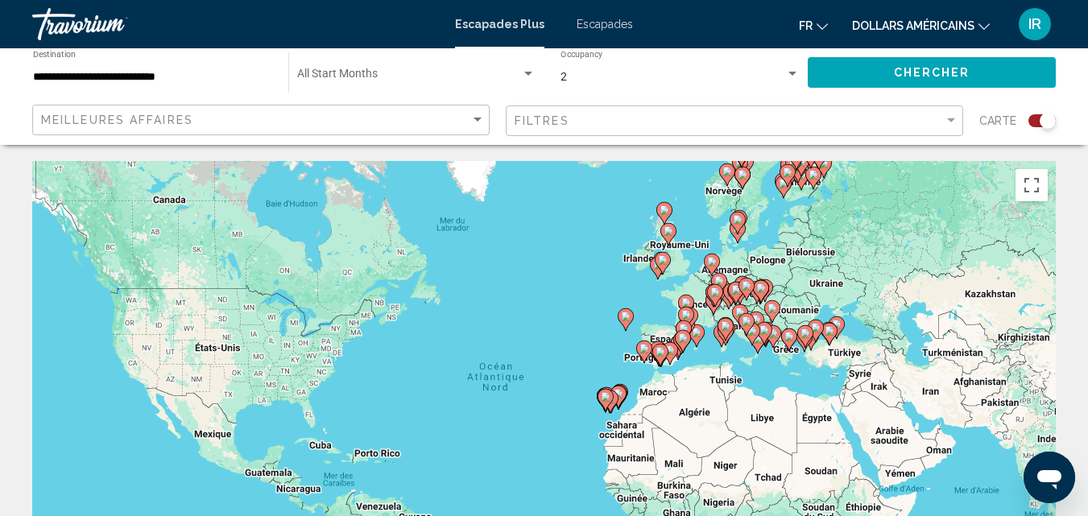
click at [1074, 122] on div "**********" at bounding box center [544, 96] width 1088 height 97
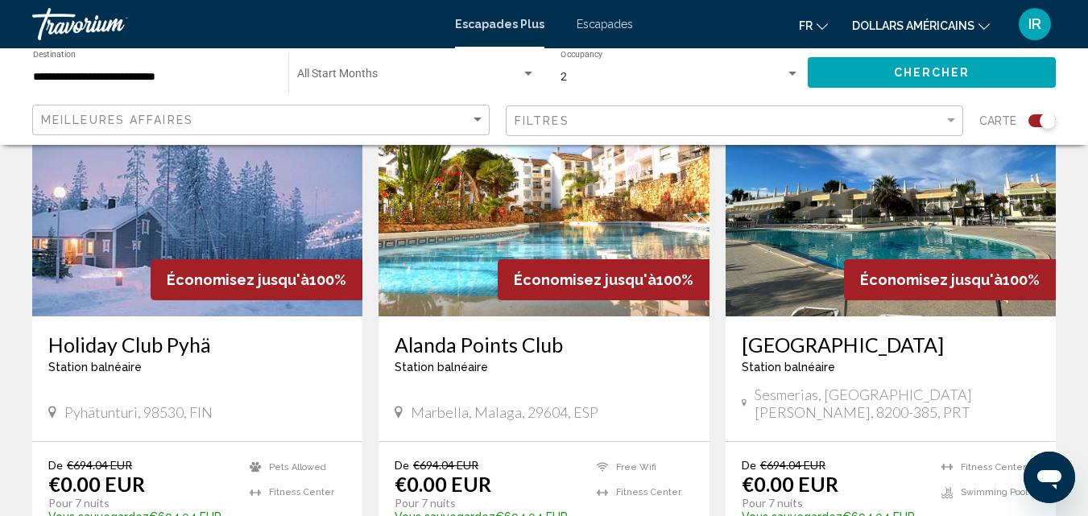
scroll to position [1278, 0]
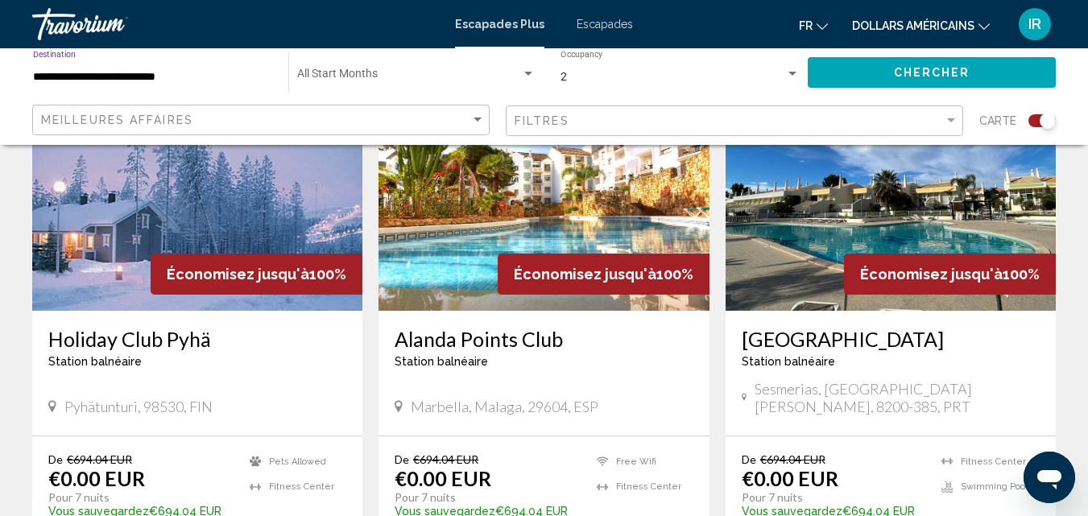
click at [221, 80] on input "**********" at bounding box center [152, 77] width 239 height 13
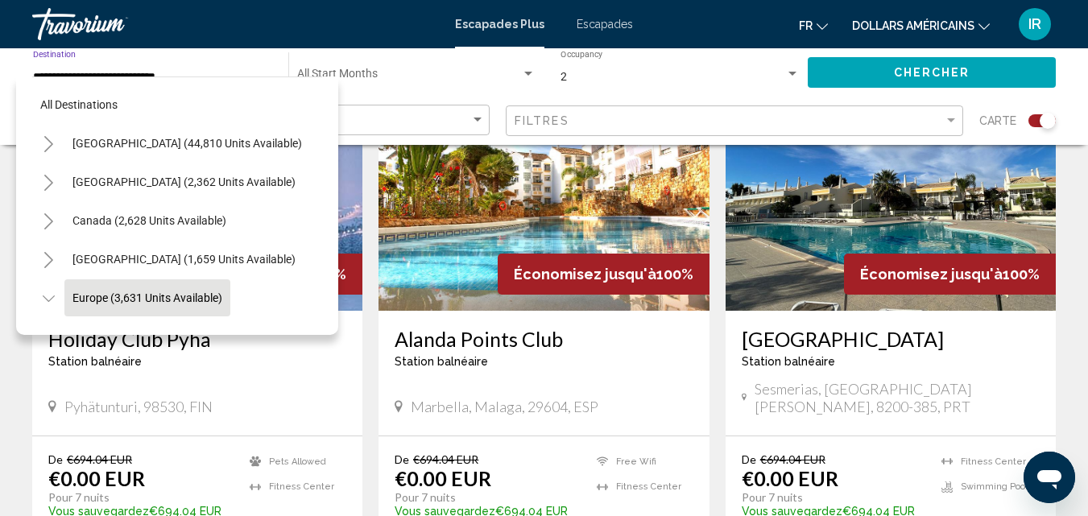
scroll to position [102, 0]
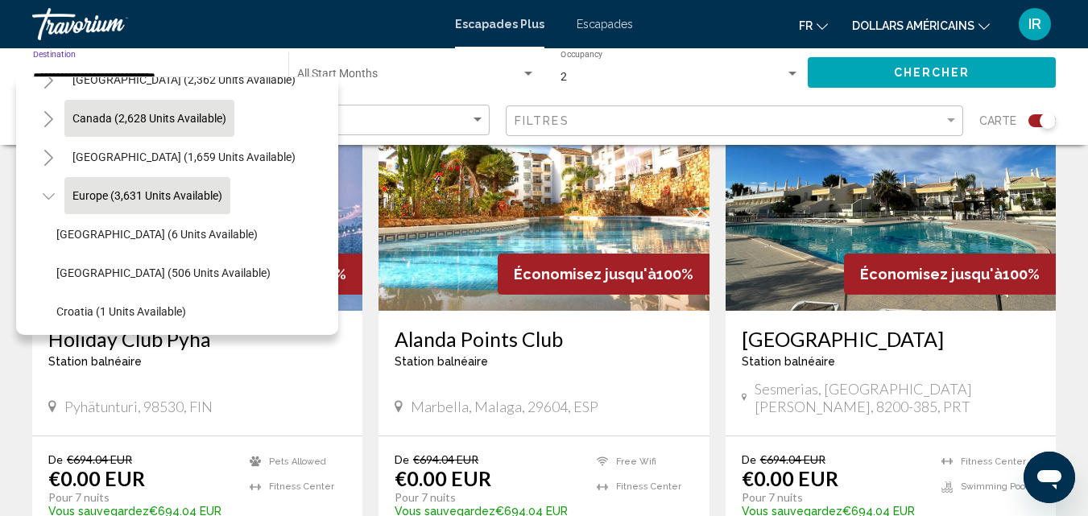
click at [219, 129] on button "Canada (2,628 units available)" at bounding box center [149, 118] width 170 height 37
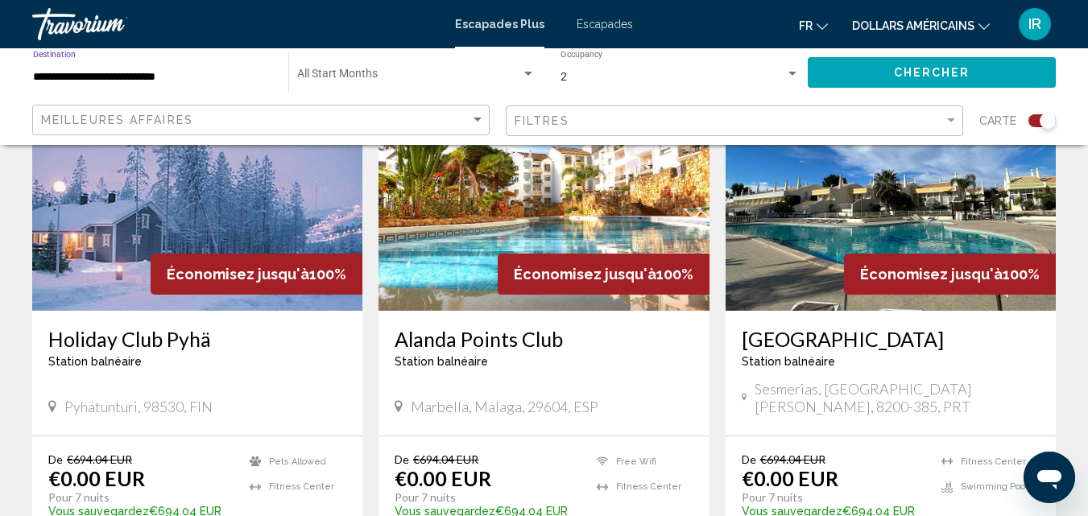
type input "**********"
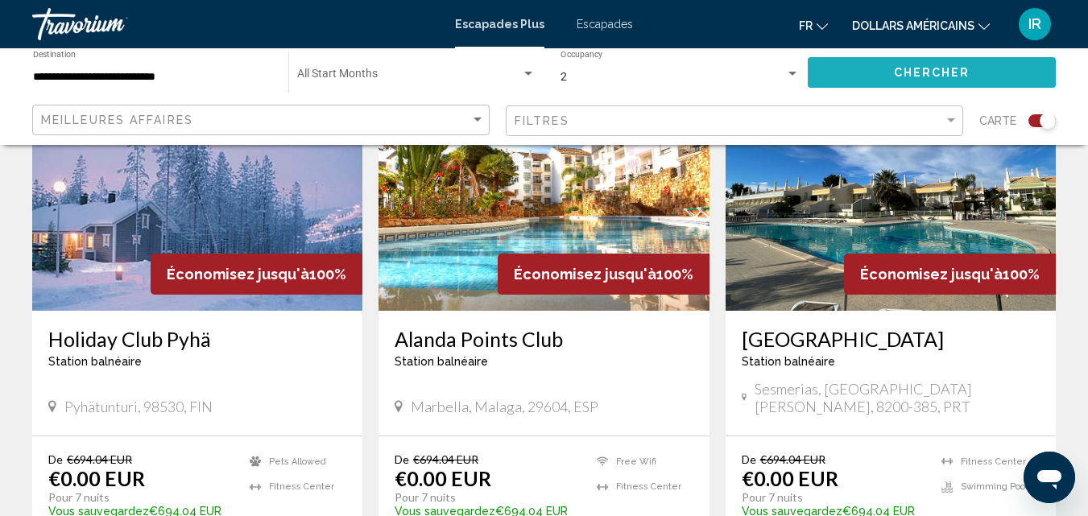
click at [979, 67] on button "Chercher" at bounding box center [932, 72] width 248 height 30
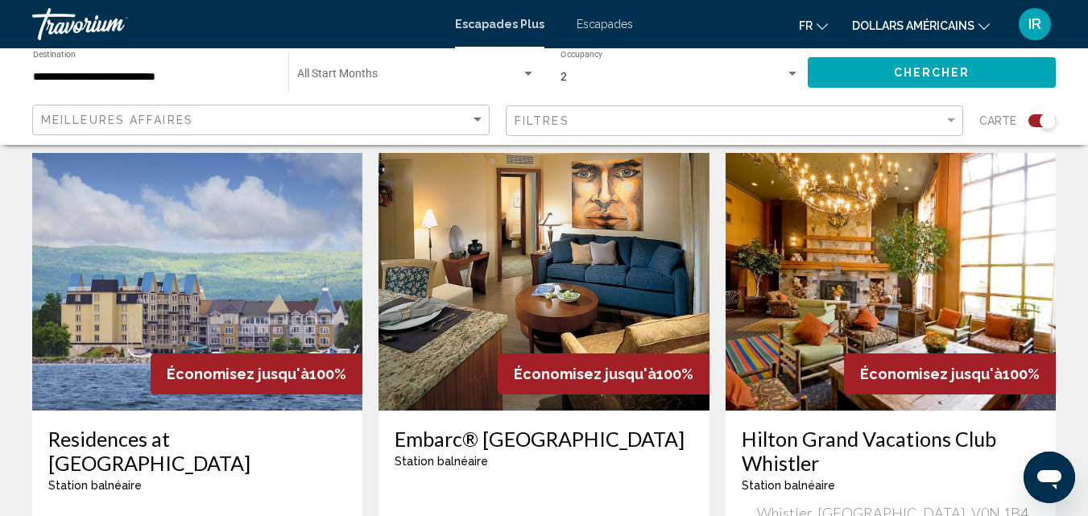
scroll to position [1731, 0]
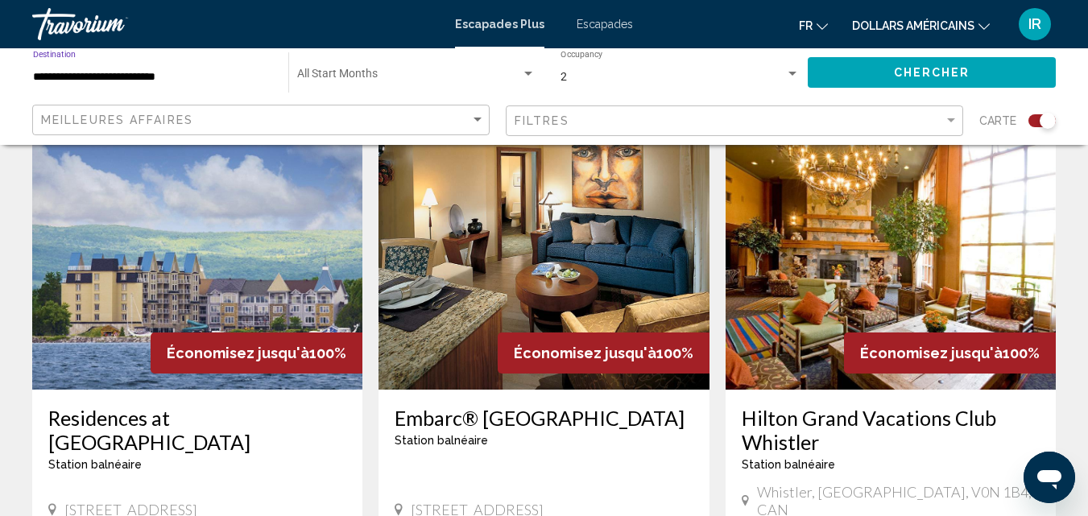
click at [255, 79] on input "**********" at bounding box center [152, 77] width 239 height 13
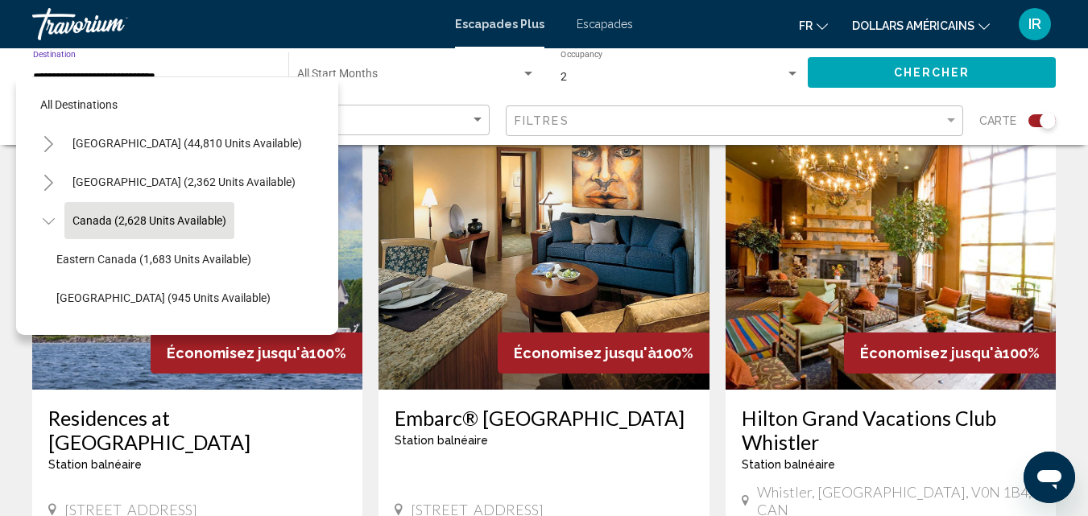
scroll to position [25, 0]
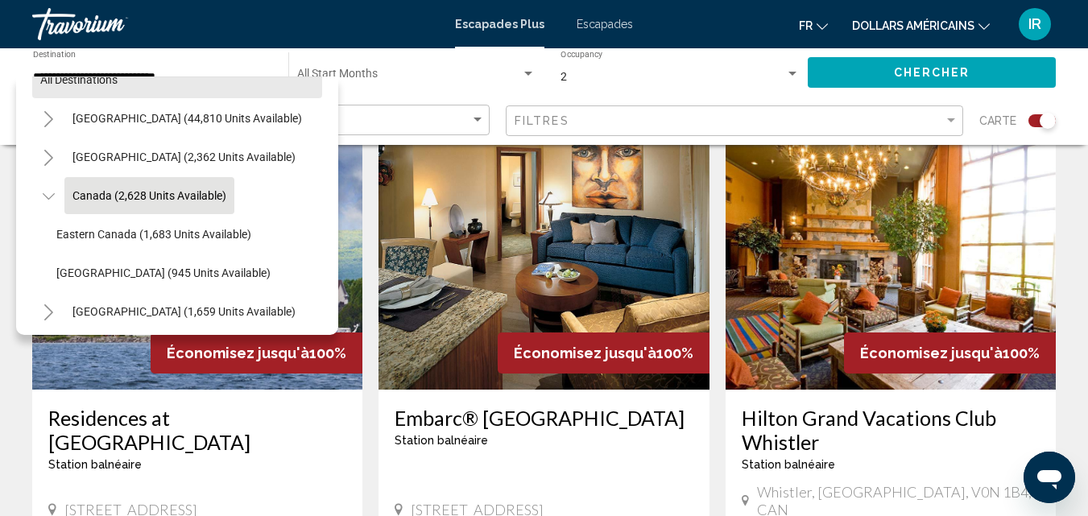
click at [255, 79] on button "All destinations" at bounding box center [177, 79] width 290 height 37
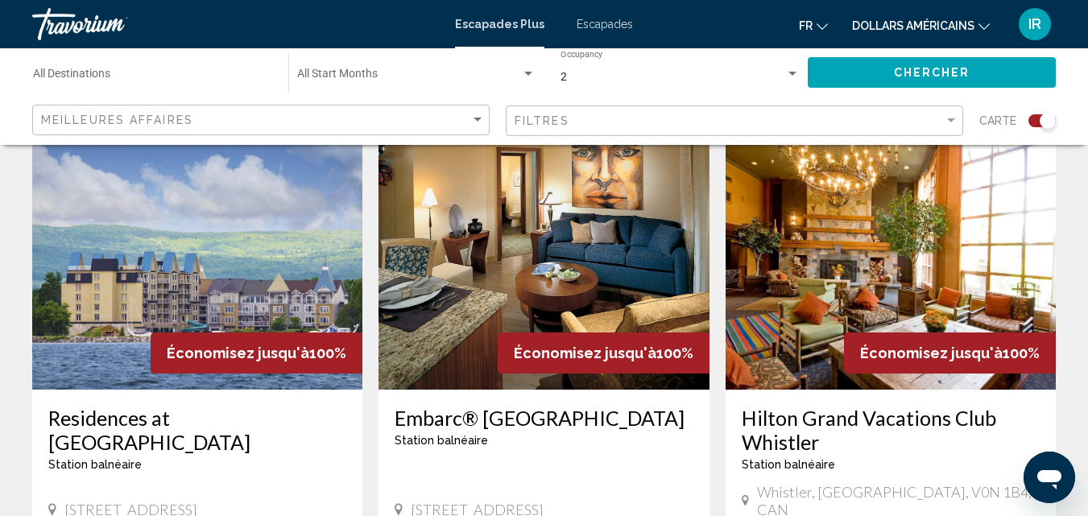
click at [255, 79] on input "Destination All Destinations" at bounding box center [152, 77] width 239 height 13
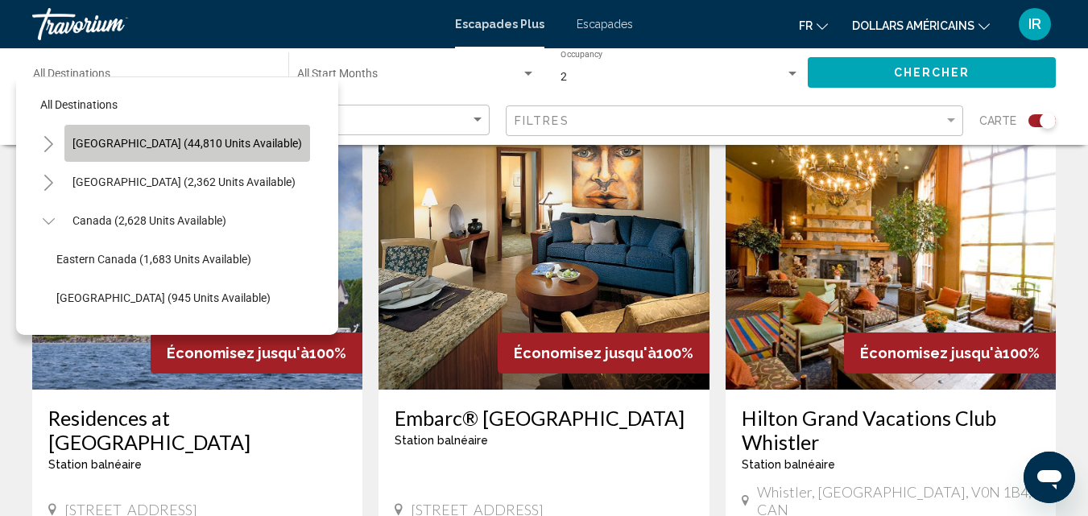
click at [236, 151] on button "[GEOGRAPHIC_DATA] (44,810 units available)" at bounding box center [187, 143] width 246 height 37
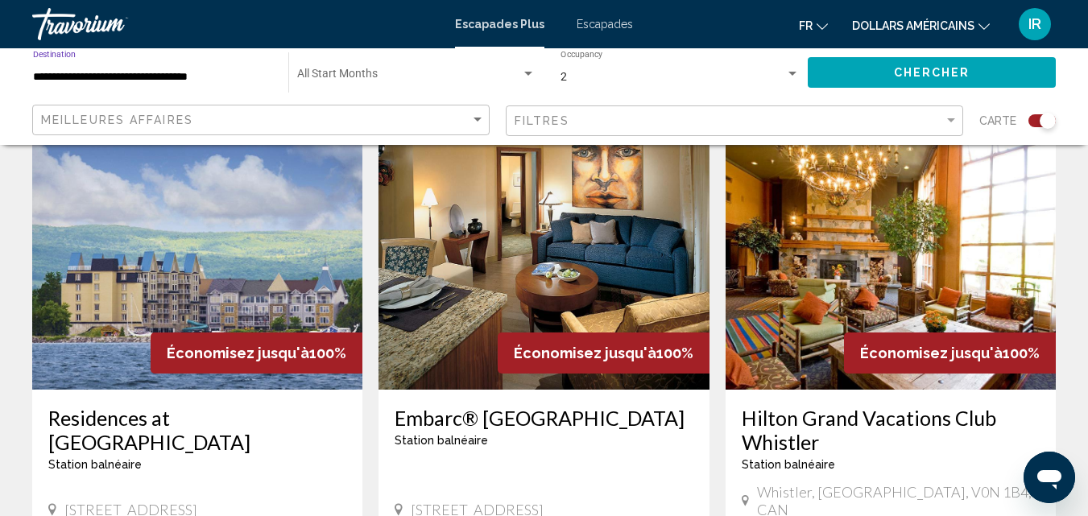
click at [832, 68] on button "Chercher" at bounding box center [932, 72] width 248 height 30
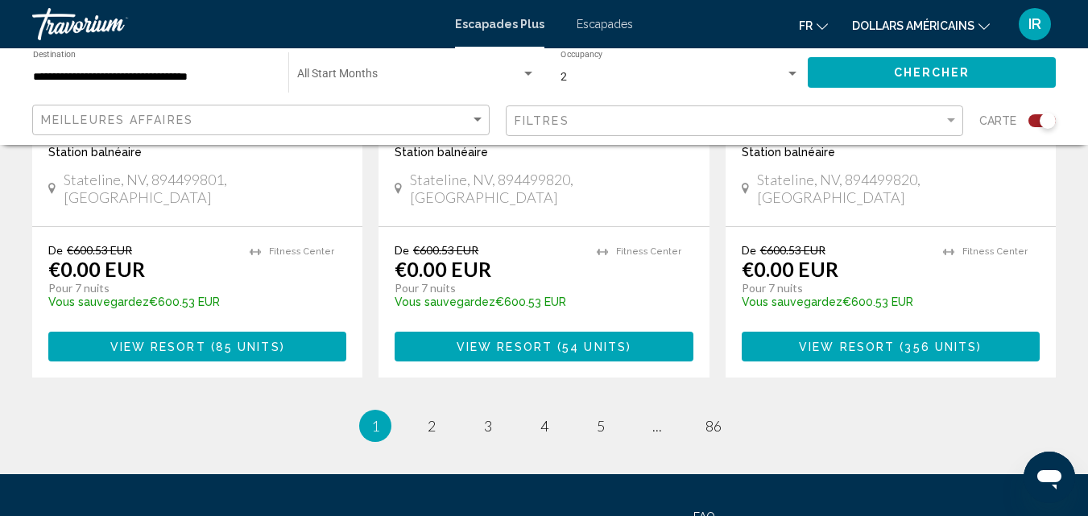
scroll to position [2643, 0]
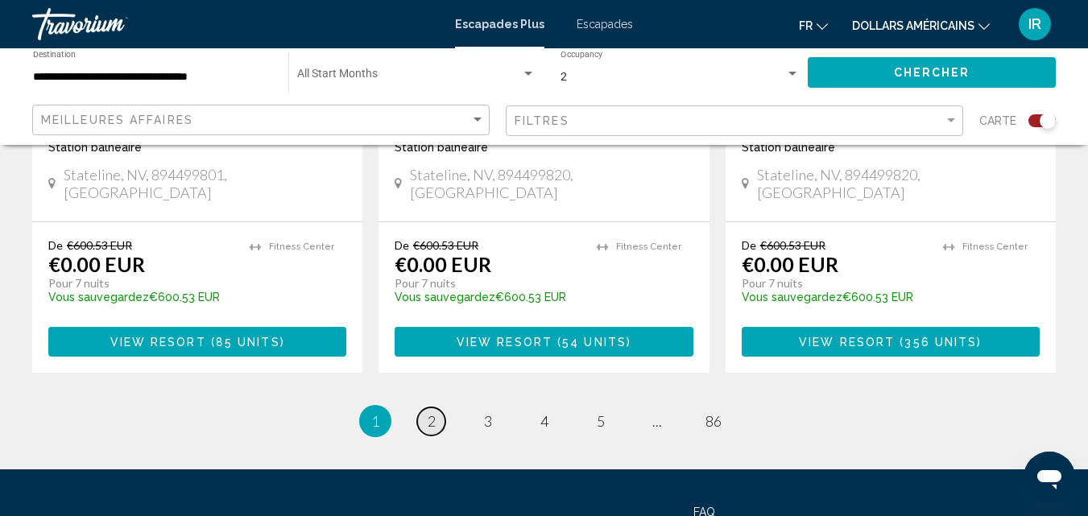
click at [423, 408] on link "page 2" at bounding box center [431, 422] width 28 height 28
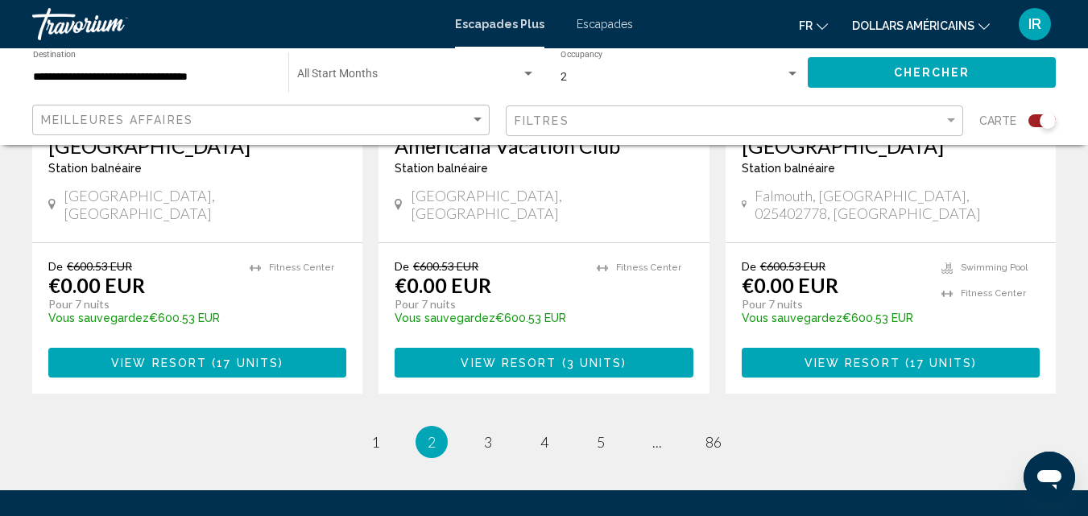
scroll to position [2657, 0]
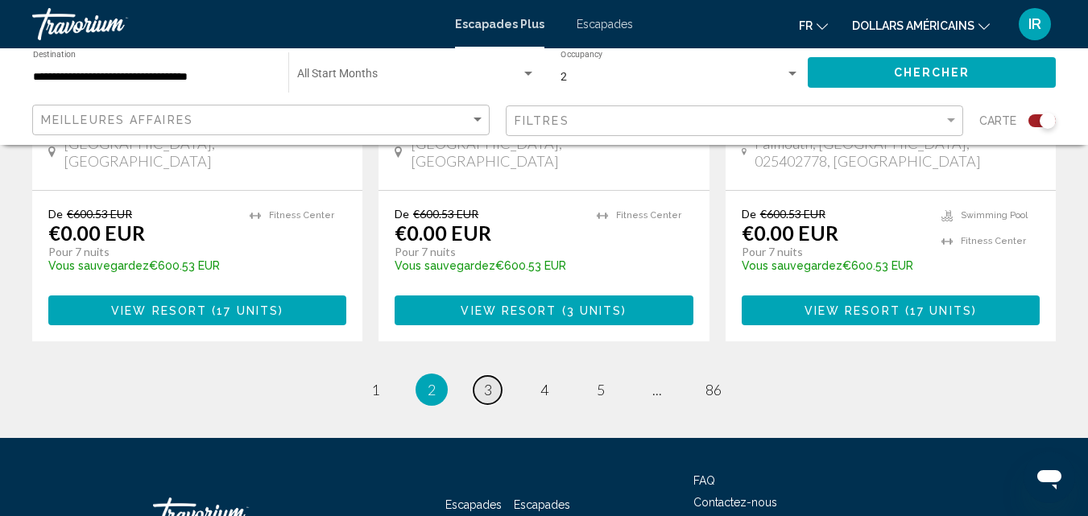
click at [486, 381] on span "3" at bounding box center [488, 390] width 8 height 18
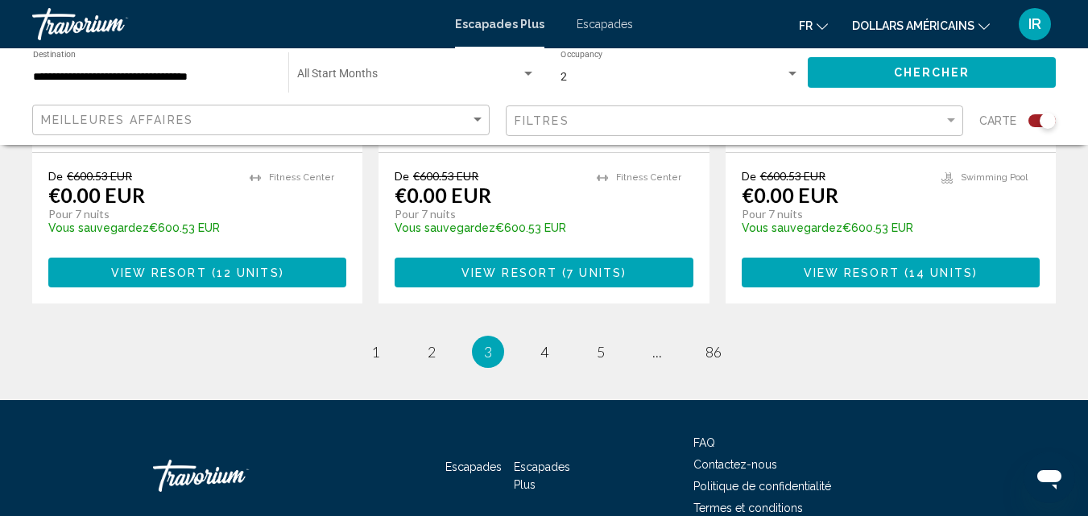
scroll to position [2730, 0]
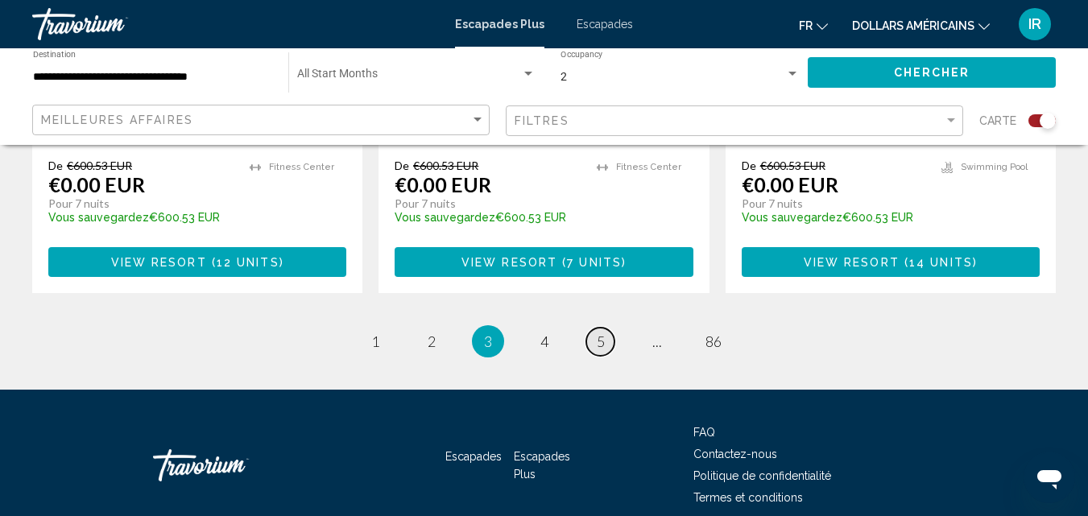
click at [591, 328] on link "page 5" at bounding box center [600, 342] width 28 height 28
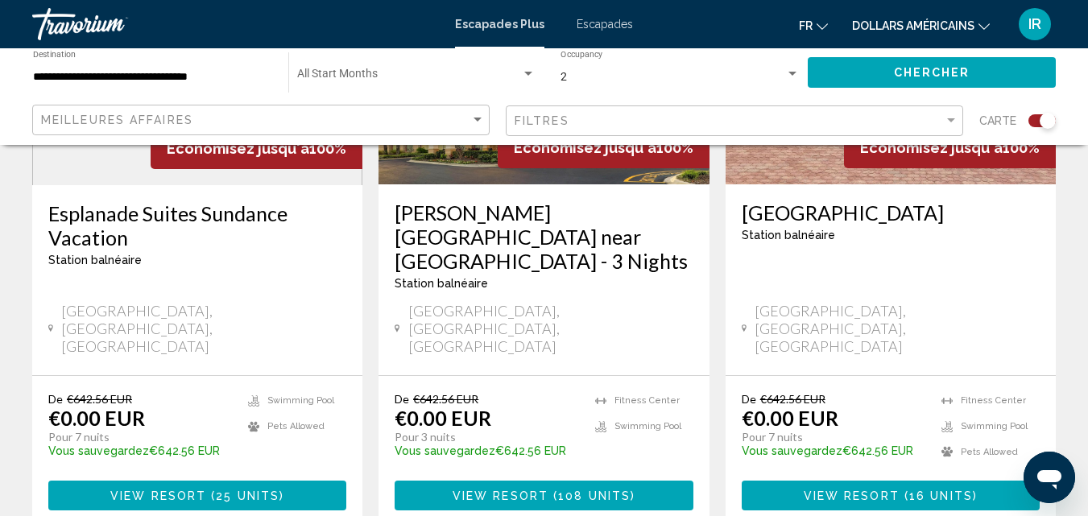
scroll to position [2706, 0]
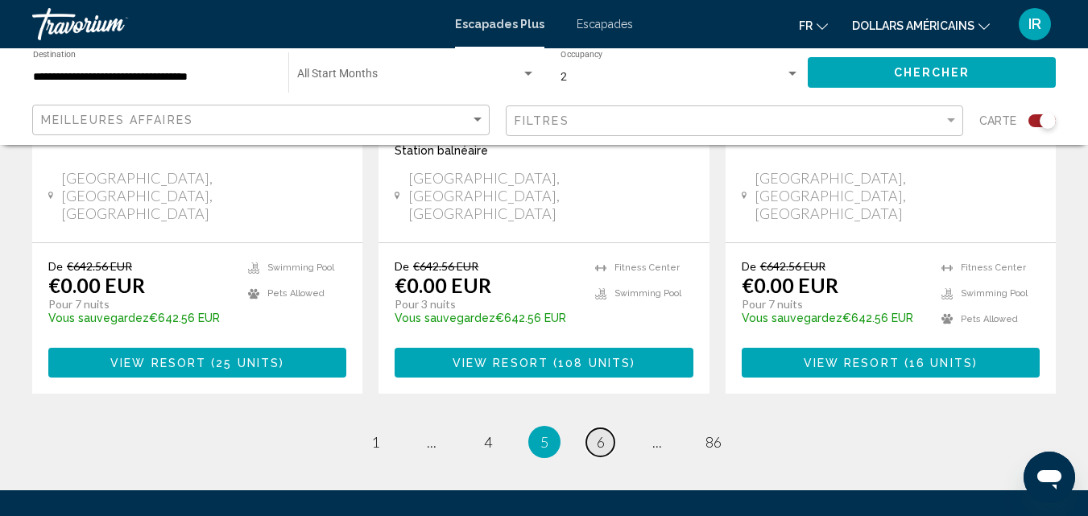
click at [598, 433] on span "6" at bounding box center [601, 442] width 8 height 18
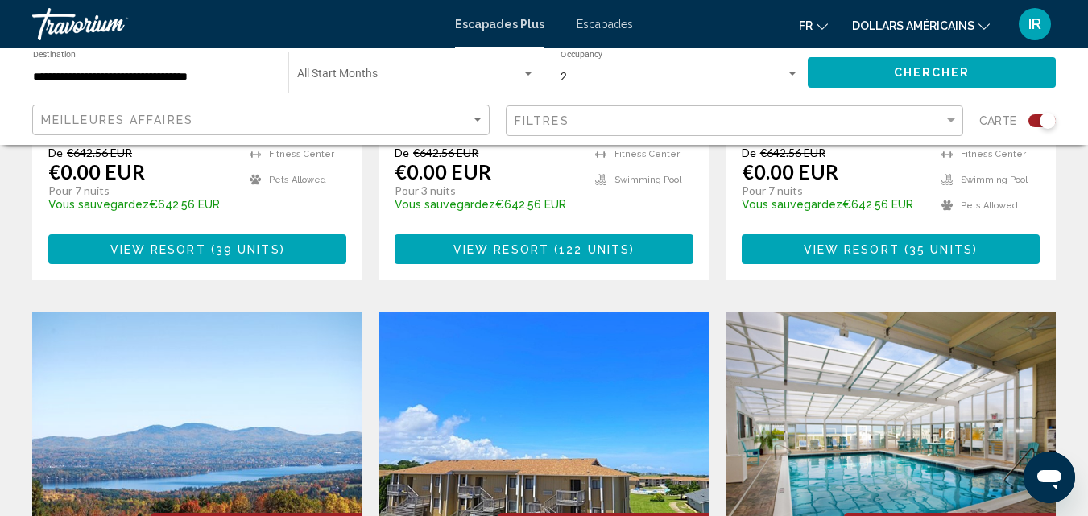
scroll to position [1062, 0]
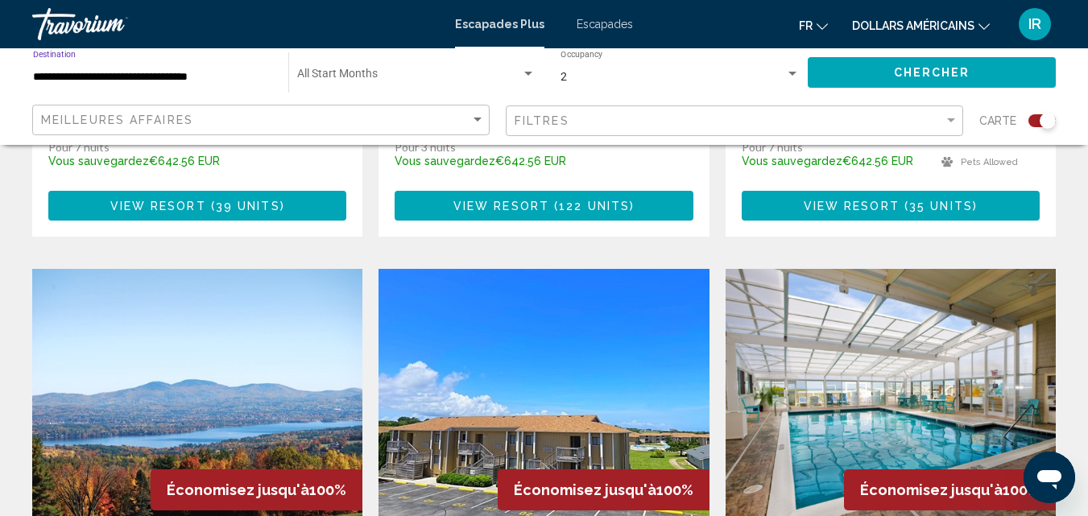
click at [160, 76] on input "**********" at bounding box center [152, 77] width 239 height 13
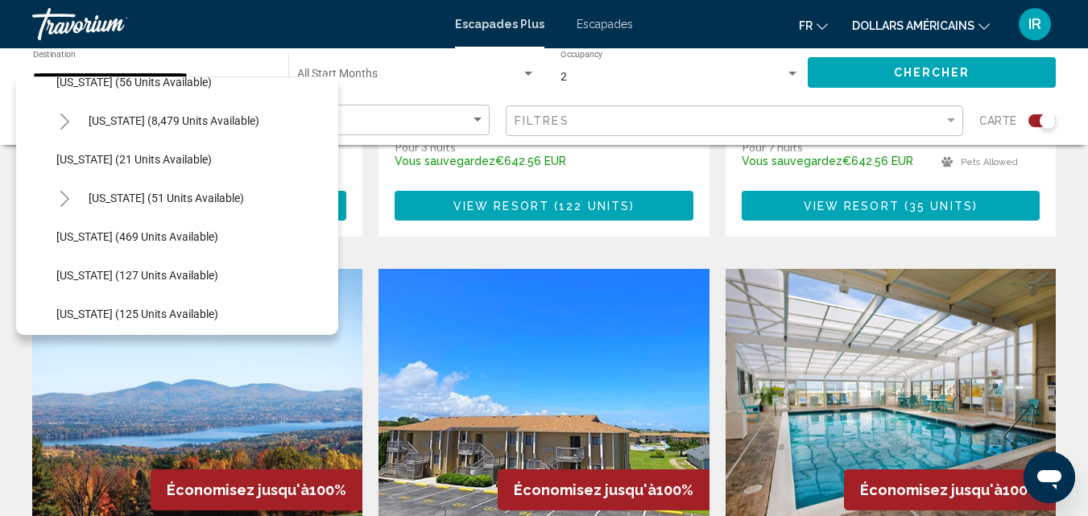
scroll to position [270, 0]
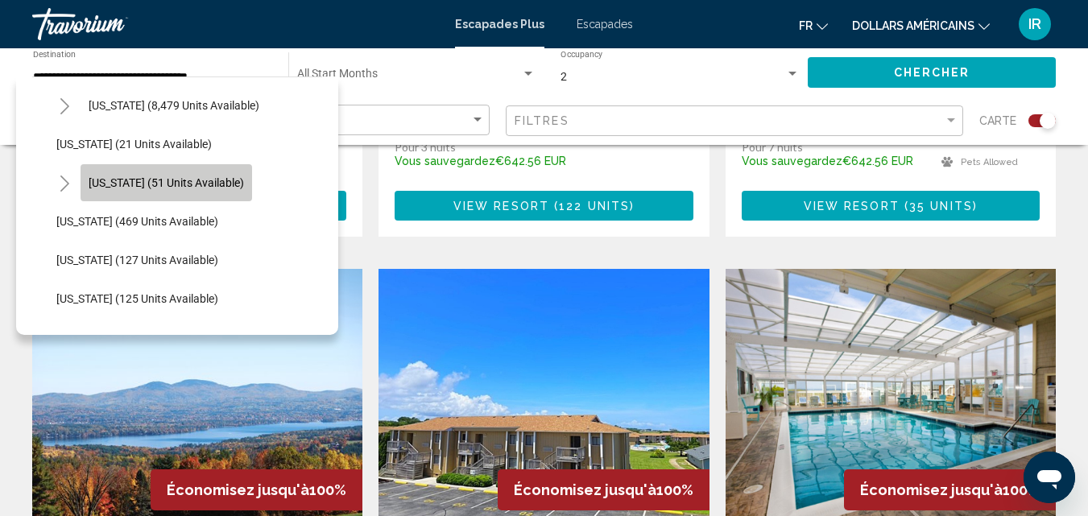
click at [218, 178] on span "[US_STATE] (51 units available)" at bounding box center [166, 182] width 155 height 13
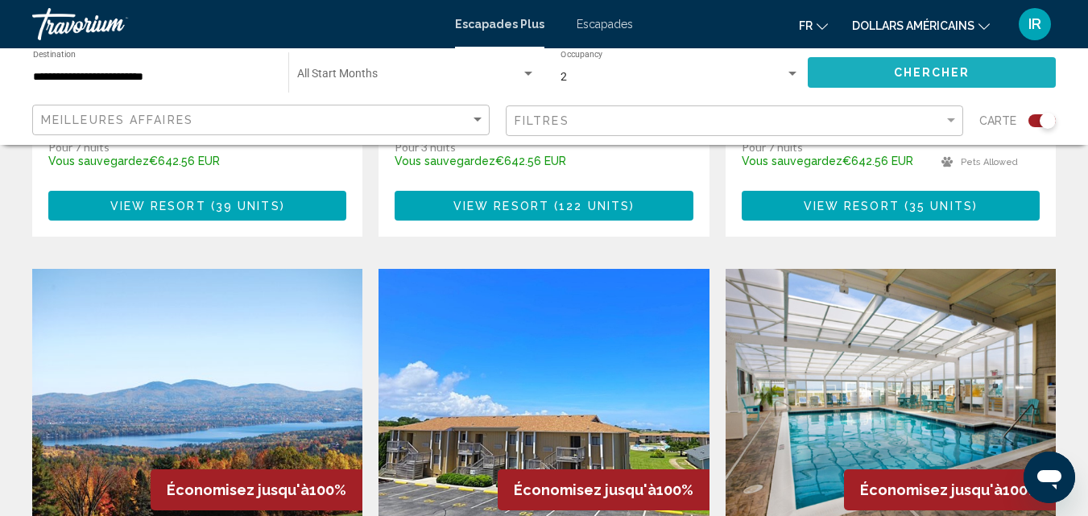
click at [842, 80] on button "Chercher" at bounding box center [932, 72] width 248 height 30
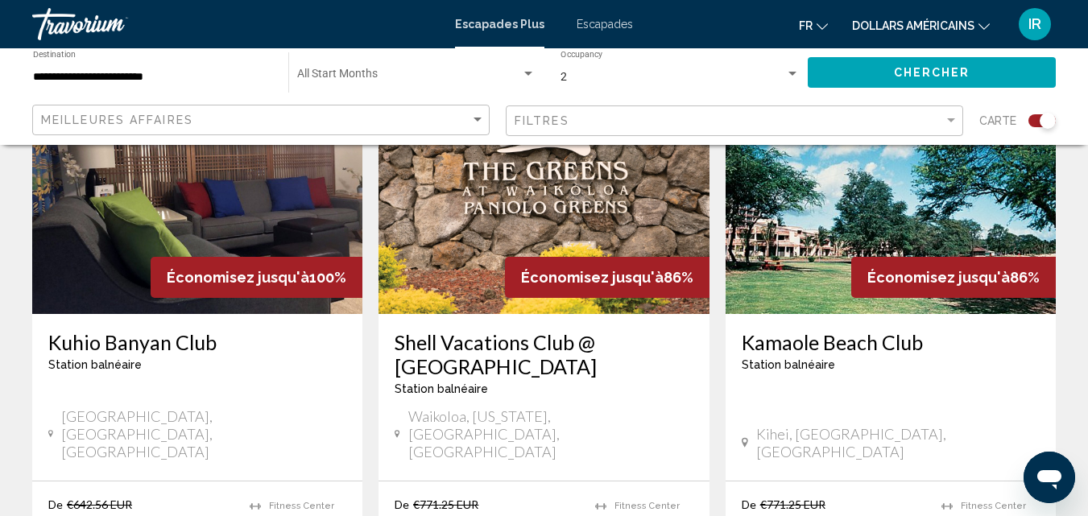
scroll to position [653, 0]
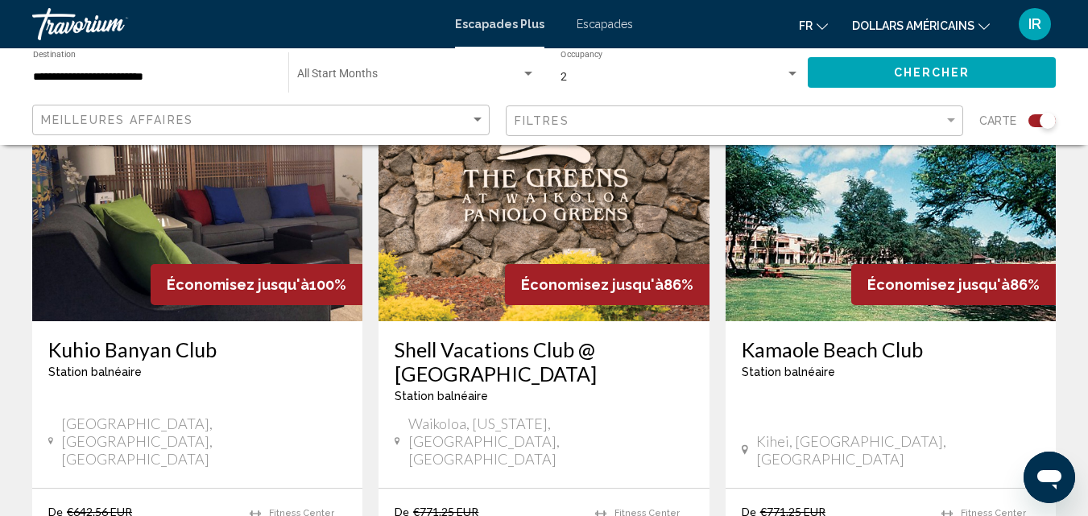
click at [128, 366] on span "Station balnéaire" at bounding box center [94, 372] width 93 height 13
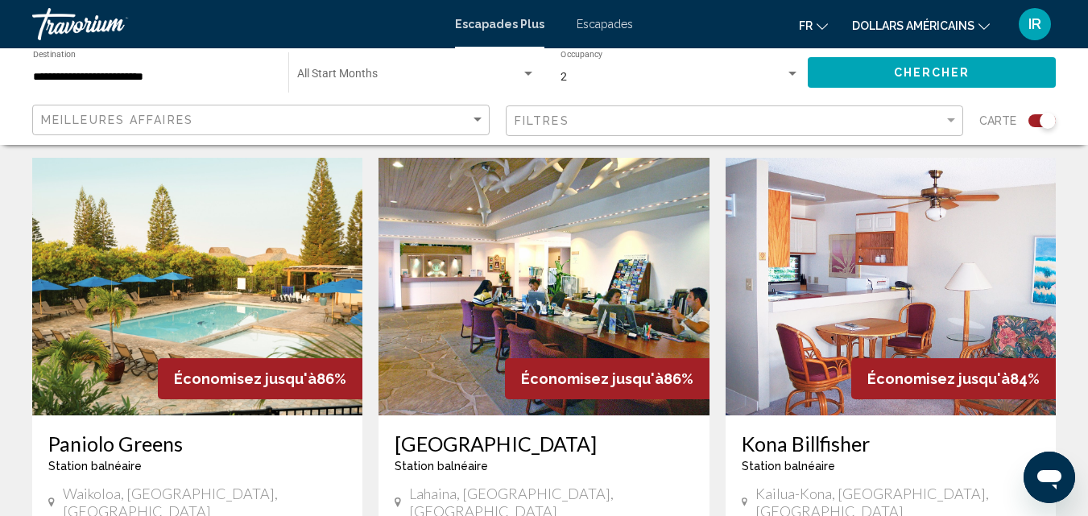
scroll to position [1171, 0]
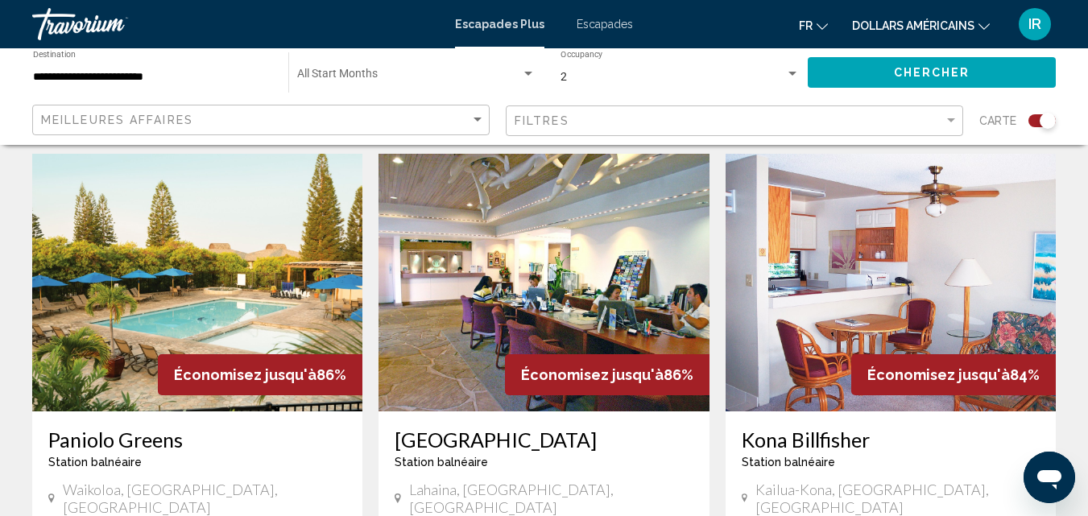
click at [235, 68] on div "**********" at bounding box center [152, 73] width 239 height 44
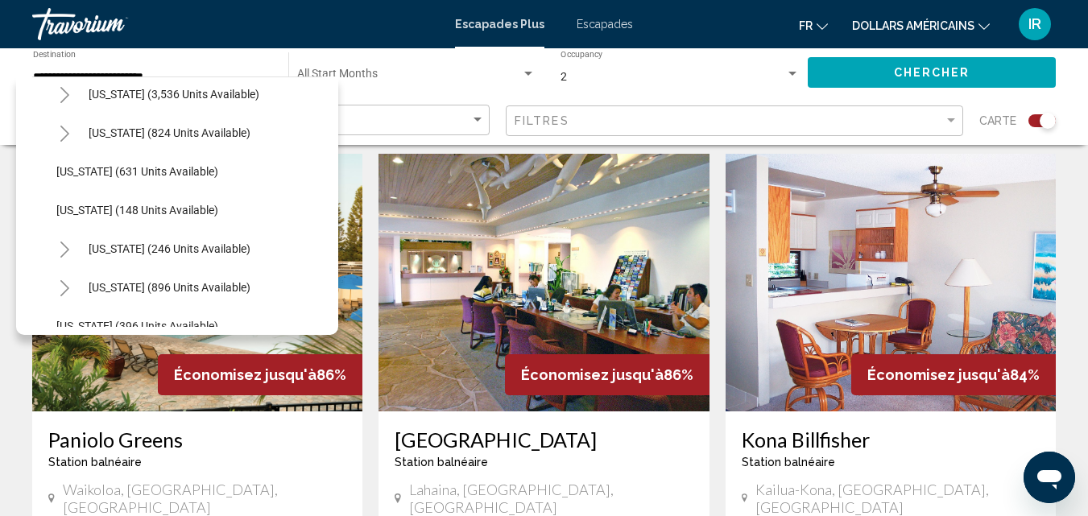
scroll to position [1024, 0]
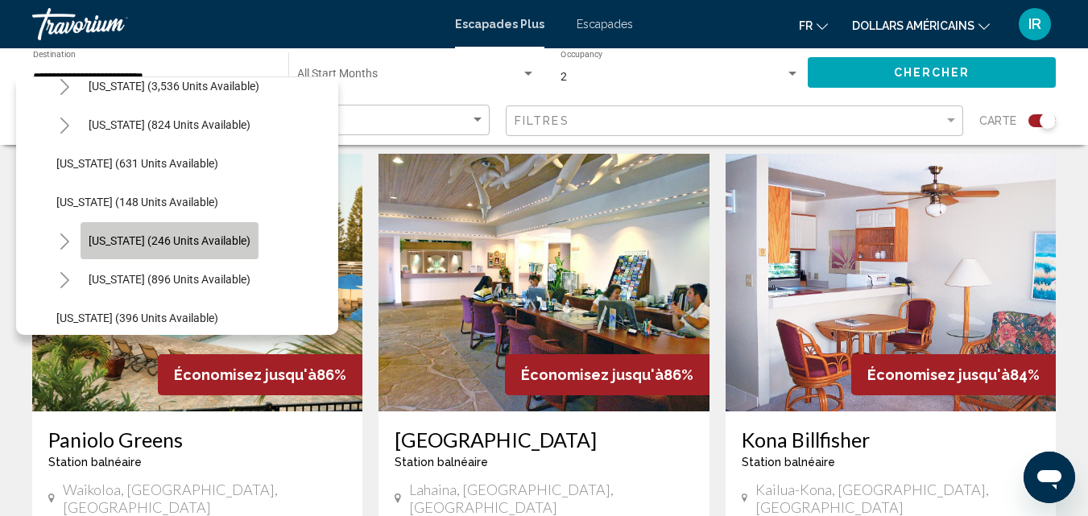
click at [213, 231] on button "[US_STATE] (246 units available)" at bounding box center [170, 240] width 178 height 37
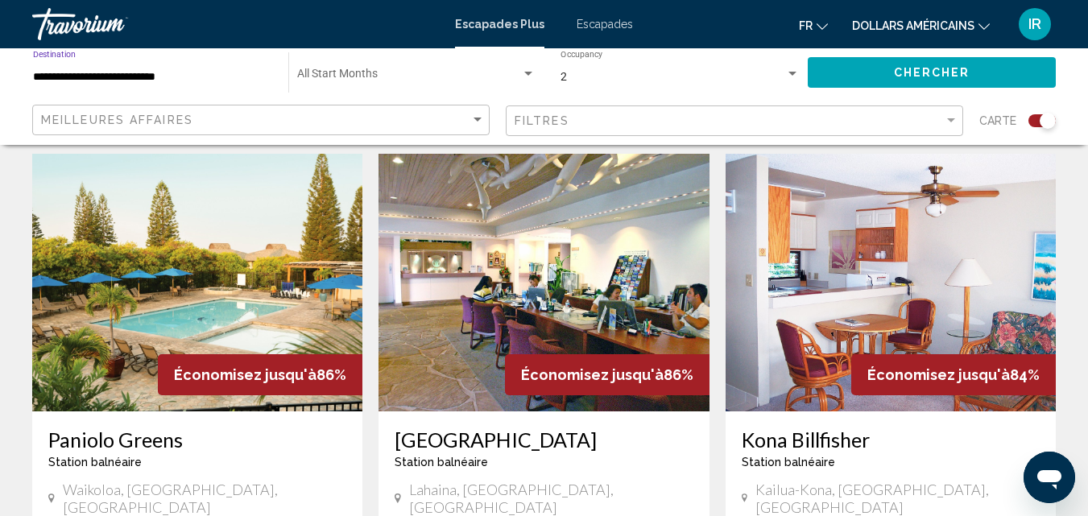
click at [886, 64] on button "Chercher" at bounding box center [932, 72] width 248 height 30
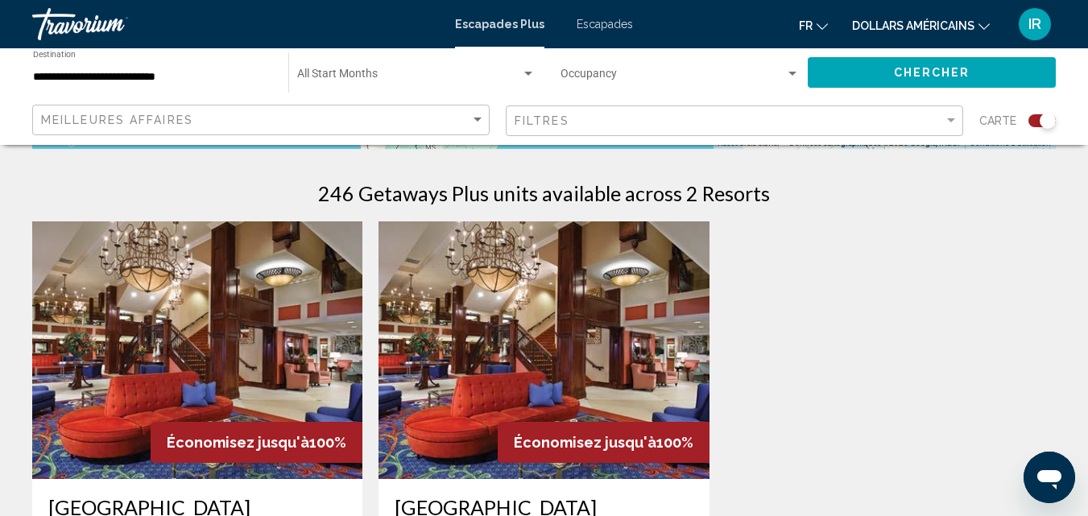
scroll to position [445, 0]
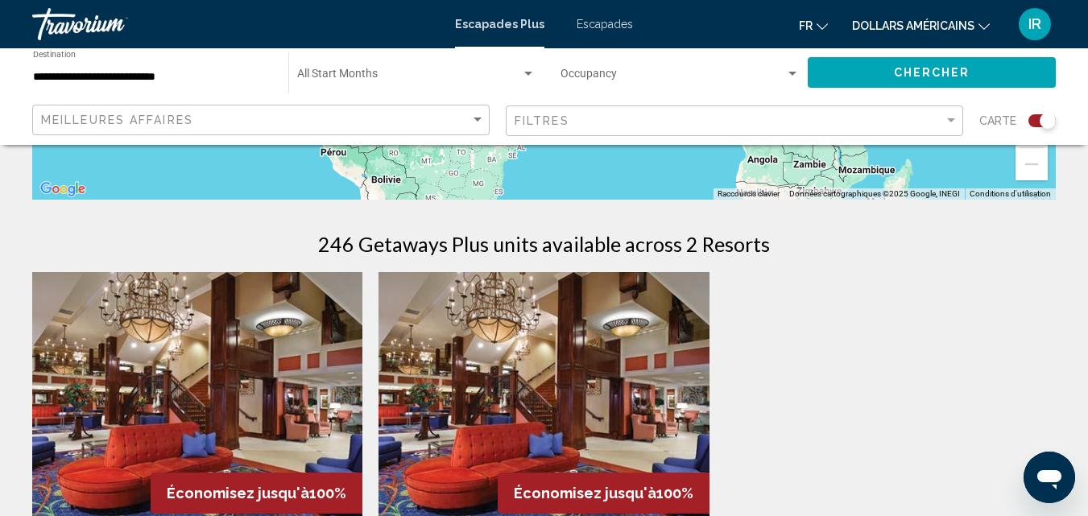
click at [263, 89] on div "**********" at bounding box center [152, 73] width 239 height 44
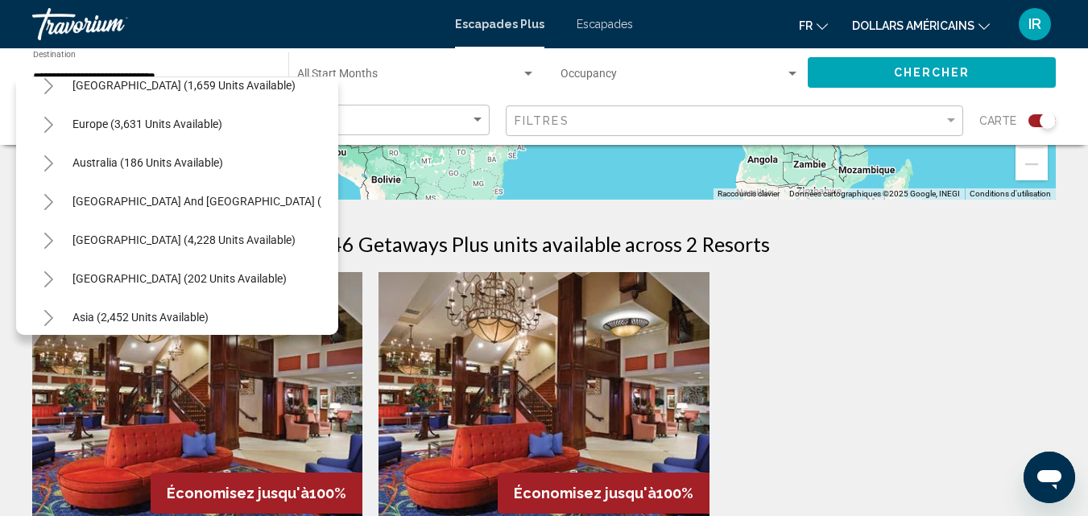
scroll to position [1767, 0]
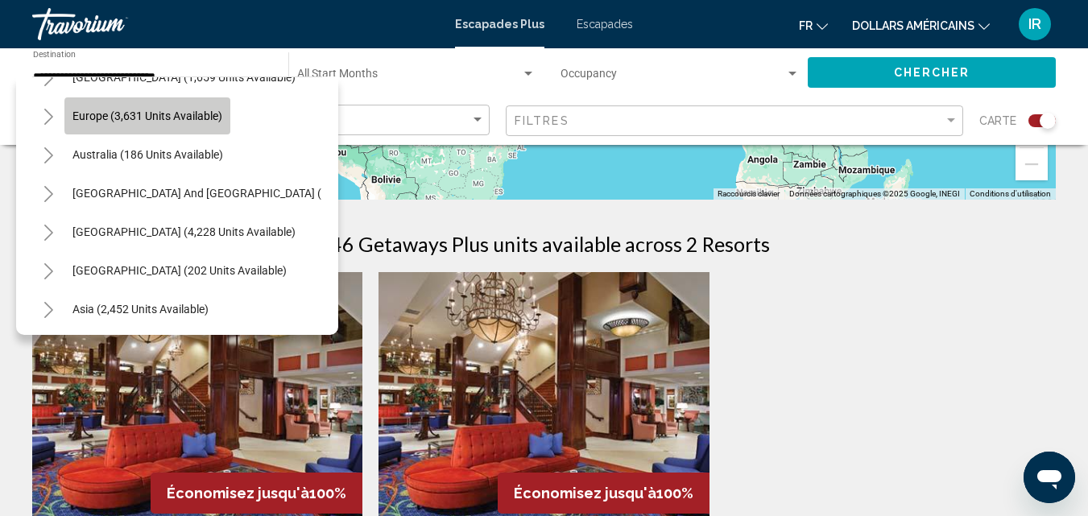
click at [207, 116] on span "Europe (3,631 units available)" at bounding box center [147, 116] width 150 height 13
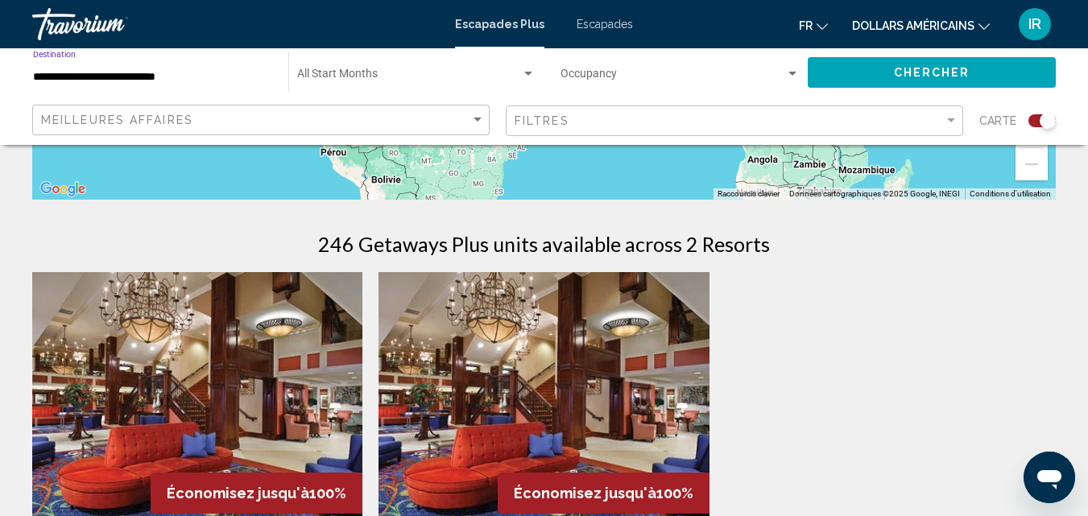
click at [230, 75] on input "**********" at bounding box center [152, 77] width 239 height 13
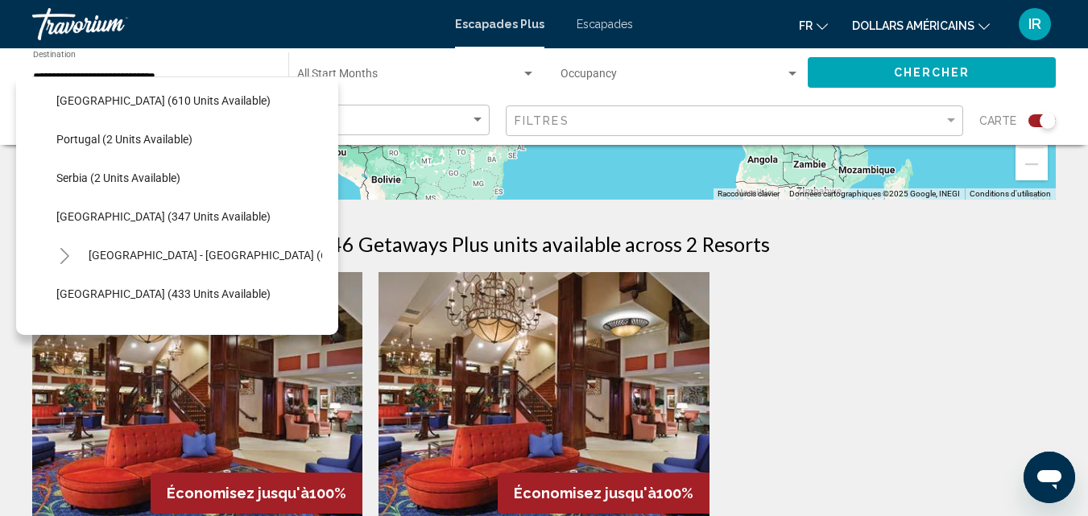
scroll to position [2158, 0]
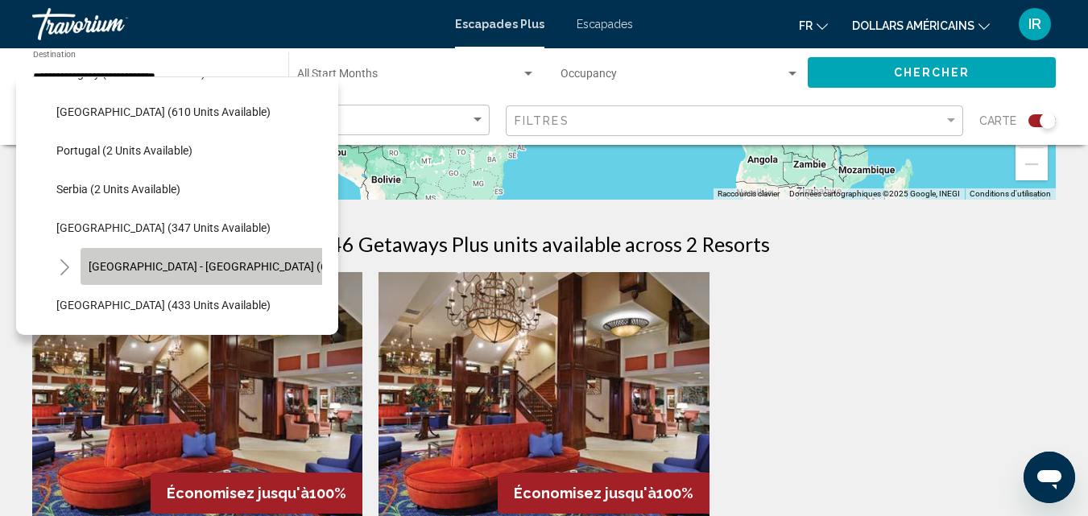
click at [242, 266] on span "[GEOGRAPHIC_DATA] - [GEOGRAPHIC_DATA] (64 units available)" at bounding box center [251, 266] width 325 height 13
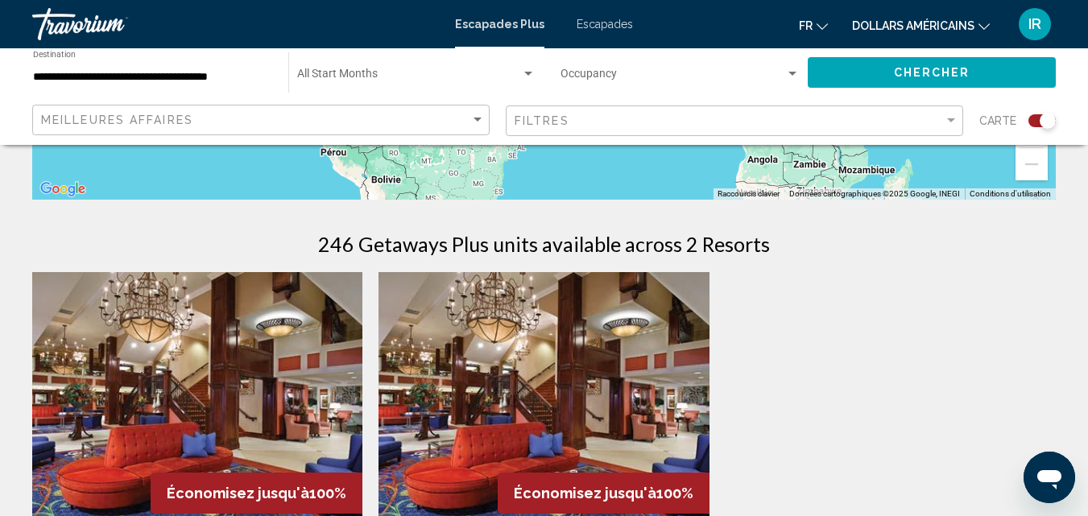
click at [194, 54] on div "**********" at bounding box center [152, 73] width 239 height 44
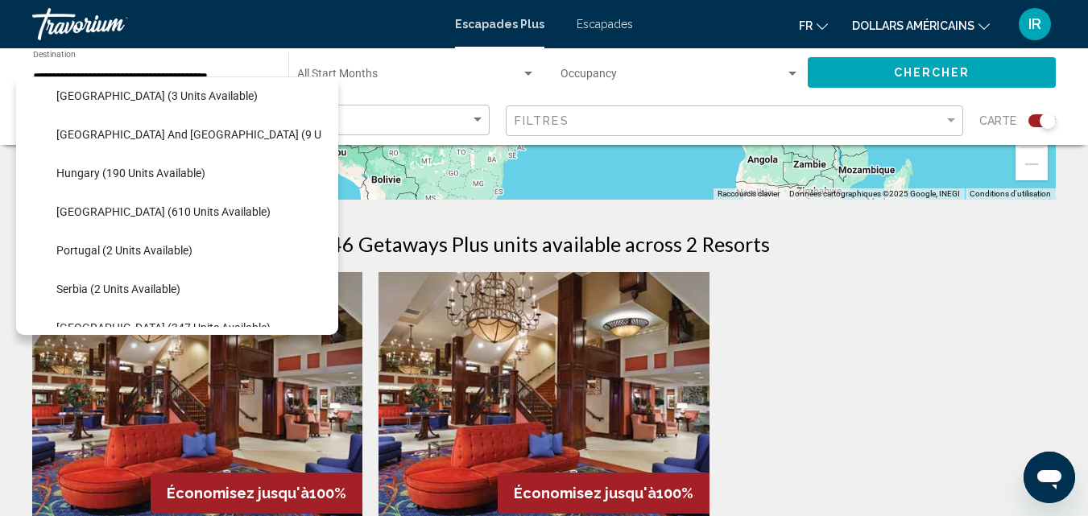
scroll to position [2047, 0]
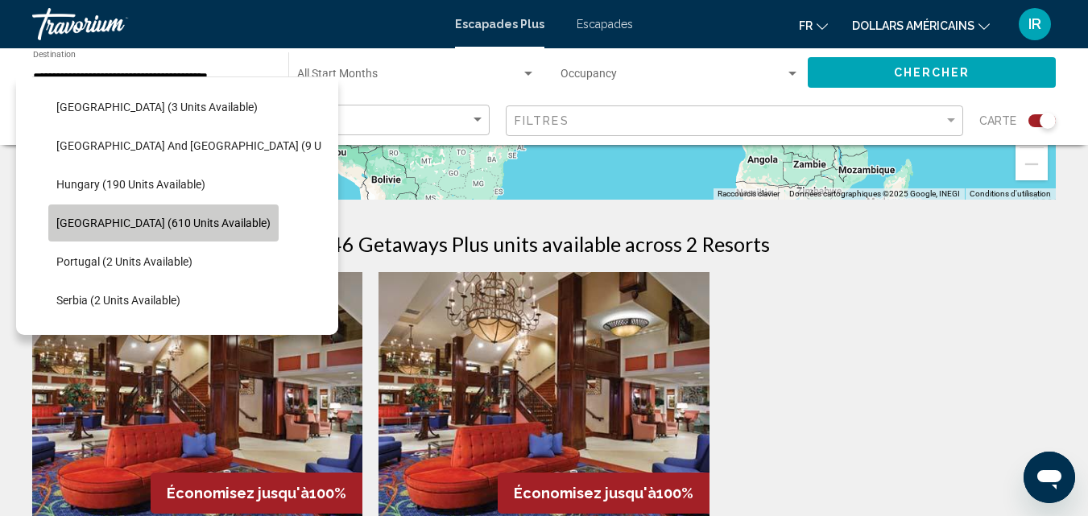
click at [173, 217] on span "[GEOGRAPHIC_DATA] (610 units available)" at bounding box center [163, 223] width 214 height 13
type input "**********"
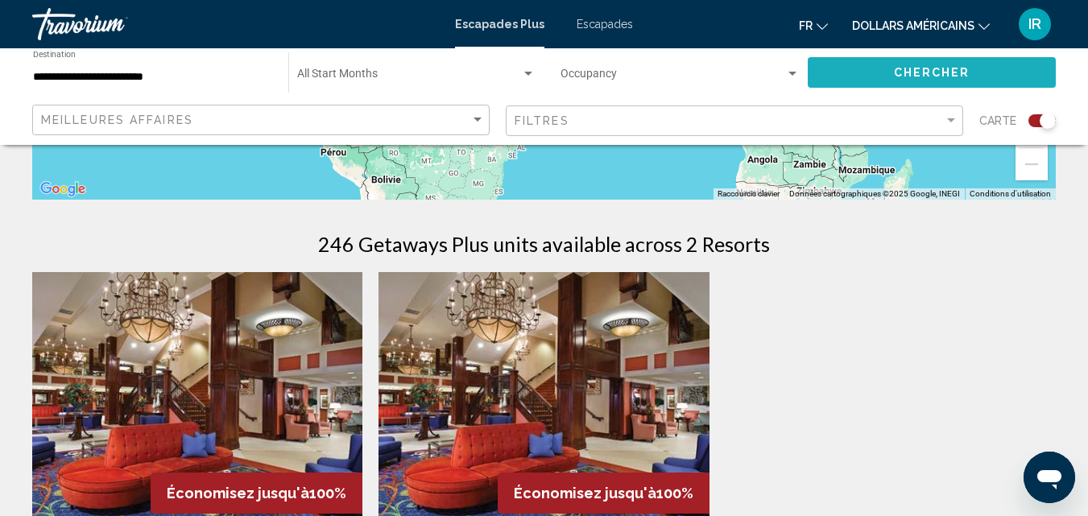
click at [906, 72] on span "Chercher" at bounding box center [932, 73] width 77 height 13
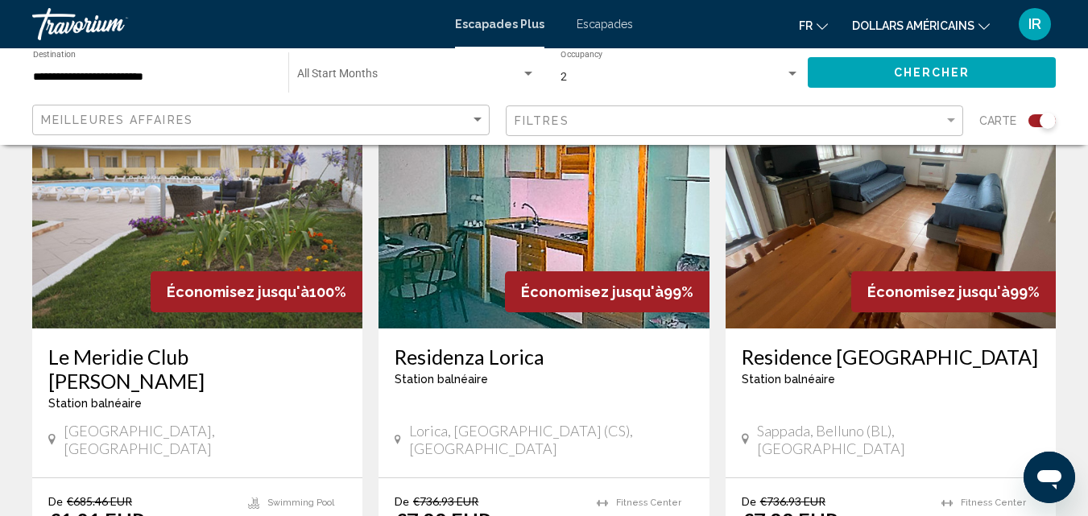
scroll to position [2479, 0]
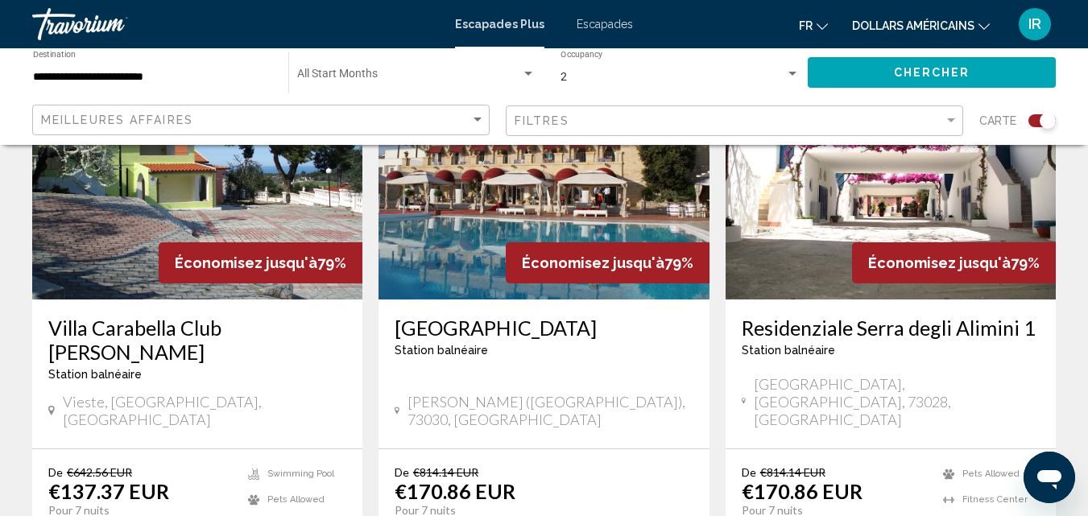
scroll to position [2513, 0]
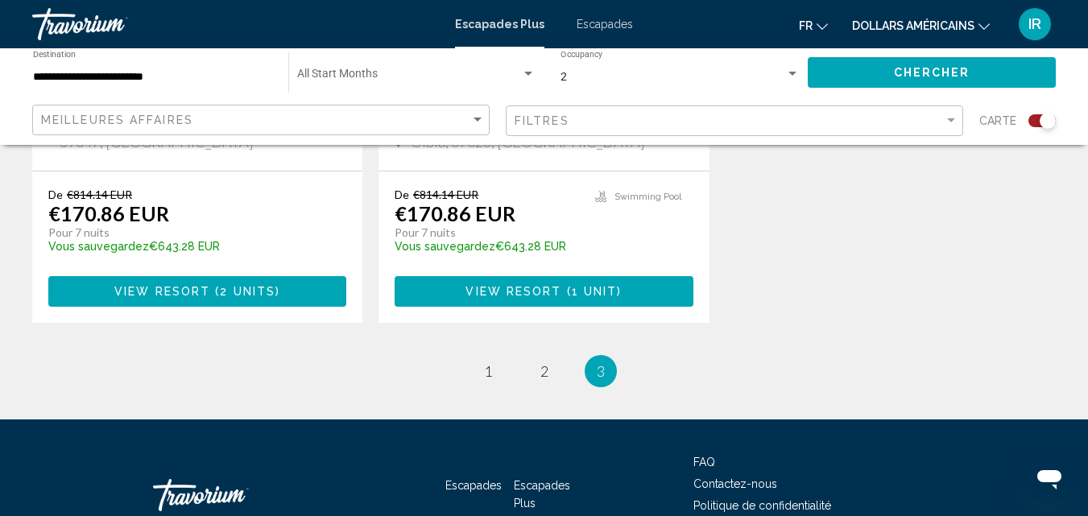
scroll to position [1516, 0]
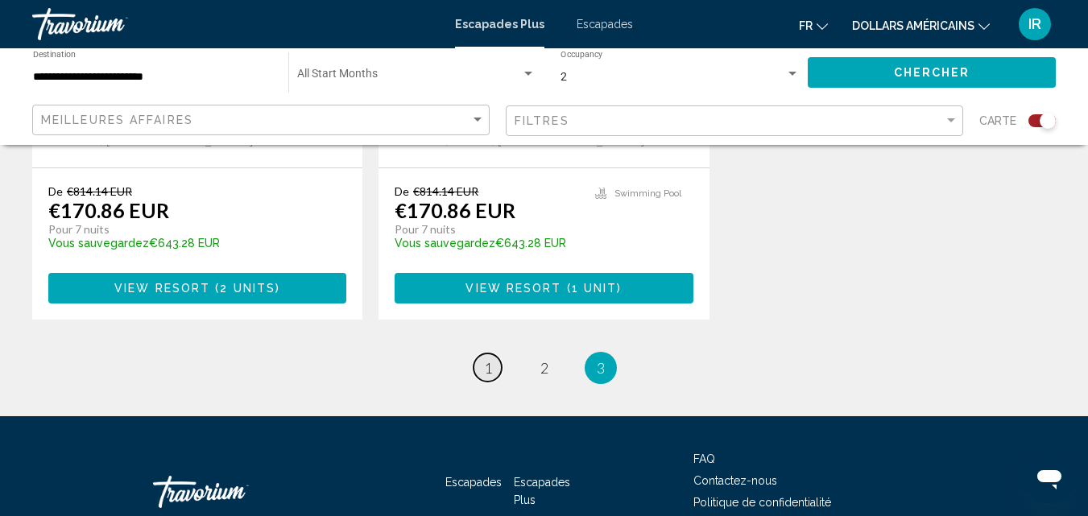
click at [478, 354] on link "page 1" at bounding box center [488, 368] width 28 height 28
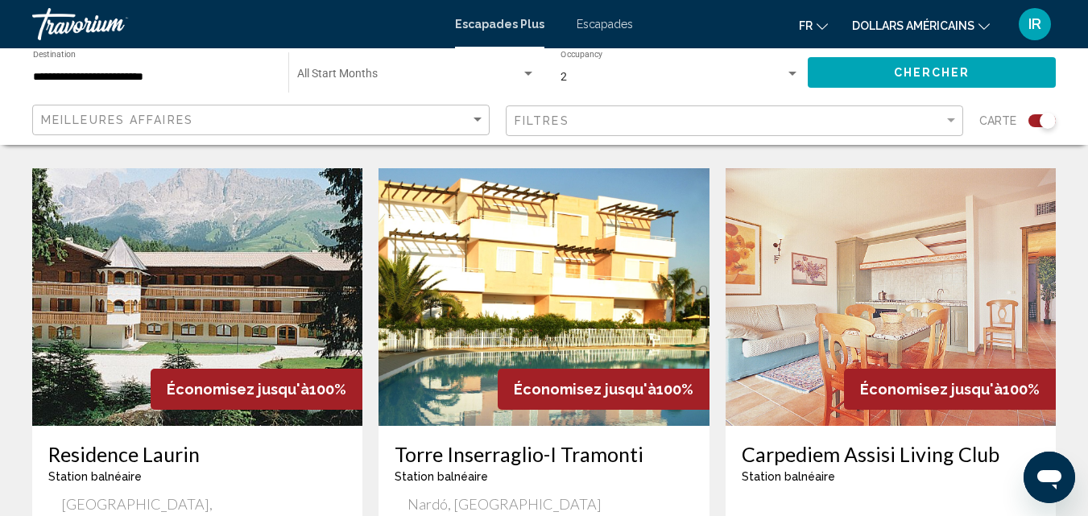
scroll to position [1677, 0]
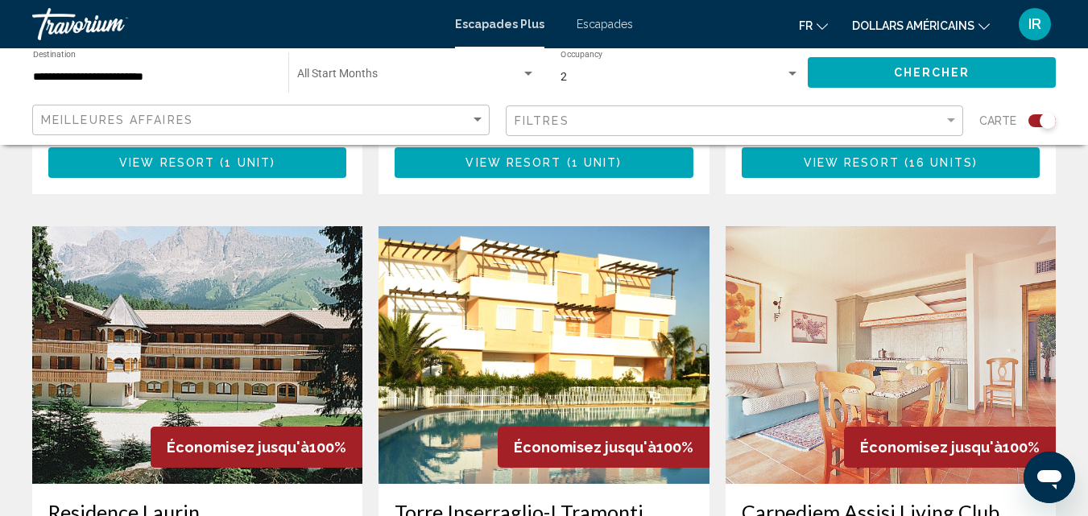
click at [597, 500] on h3 "Torre Inserraglio-I Tramonti" at bounding box center [544, 512] width 298 height 24
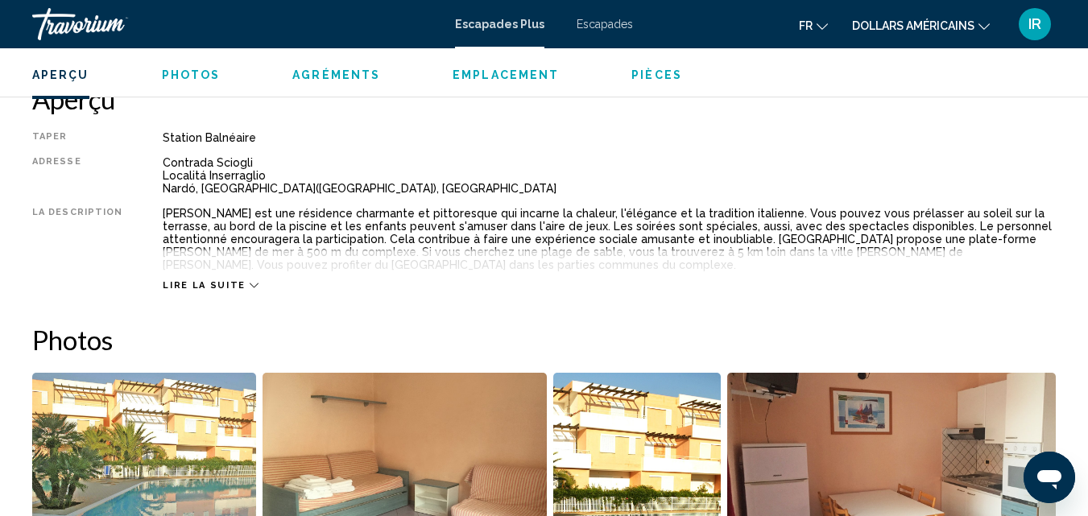
scroll to position [794, 0]
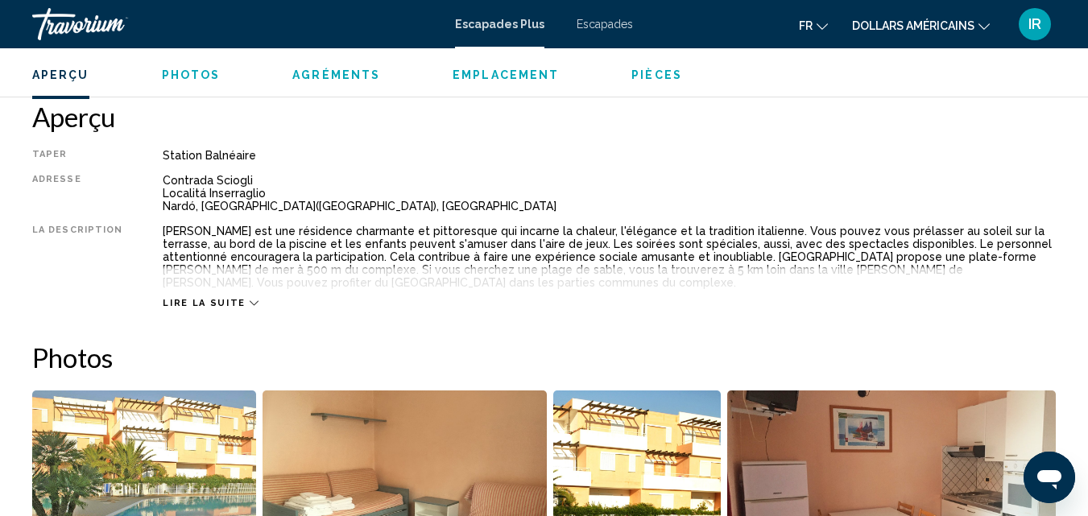
click at [250, 301] on icon "Contenu principal" at bounding box center [254, 303] width 9 height 9
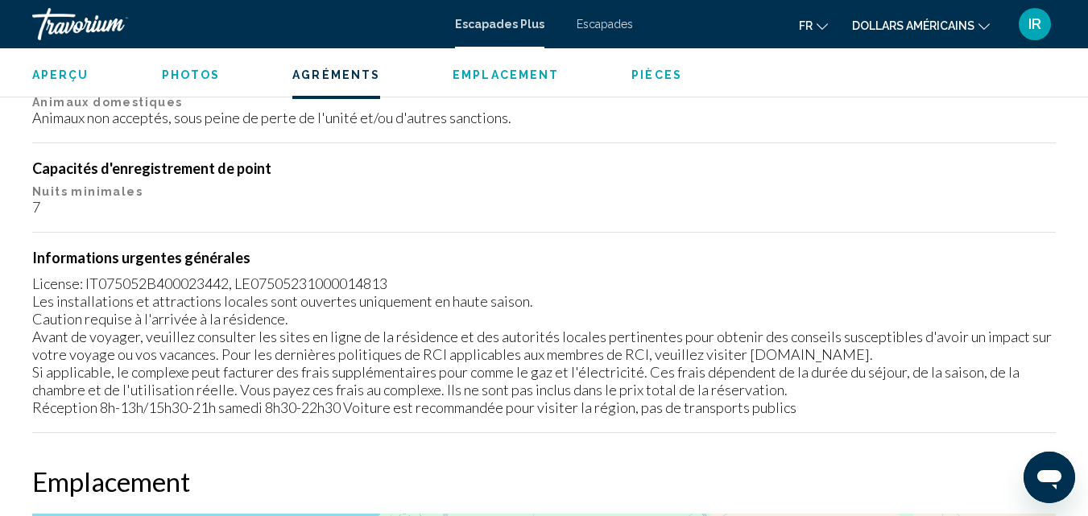
scroll to position [1941, 0]
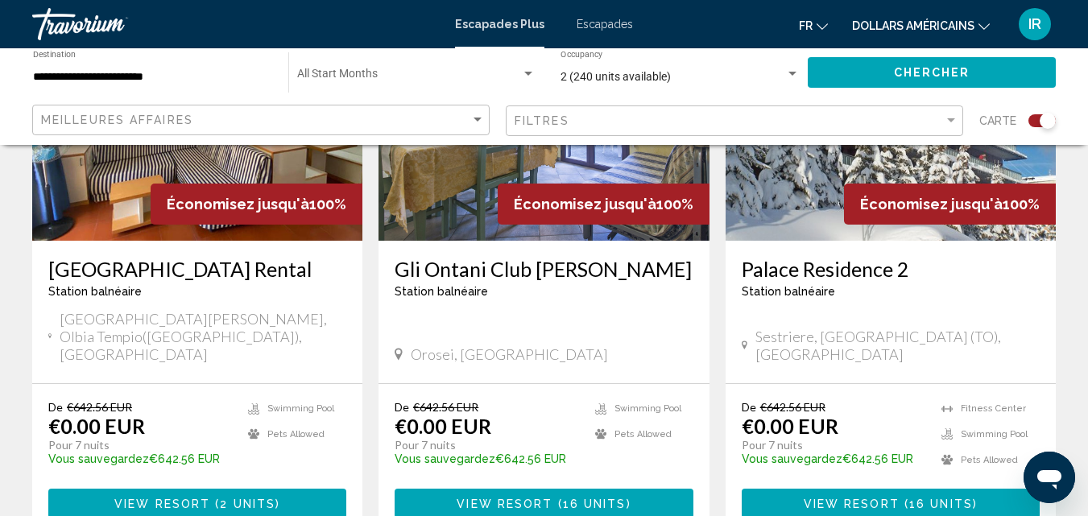
scroll to position [744, 0]
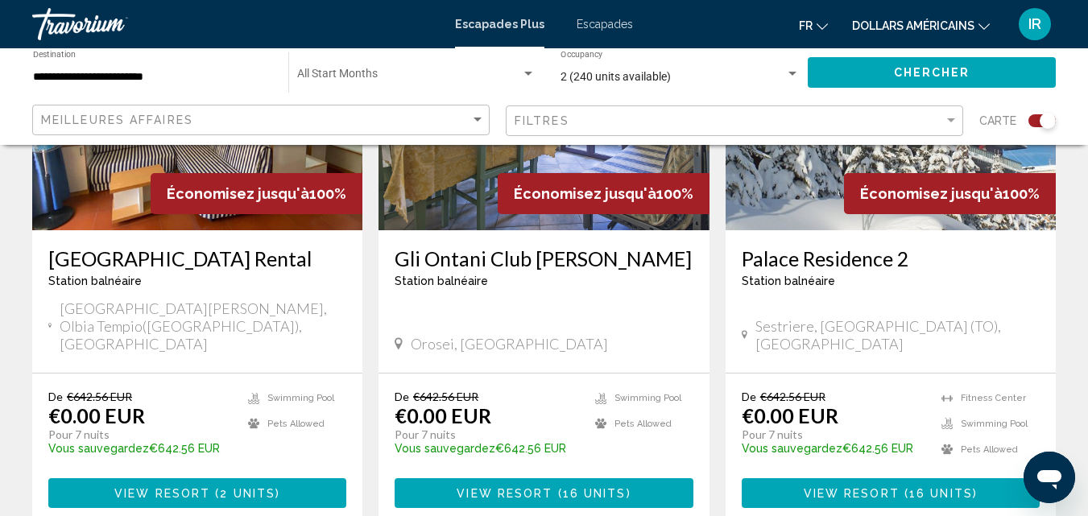
click at [189, 262] on h3 "[GEOGRAPHIC_DATA] Rental" at bounding box center [197, 258] width 298 height 24
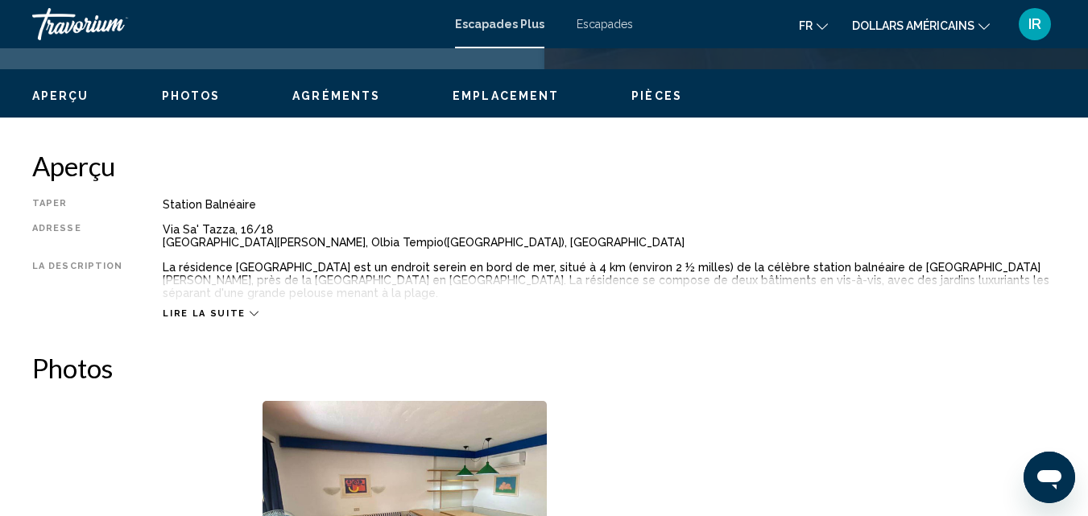
scroll to position [173, 0]
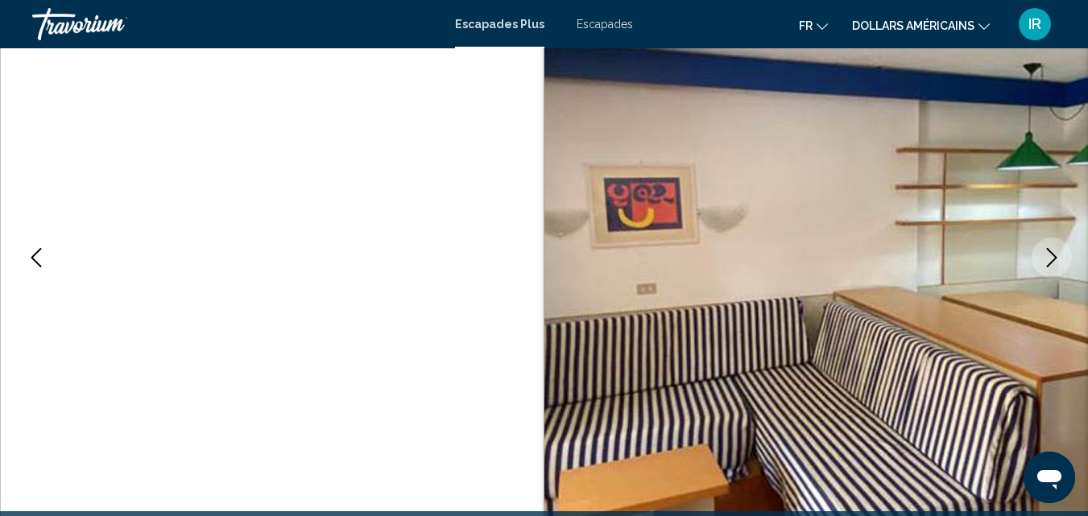
click at [1047, 260] on icon "Next image" at bounding box center [1051, 257] width 19 height 19
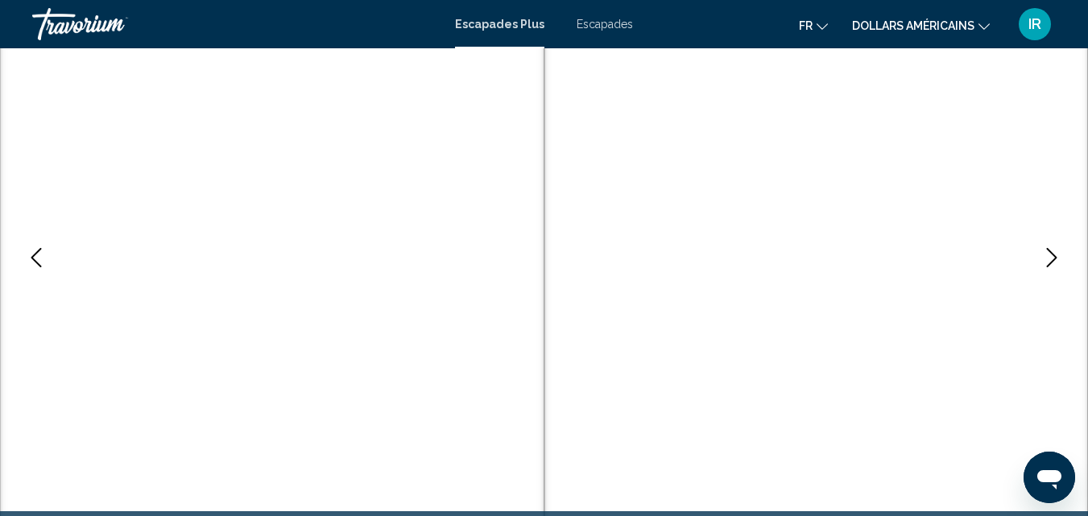
click at [1047, 260] on icon "Next image" at bounding box center [1051, 257] width 19 height 19
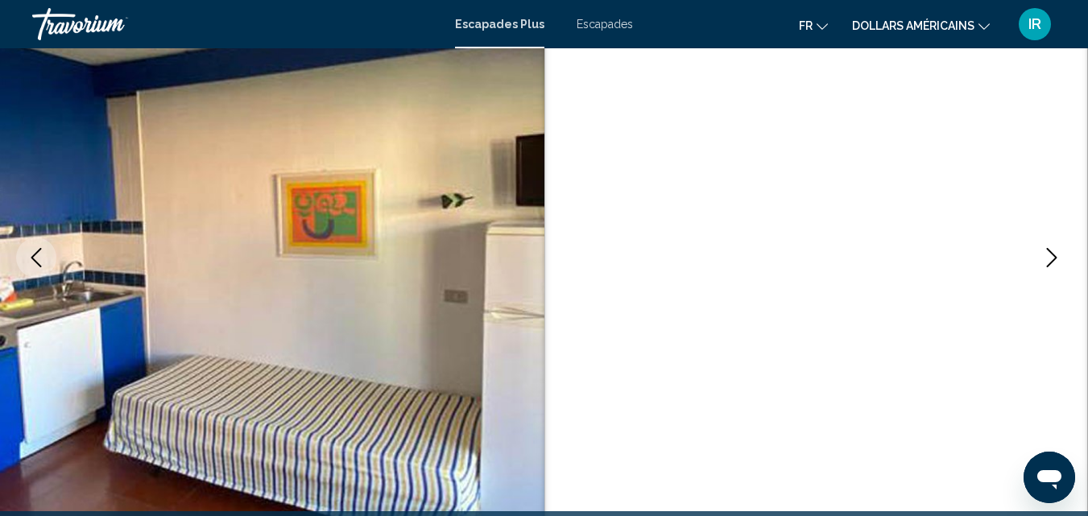
click at [1047, 260] on icon "Next image" at bounding box center [1051, 257] width 19 height 19
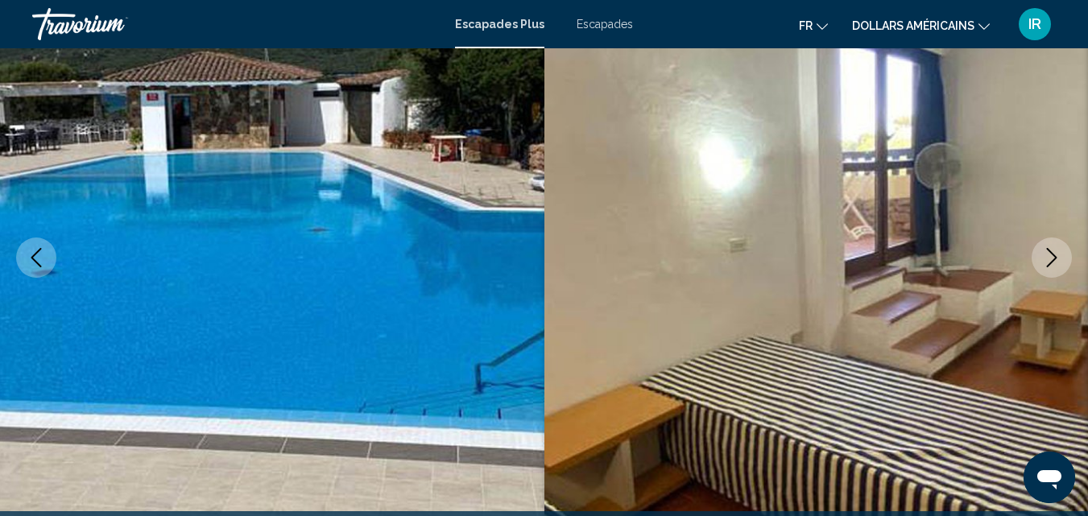
click at [1052, 260] on icon "Next image" at bounding box center [1051, 257] width 19 height 19
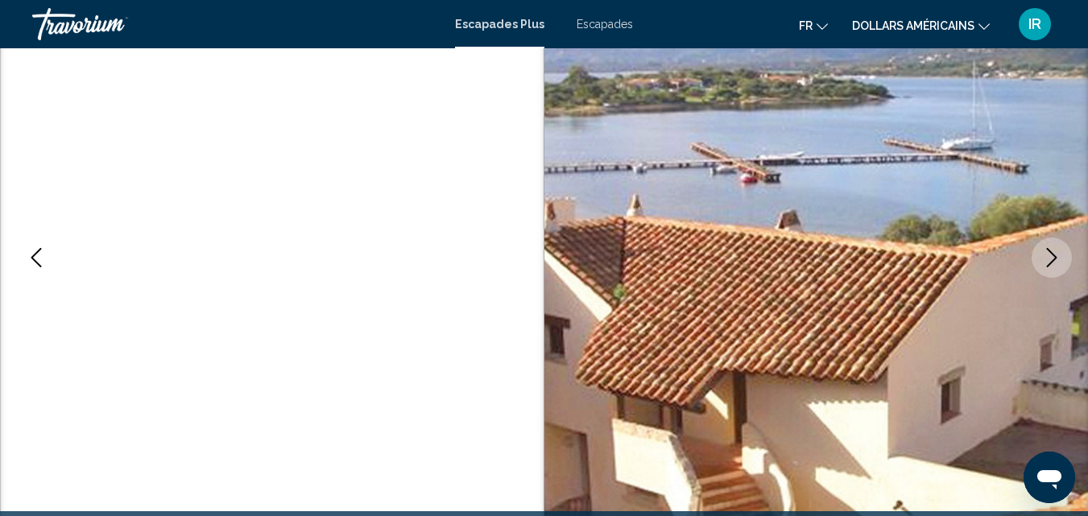
click at [1053, 259] on icon "Next image" at bounding box center [1051, 257] width 19 height 19
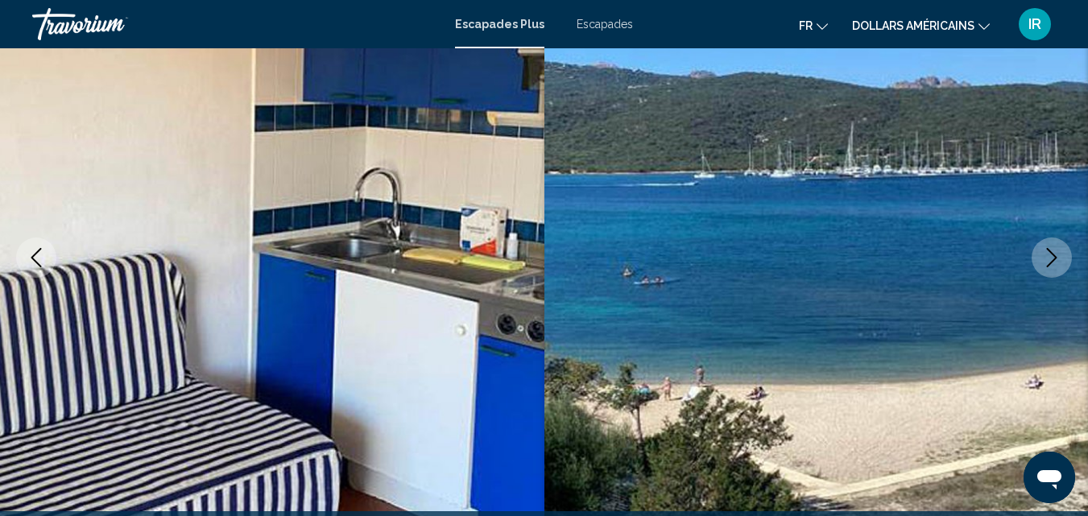
click at [1049, 268] on button "Next image" at bounding box center [1052, 258] width 40 height 40
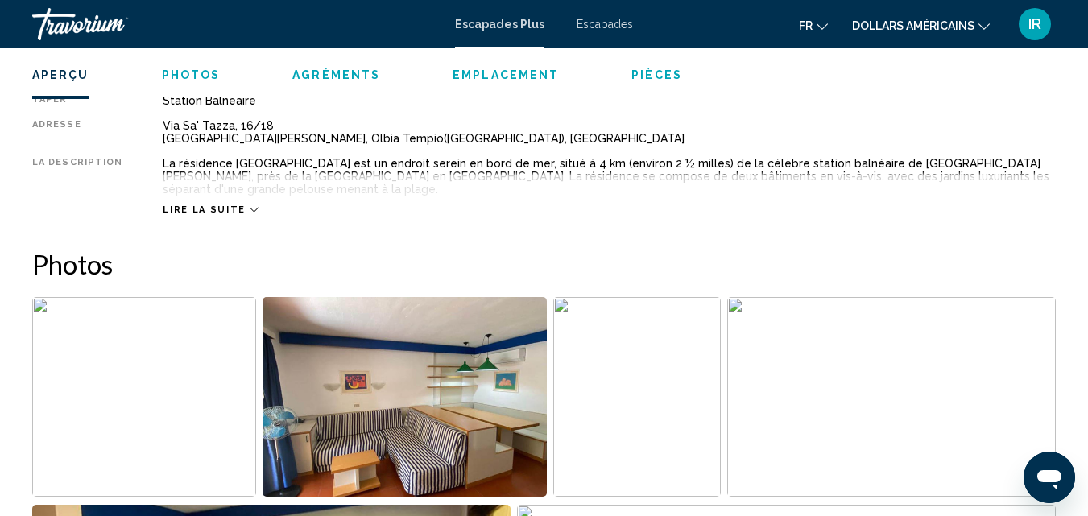
scroll to position [842, 0]
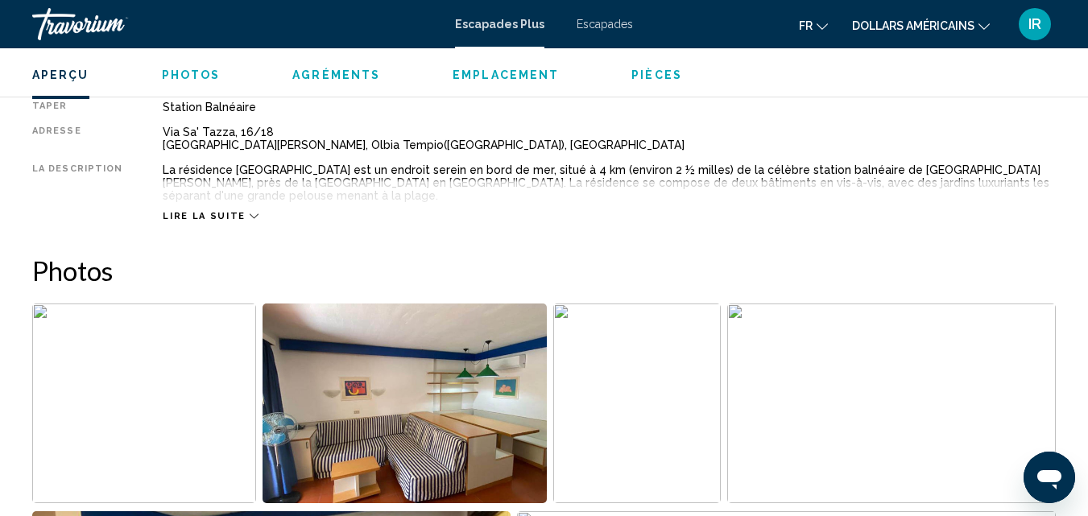
click at [250, 212] on icon "Contenu principal" at bounding box center [254, 216] width 9 height 9
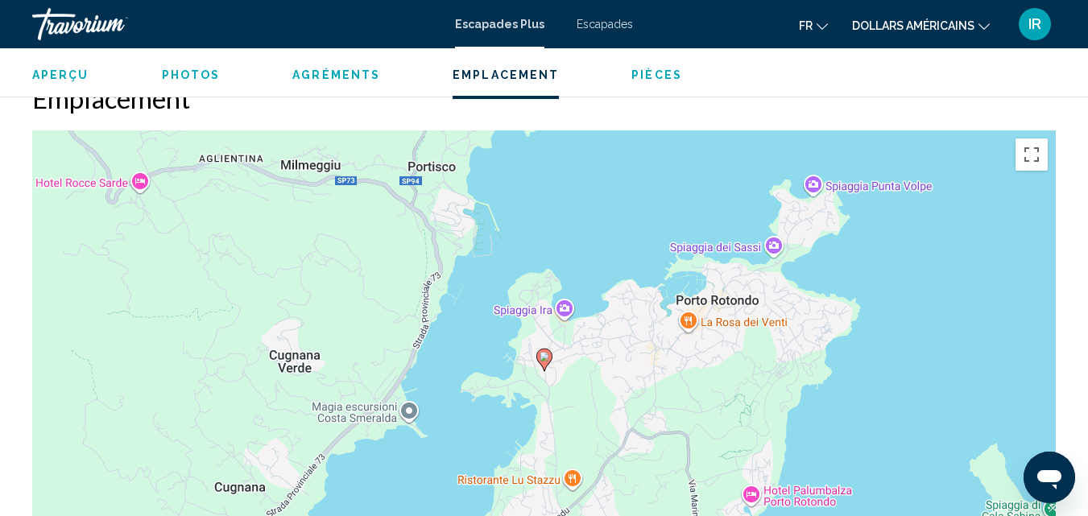
scroll to position [2440, 0]
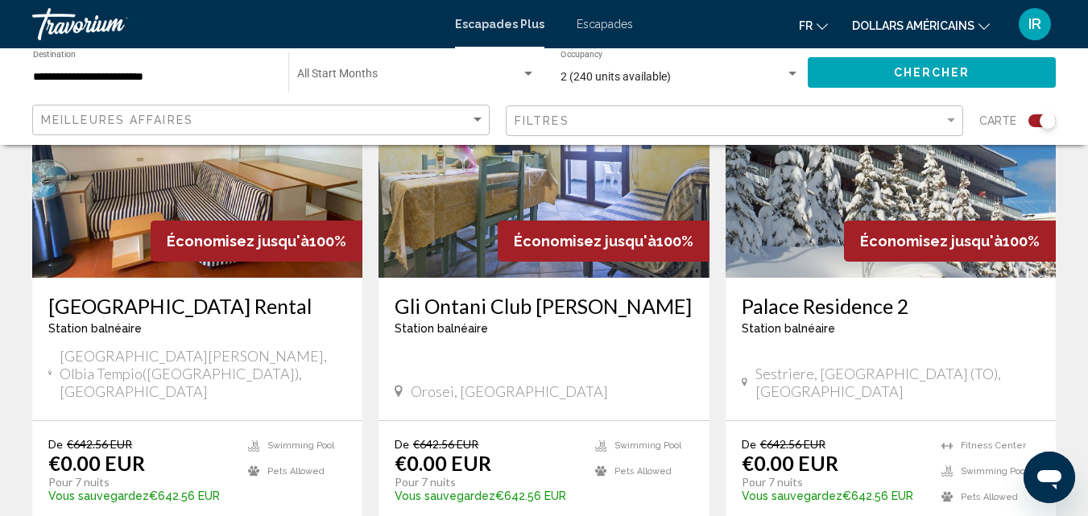
scroll to position [702, 0]
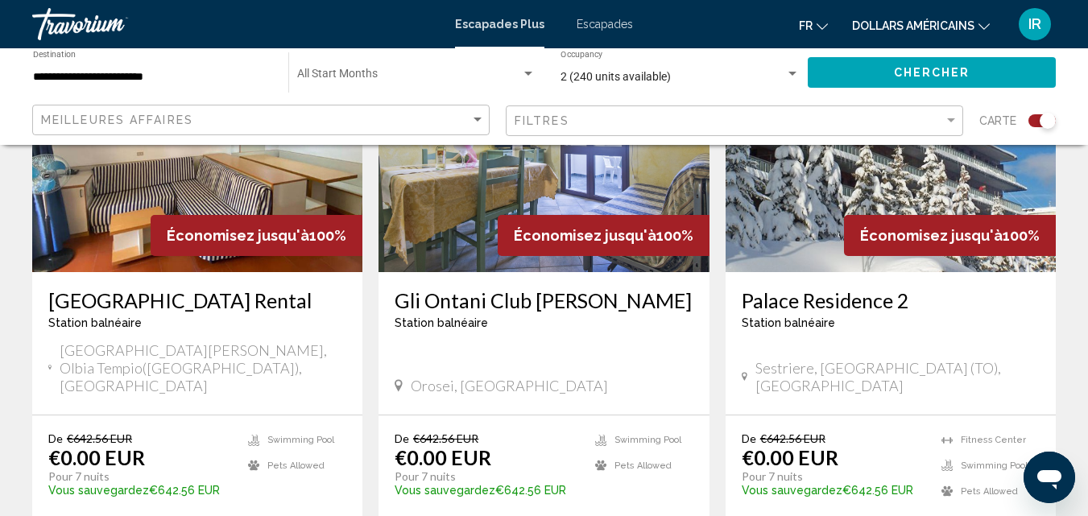
click at [810, 294] on h3 "Palace Residence 2" at bounding box center [891, 300] width 298 height 24
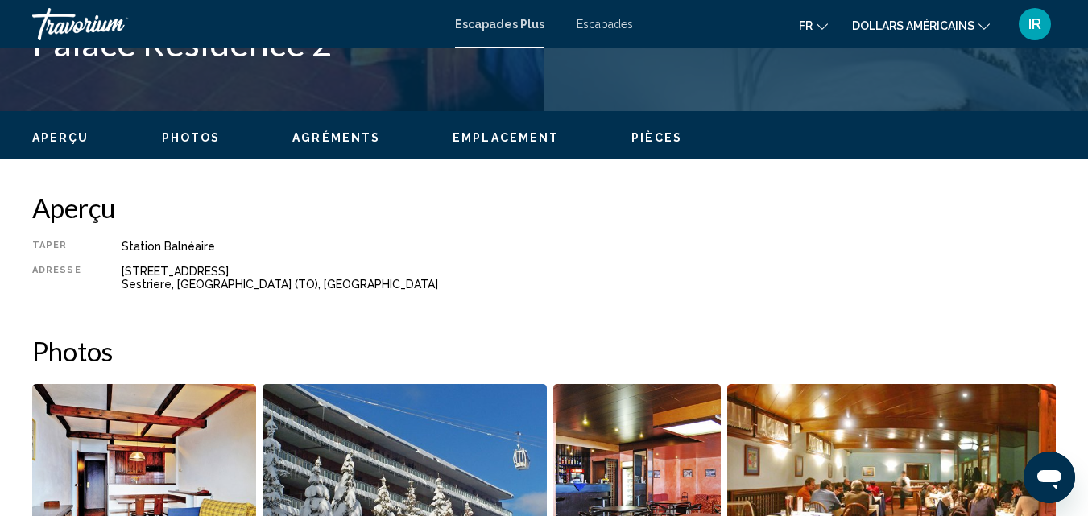
scroll to position [173, 0]
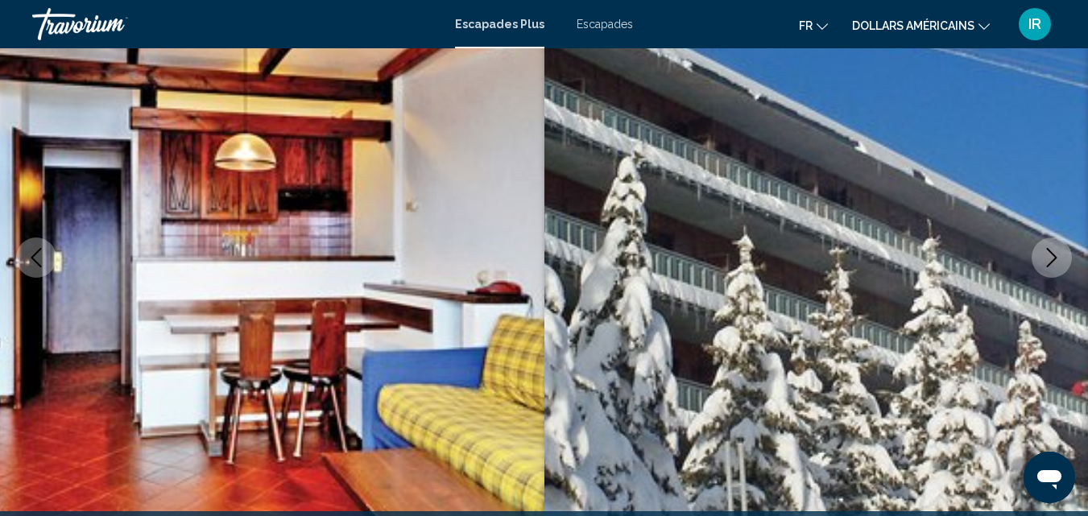
click at [1046, 255] on icon "Next image" at bounding box center [1051, 257] width 19 height 19
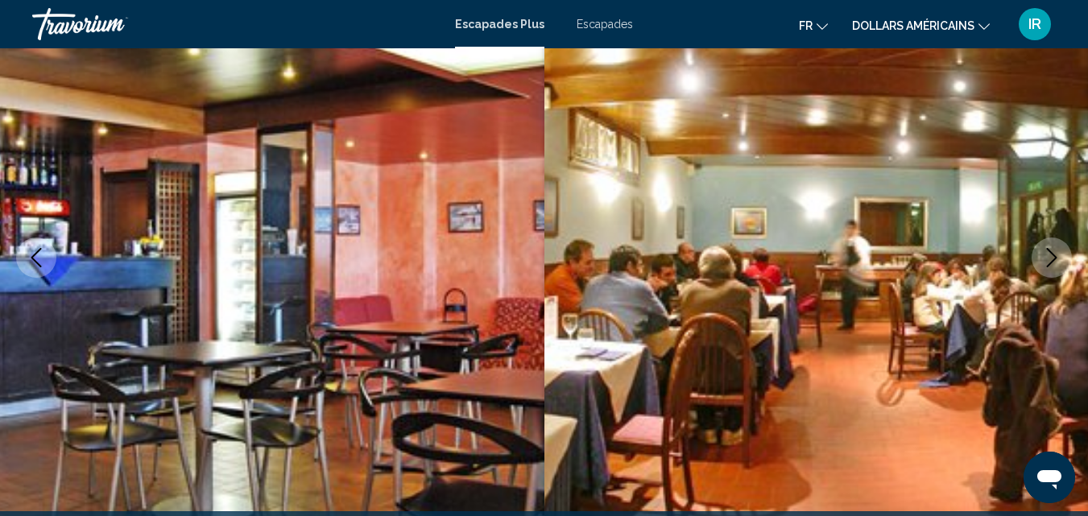
click at [1046, 255] on icon "Next image" at bounding box center [1051, 257] width 19 height 19
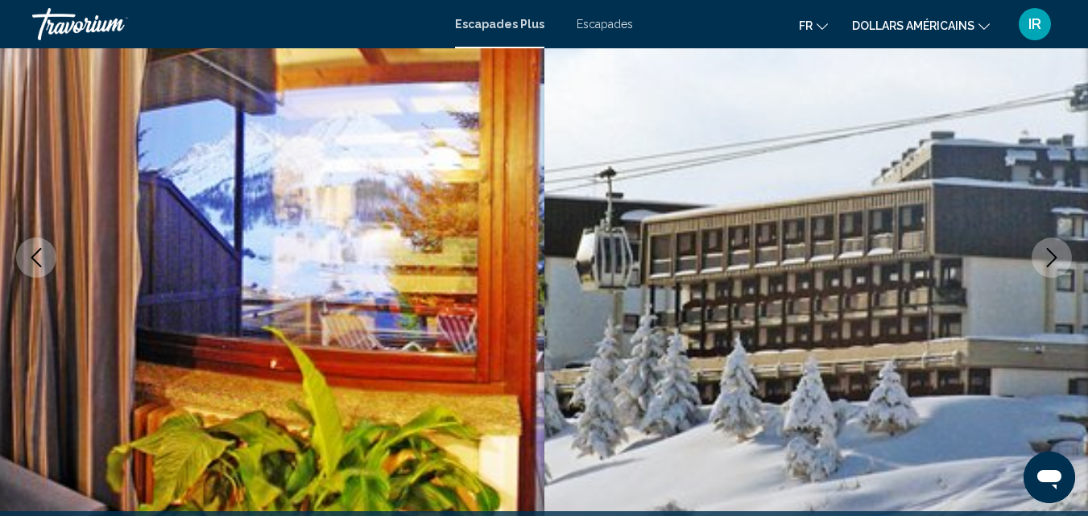
click at [1046, 255] on icon "Next image" at bounding box center [1051, 257] width 19 height 19
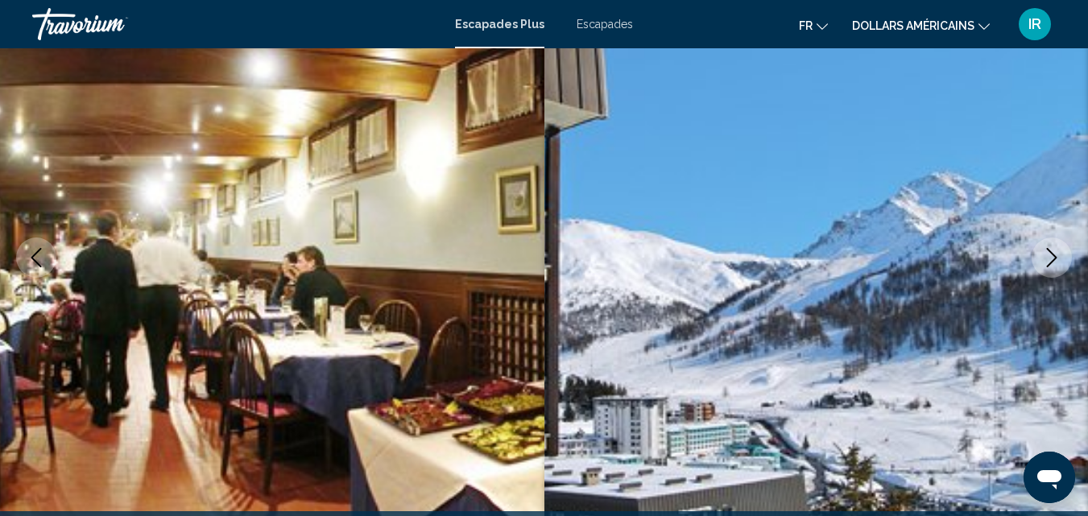
click at [1046, 255] on icon "Next image" at bounding box center [1051, 257] width 19 height 19
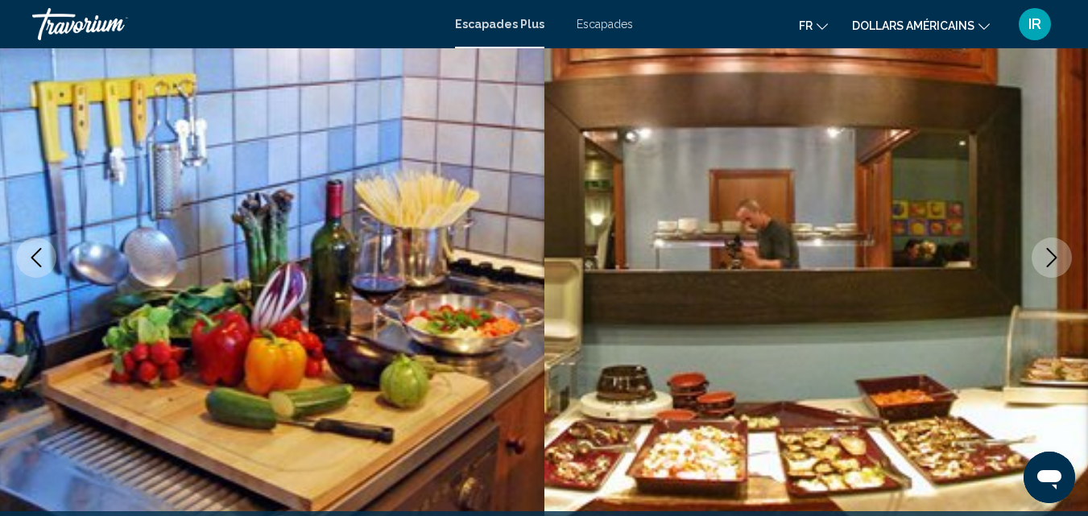
click at [1046, 255] on icon "Next image" at bounding box center [1051, 257] width 19 height 19
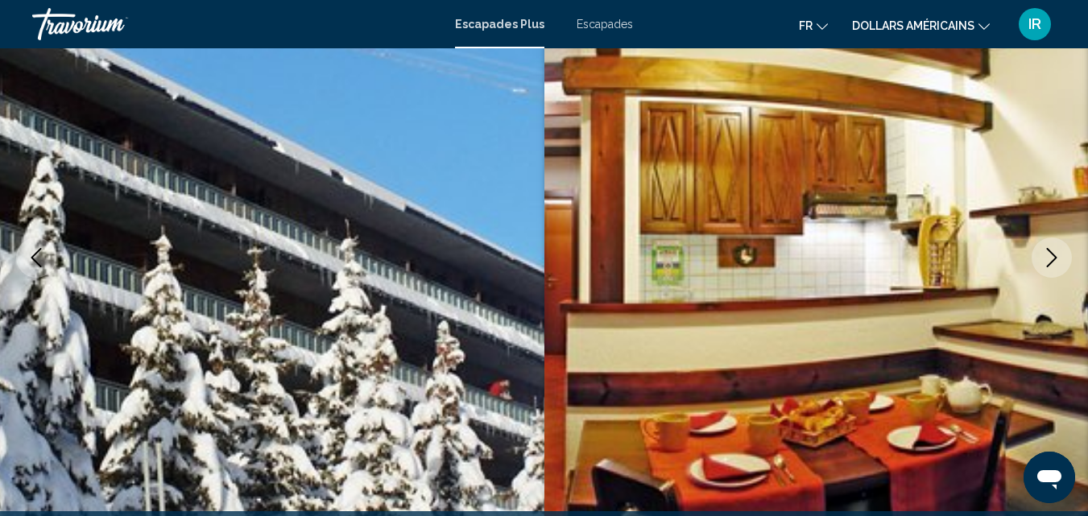
click at [1046, 255] on icon "Next image" at bounding box center [1051, 257] width 19 height 19
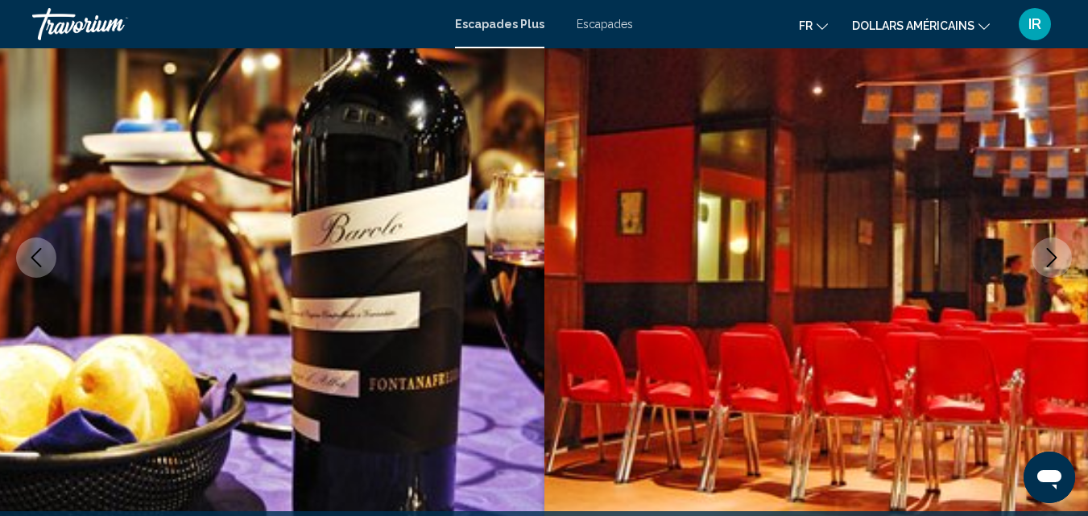
click at [1046, 255] on icon "Next image" at bounding box center [1051, 257] width 19 height 19
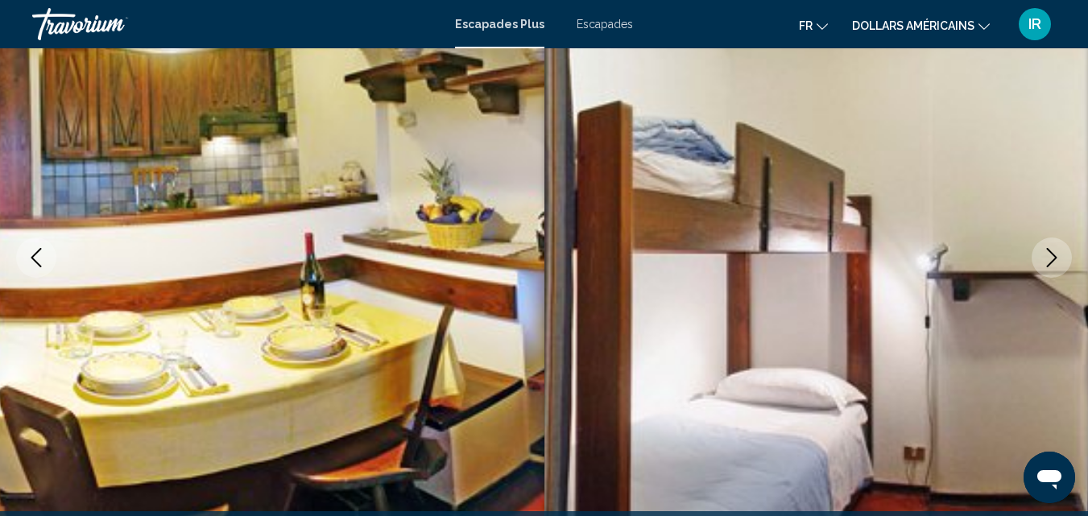
click at [1046, 255] on icon "Next image" at bounding box center [1051, 257] width 19 height 19
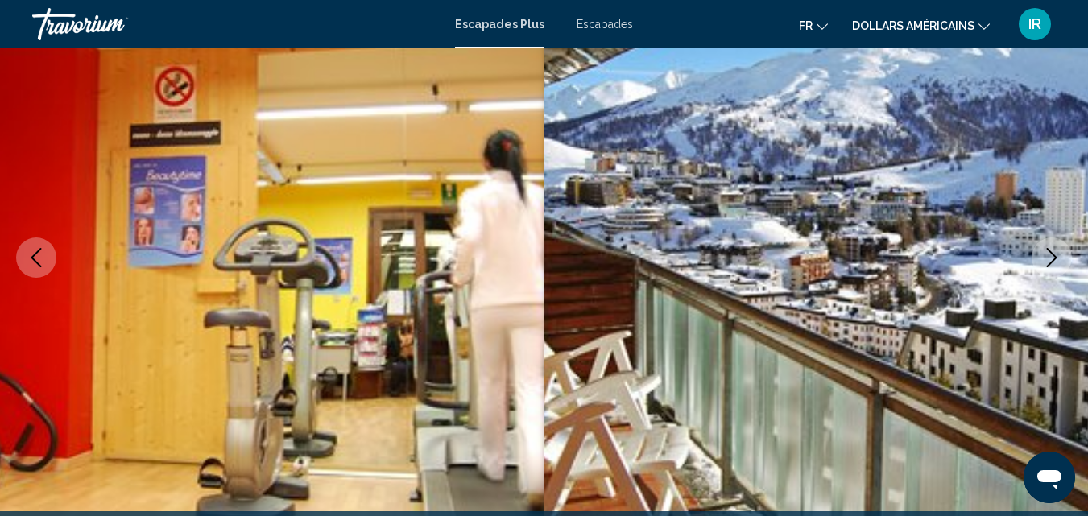
click at [1046, 255] on icon "Next image" at bounding box center [1051, 257] width 19 height 19
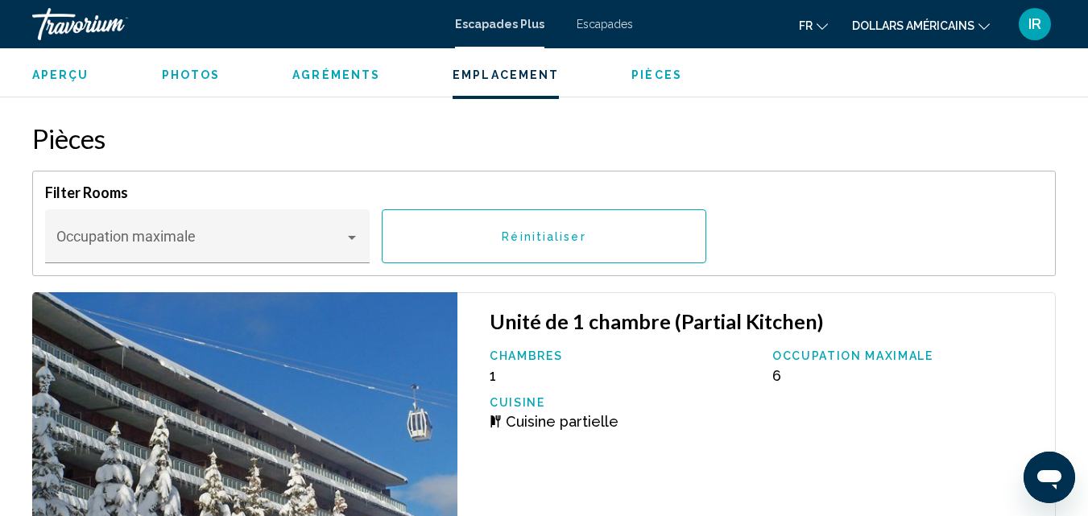
scroll to position [2320, 0]
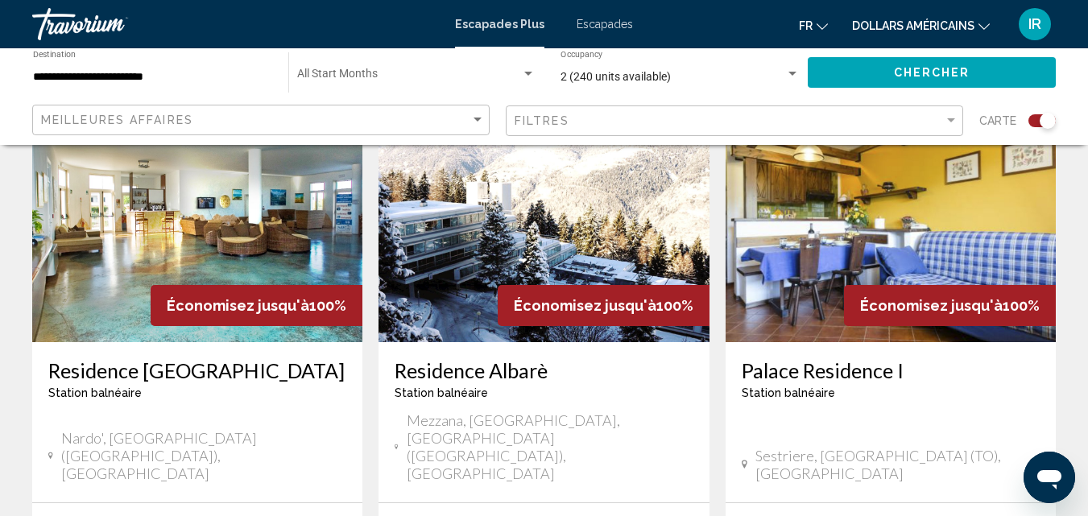
scroll to position [1174, 0]
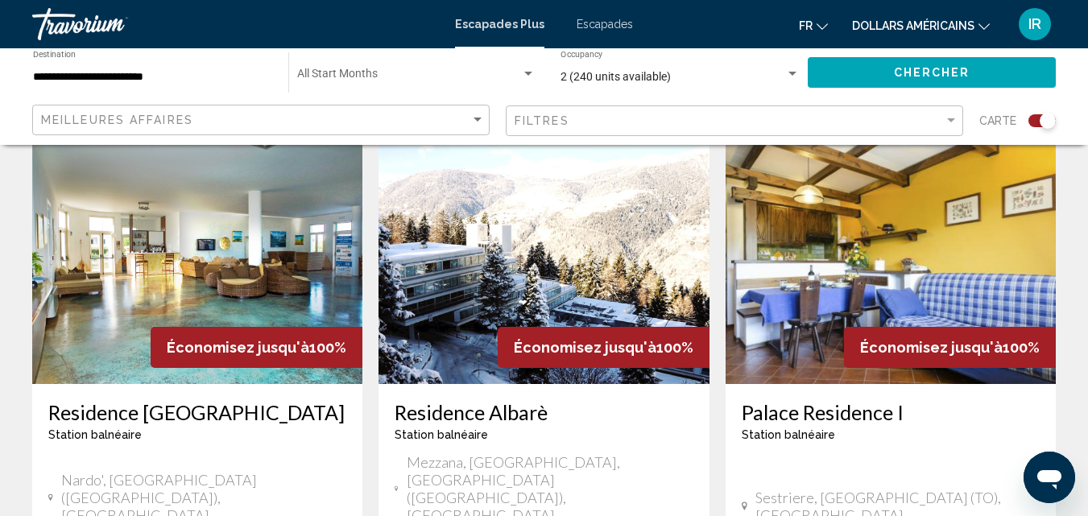
click at [229, 400] on h3 "Residence [GEOGRAPHIC_DATA]" at bounding box center [197, 412] width 298 height 24
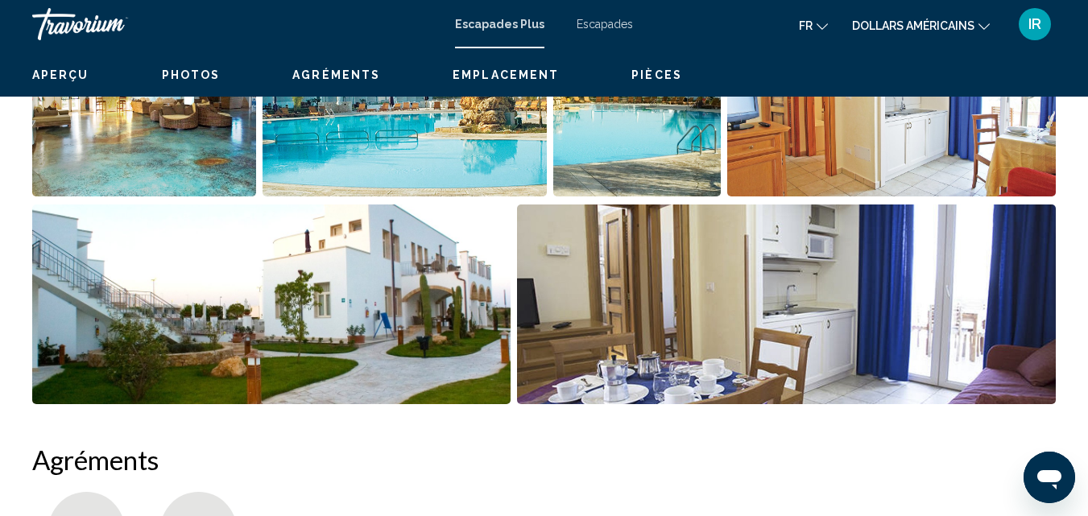
scroll to position [173, 0]
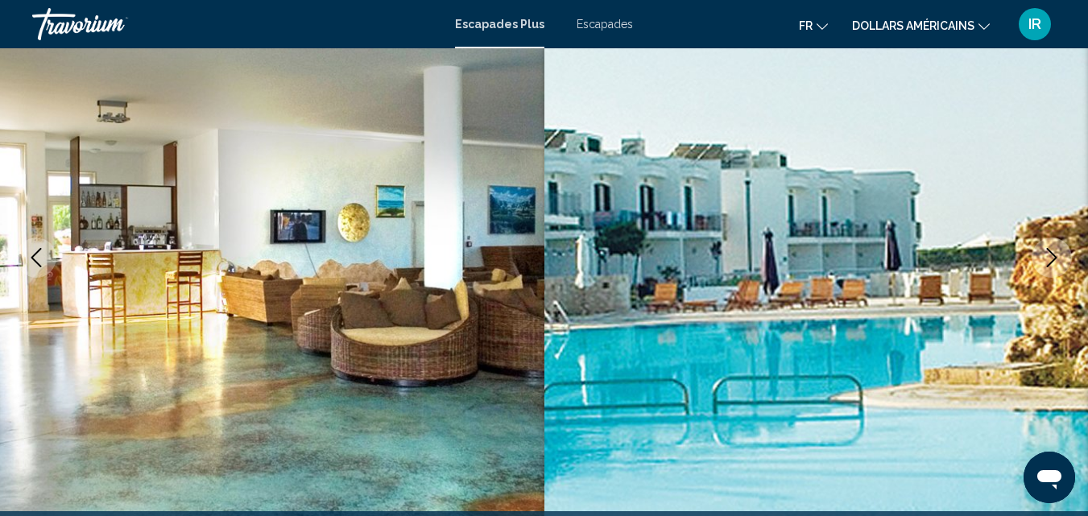
click at [1050, 258] on icon "Next image" at bounding box center [1051, 257] width 19 height 19
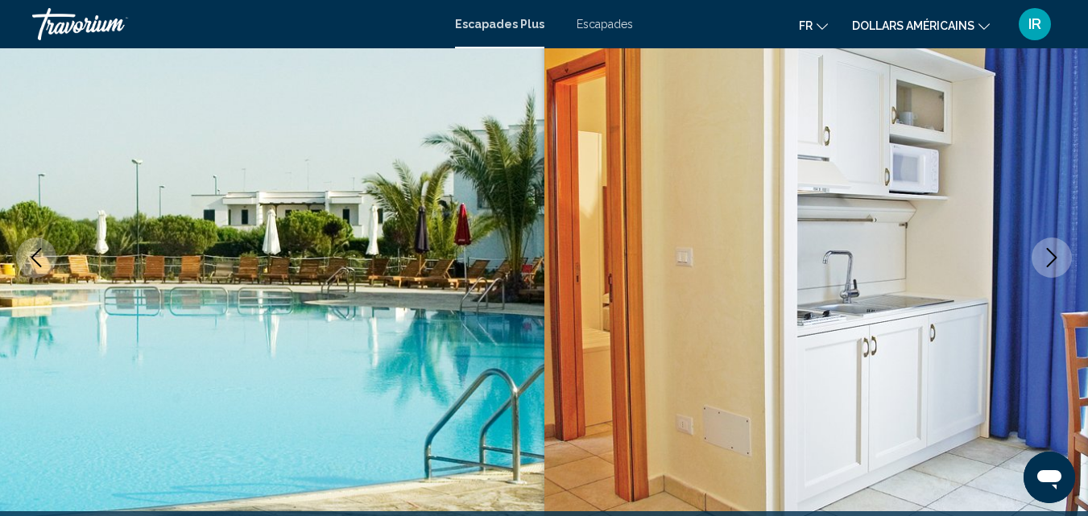
click at [1050, 258] on icon "Next image" at bounding box center [1051, 257] width 19 height 19
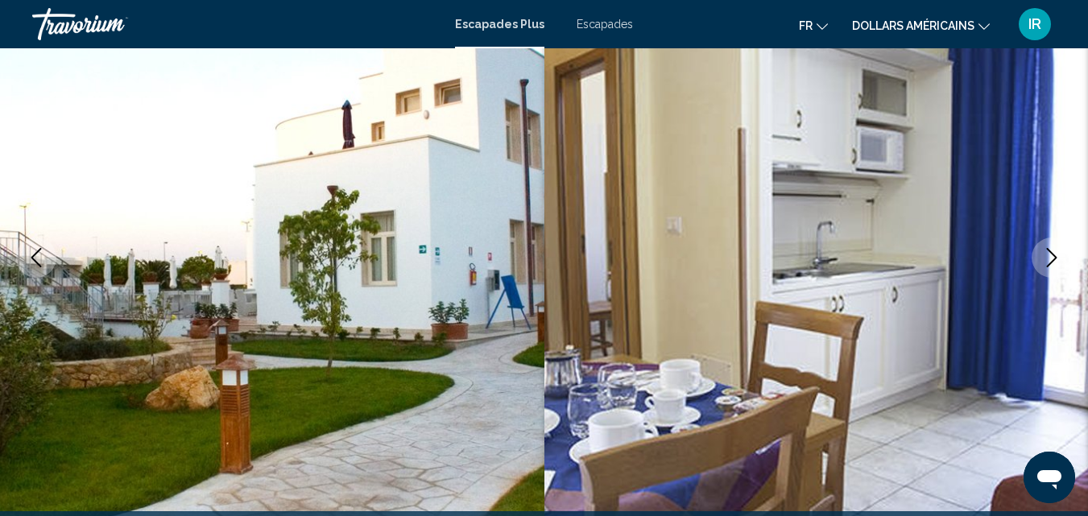
click at [1050, 258] on icon "Next image" at bounding box center [1051, 257] width 19 height 19
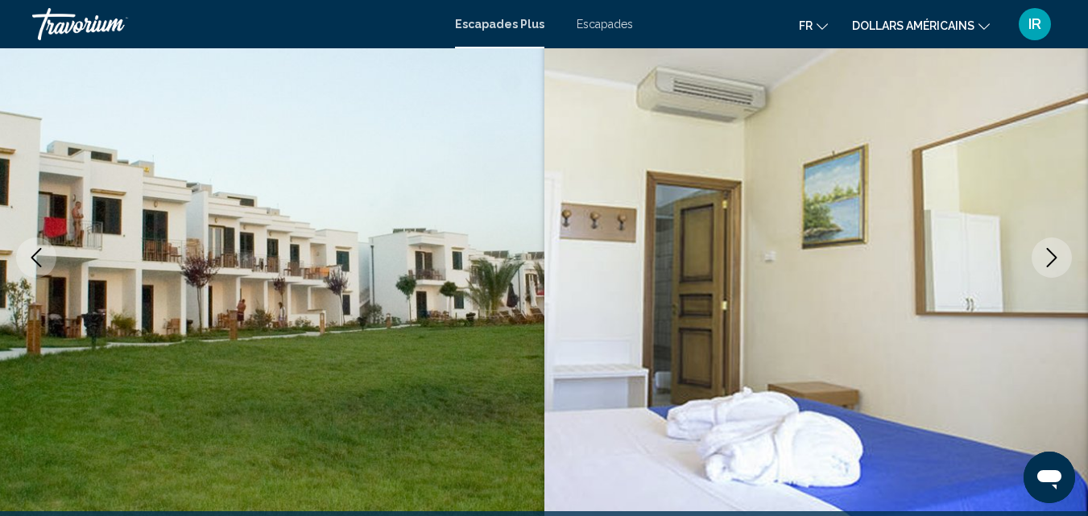
click at [1050, 258] on icon "Next image" at bounding box center [1051, 257] width 19 height 19
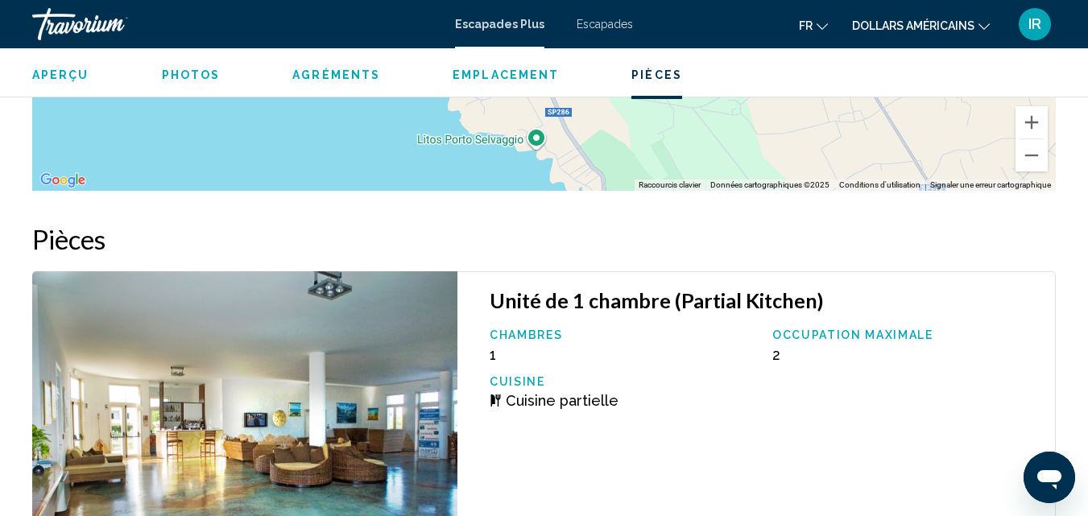
scroll to position [2641, 0]
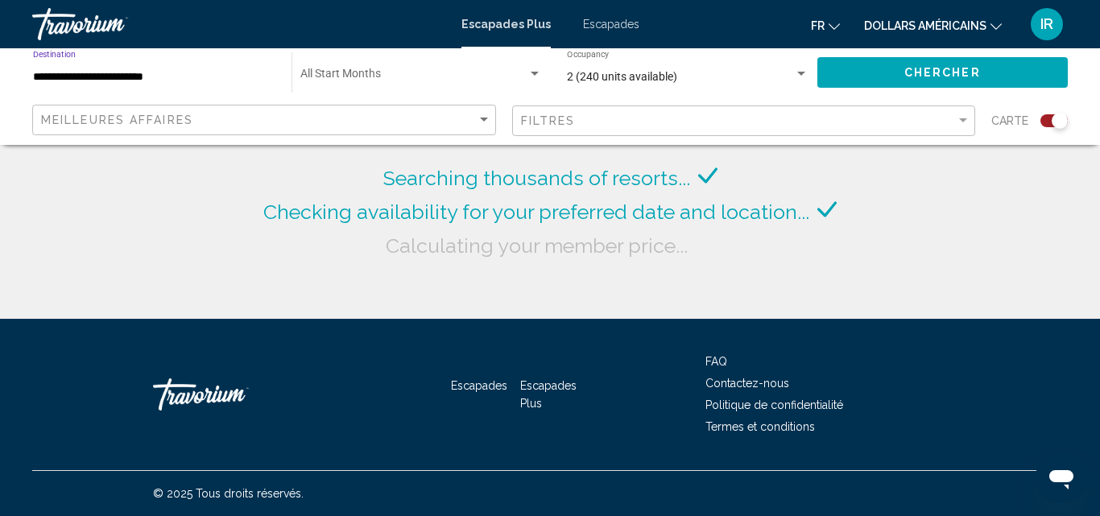
click at [114, 75] on input "**********" at bounding box center [154, 77] width 242 height 13
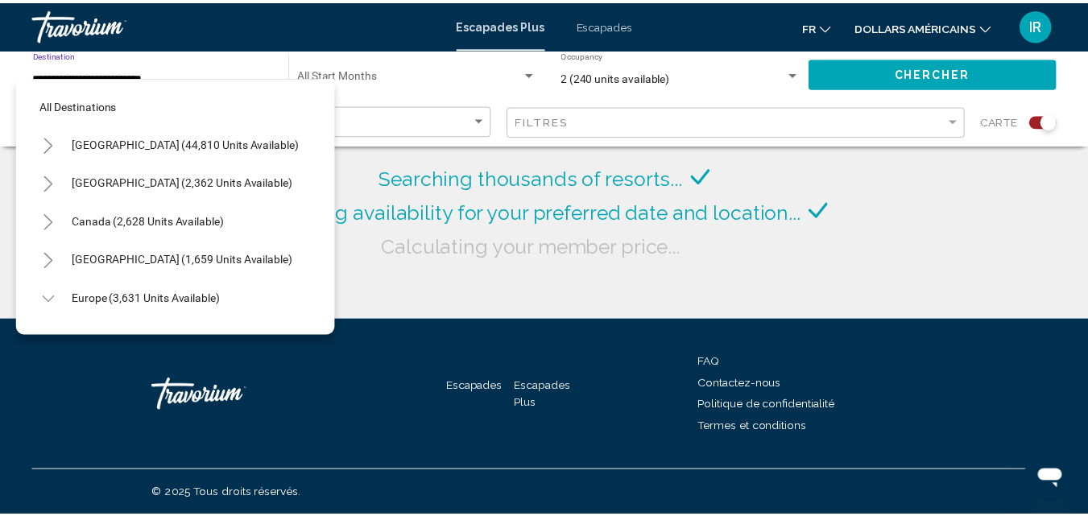
scroll to position [489, 0]
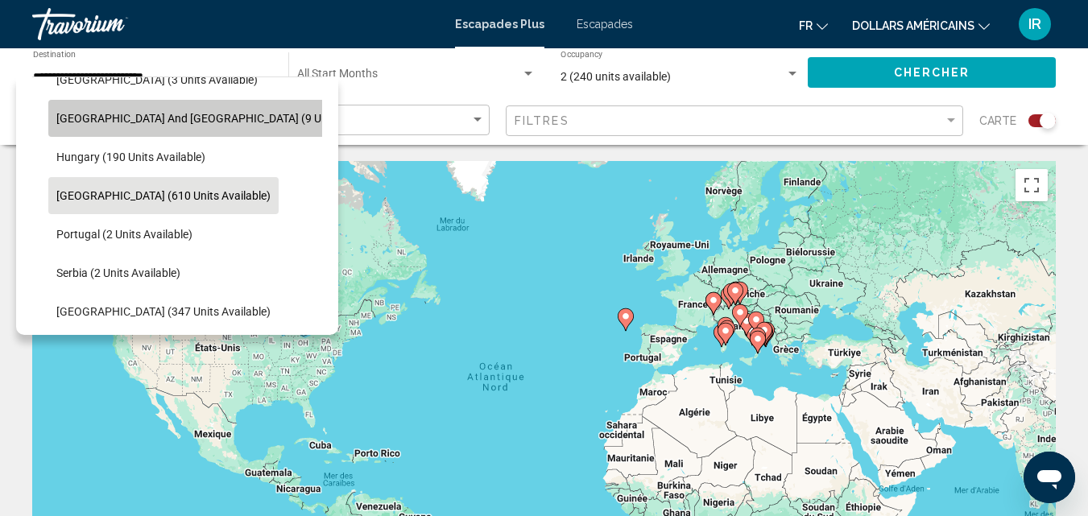
click at [202, 123] on span "[GEOGRAPHIC_DATA] and [GEOGRAPHIC_DATA] (9 units available)" at bounding box center [223, 118] width 335 height 13
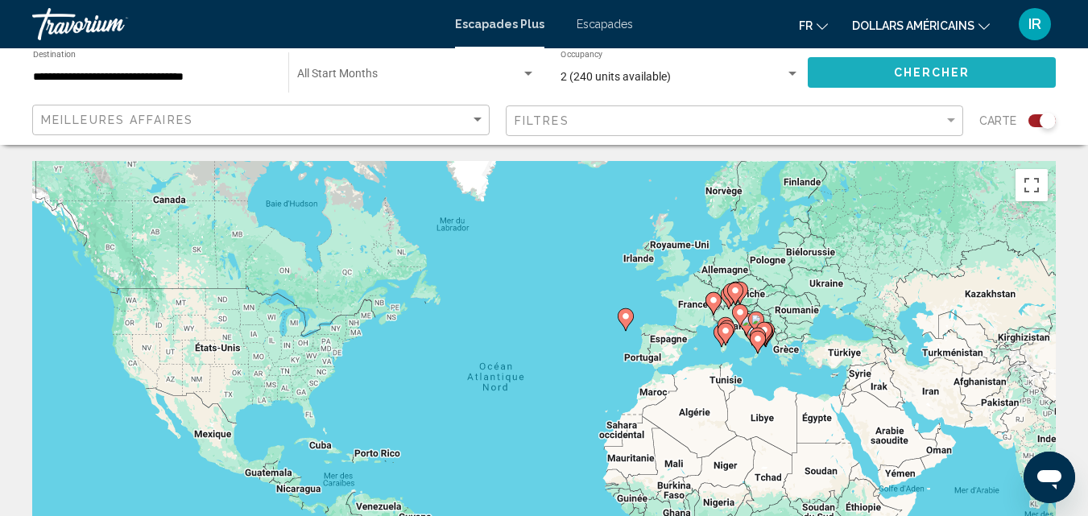
click at [840, 73] on button "Chercher" at bounding box center [932, 72] width 248 height 30
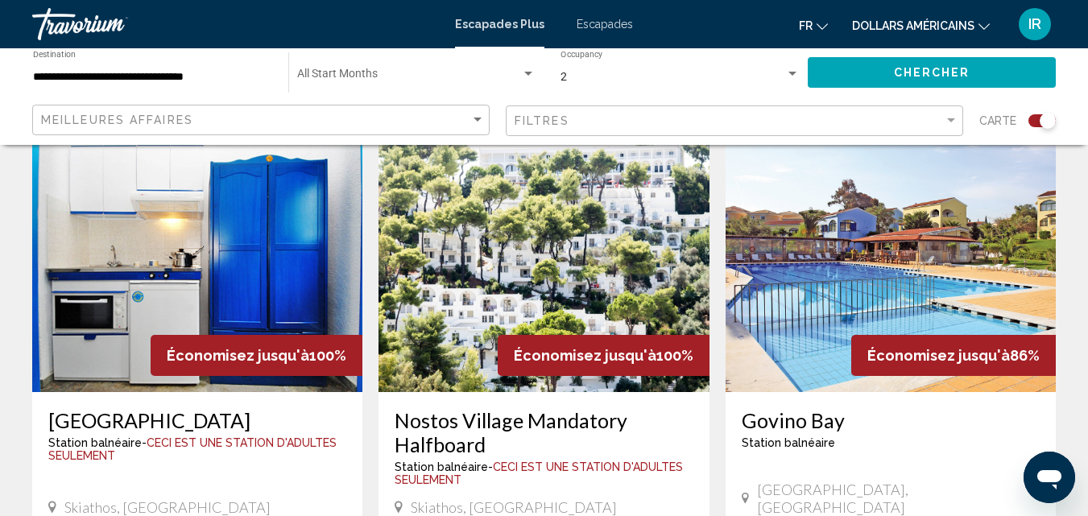
scroll to position [600, 0]
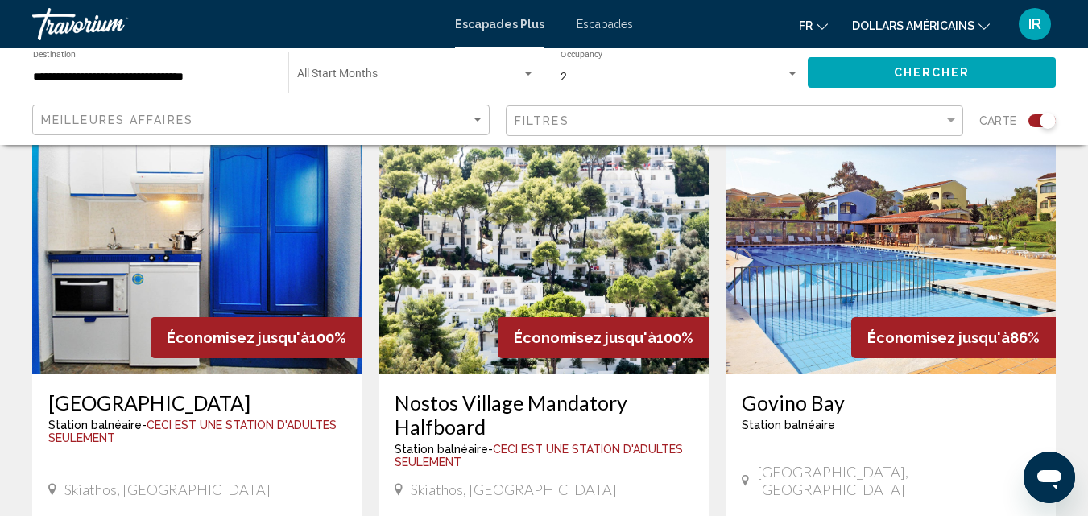
click at [230, 69] on div "**********" at bounding box center [152, 73] width 239 height 44
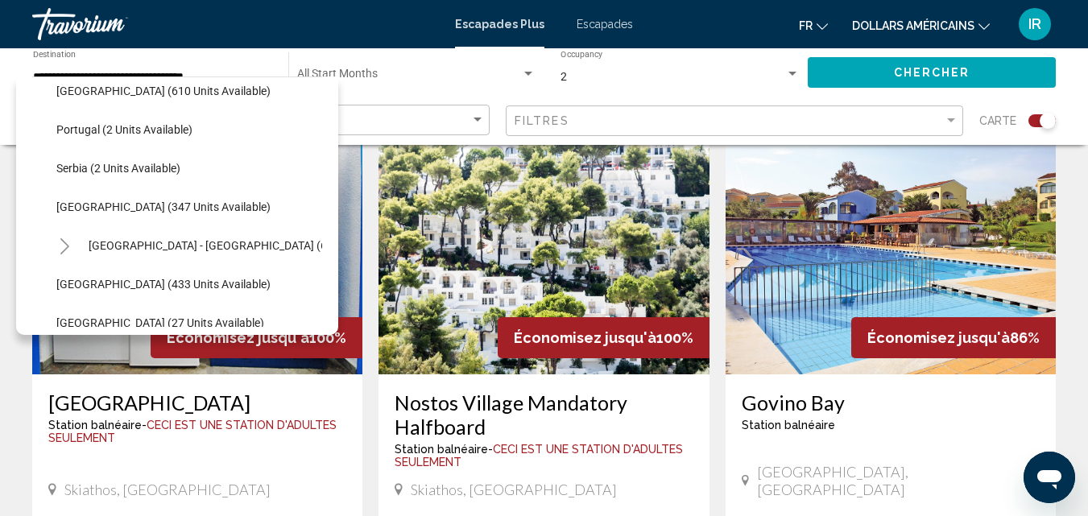
scroll to position [598, 0]
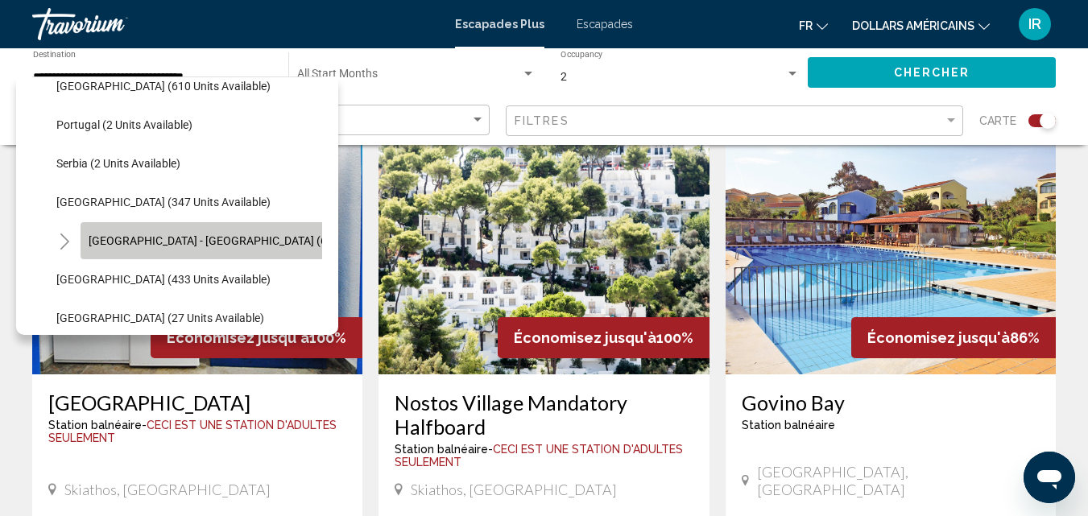
click at [245, 252] on button "[GEOGRAPHIC_DATA] - [GEOGRAPHIC_DATA] (64 units available)" at bounding box center [251, 240] width 341 height 37
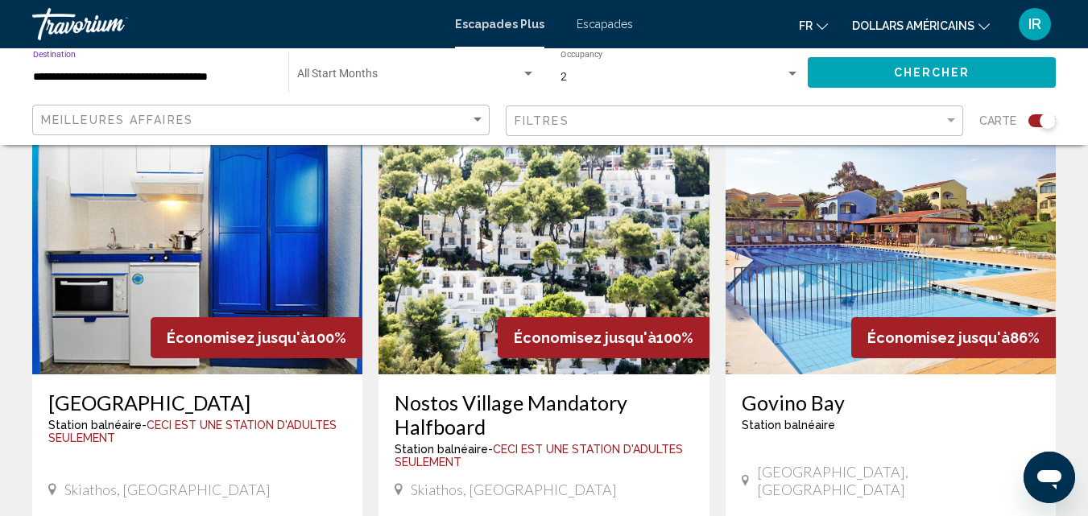
click at [239, 66] on div "**********" at bounding box center [152, 73] width 239 height 44
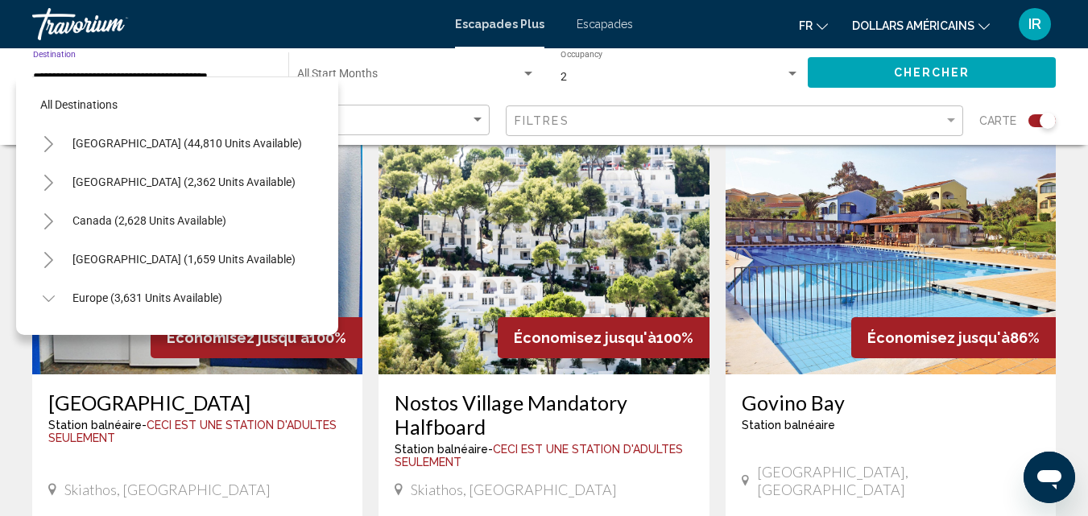
scroll to position [644, 0]
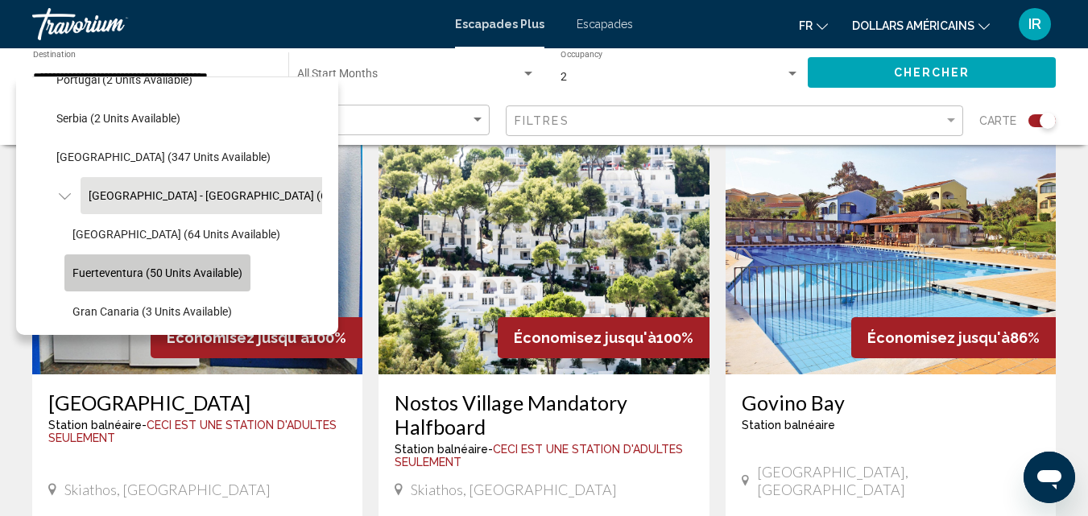
click at [226, 273] on span "Fuerteventura (50 units available)" at bounding box center [157, 273] width 170 height 13
type input "**********"
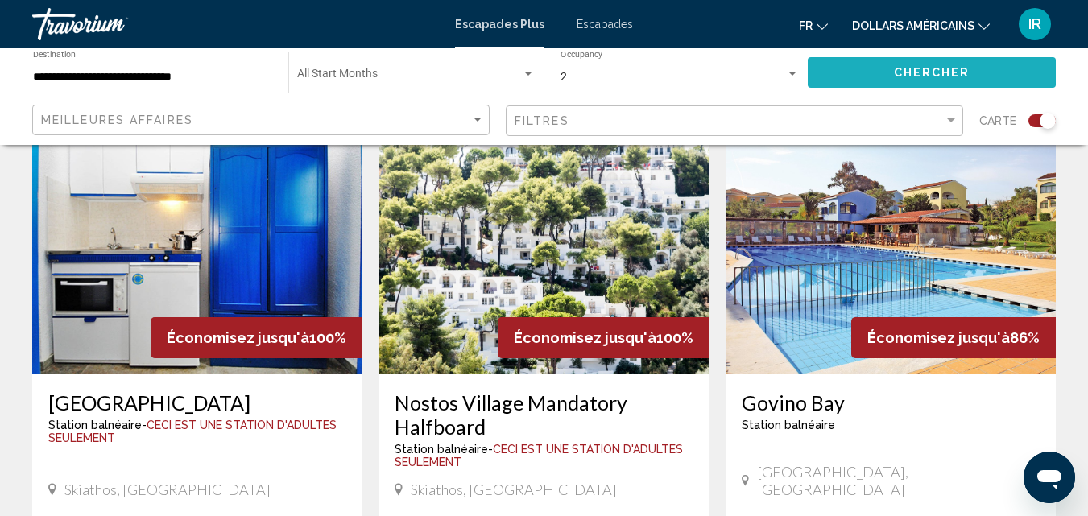
click at [884, 81] on button "Chercher" at bounding box center [932, 72] width 248 height 30
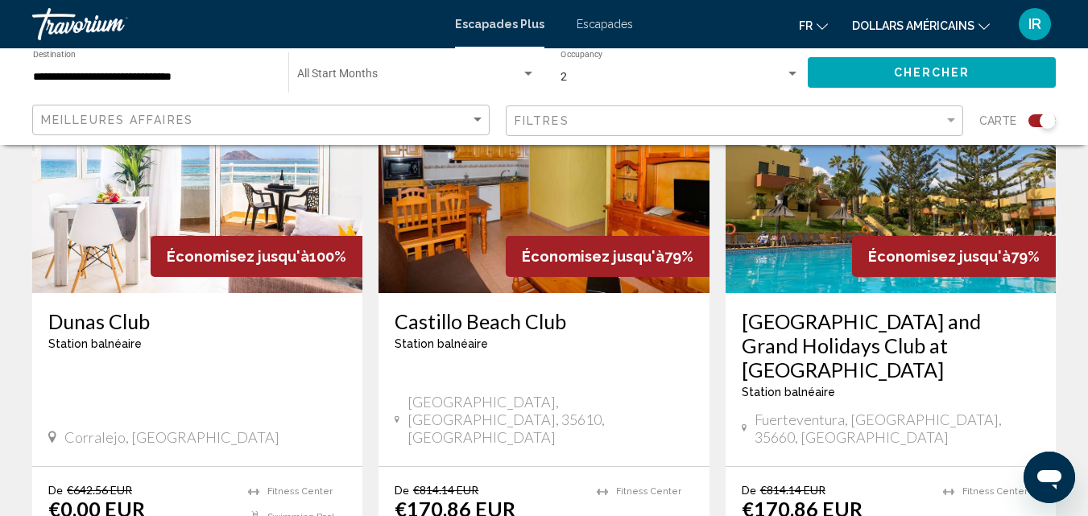
scroll to position [692, 0]
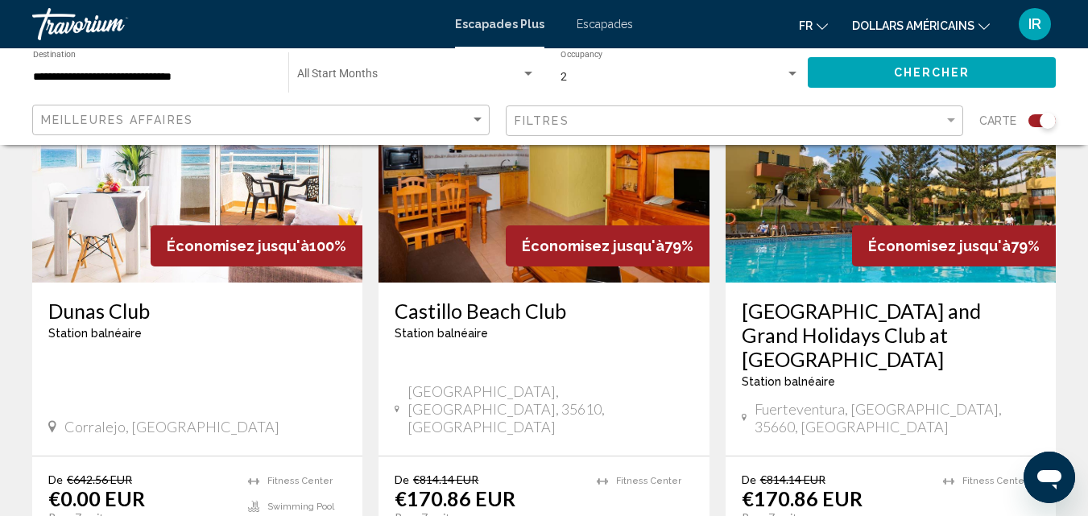
click at [130, 308] on h3 "Dunas Club" at bounding box center [197, 311] width 298 height 24
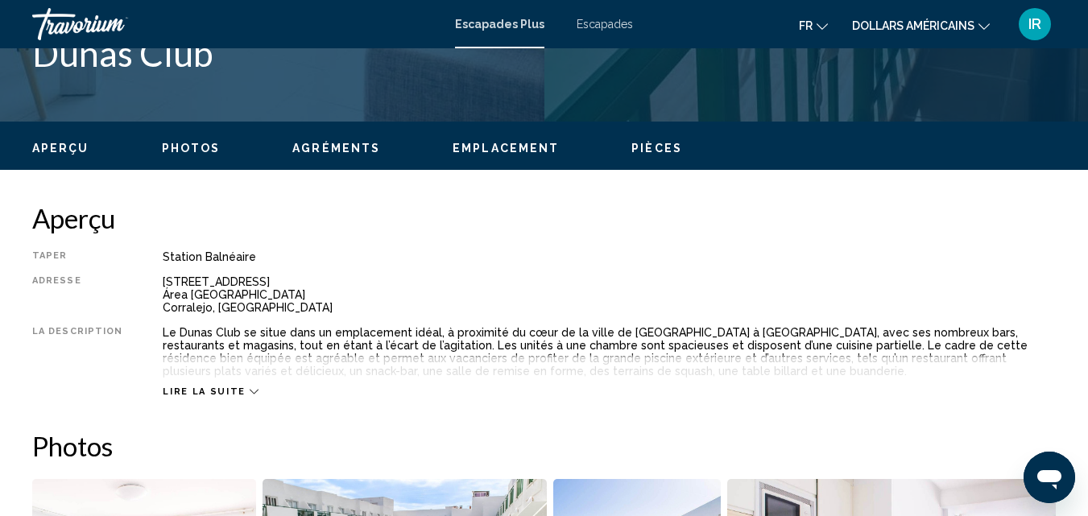
scroll to position [173, 0]
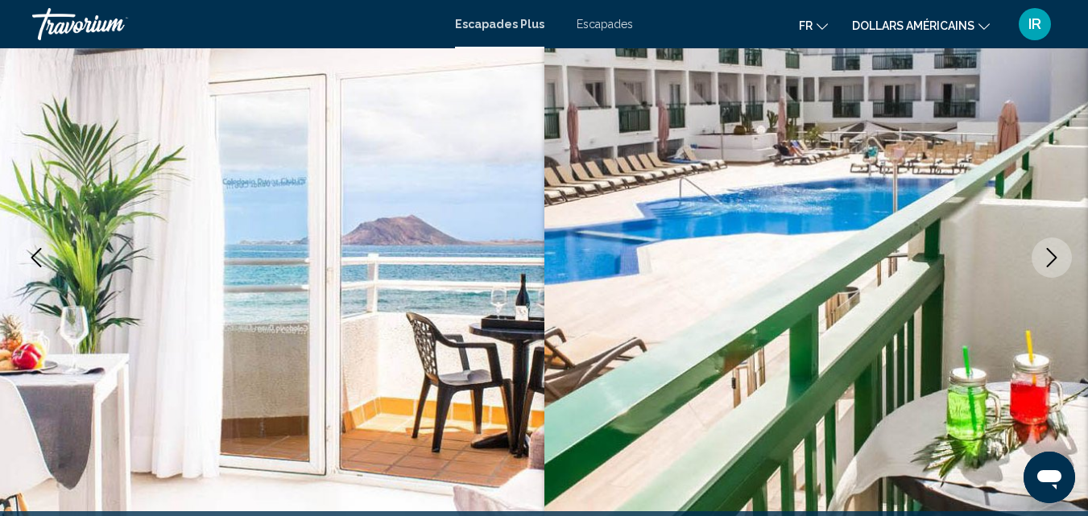
click at [1048, 259] on icon "Next image" at bounding box center [1051, 257] width 19 height 19
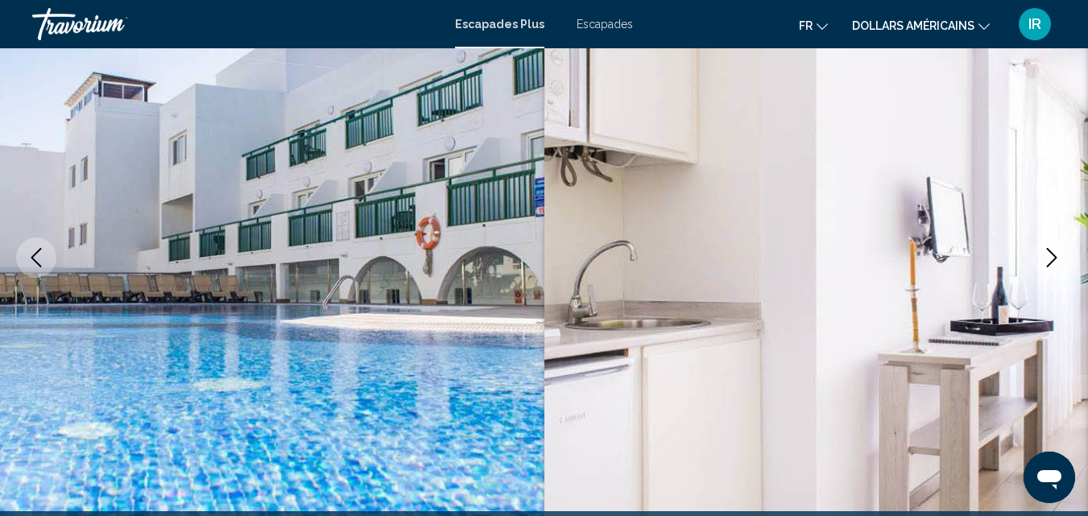
click at [1048, 259] on icon "Next image" at bounding box center [1051, 257] width 19 height 19
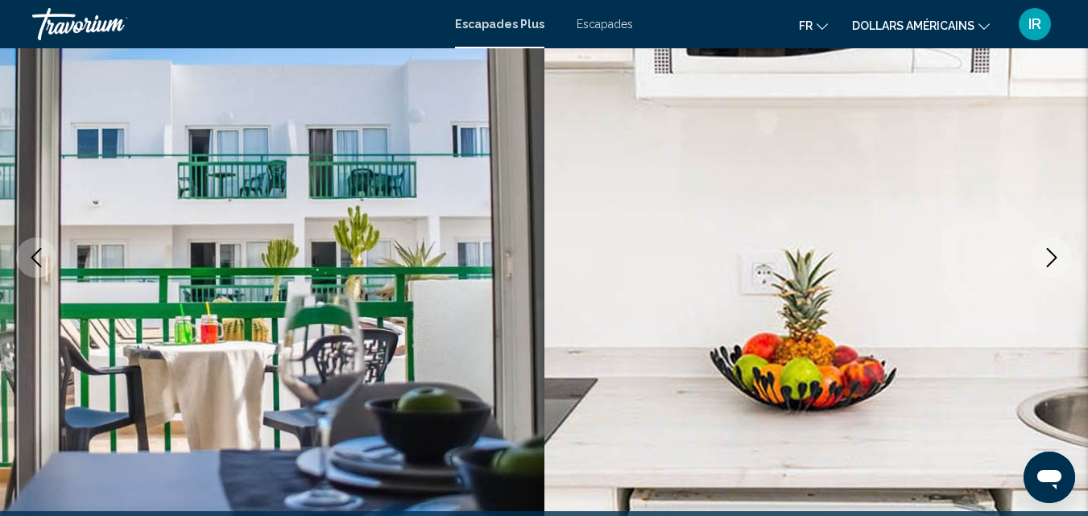
click at [1048, 259] on icon "Next image" at bounding box center [1051, 257] width 19 height 19
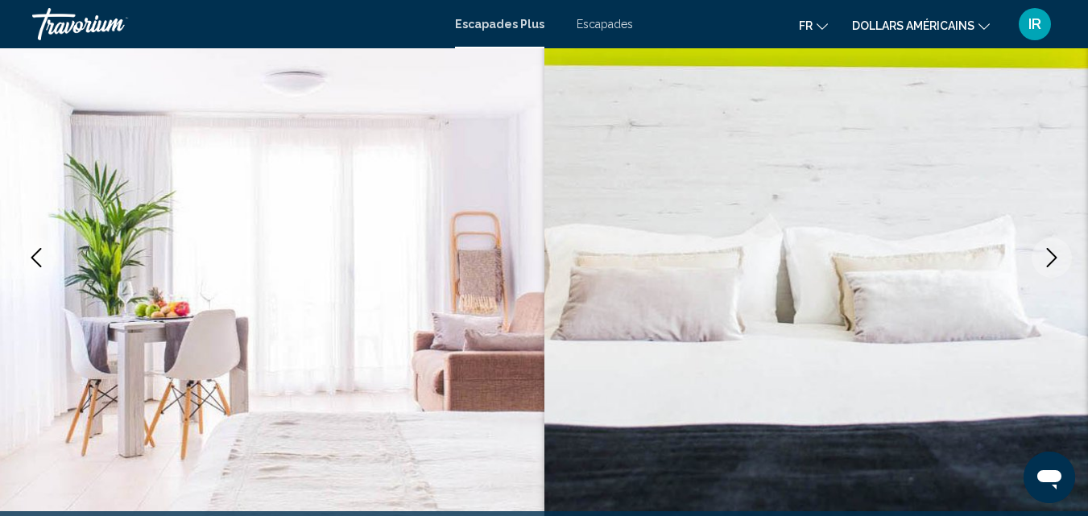
click at [1048, 259] on icon "Next image" at bounding box center [1051, 257] width 19 height 19
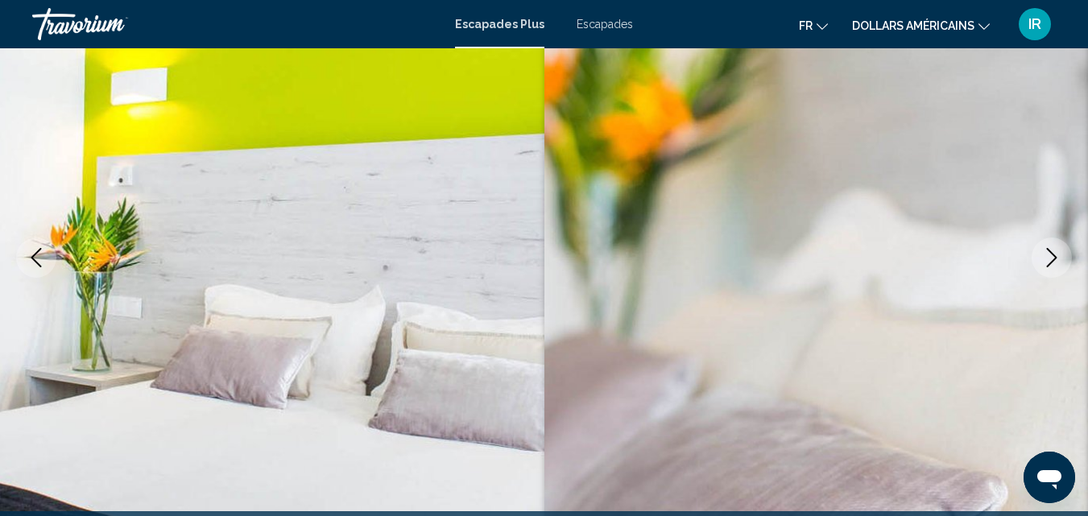
click at [1048, 259] on icon "Next image" at bounding box center [1051, 257] width 19 height 19
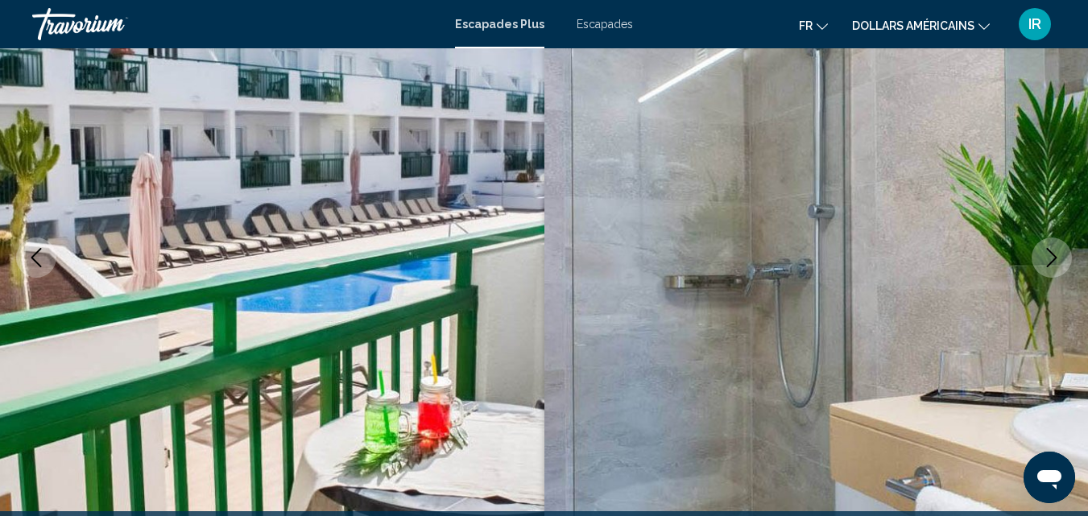
click at [1048, 259] on icon "Next image" at bounding box center [1051, 257] width 19 height 19
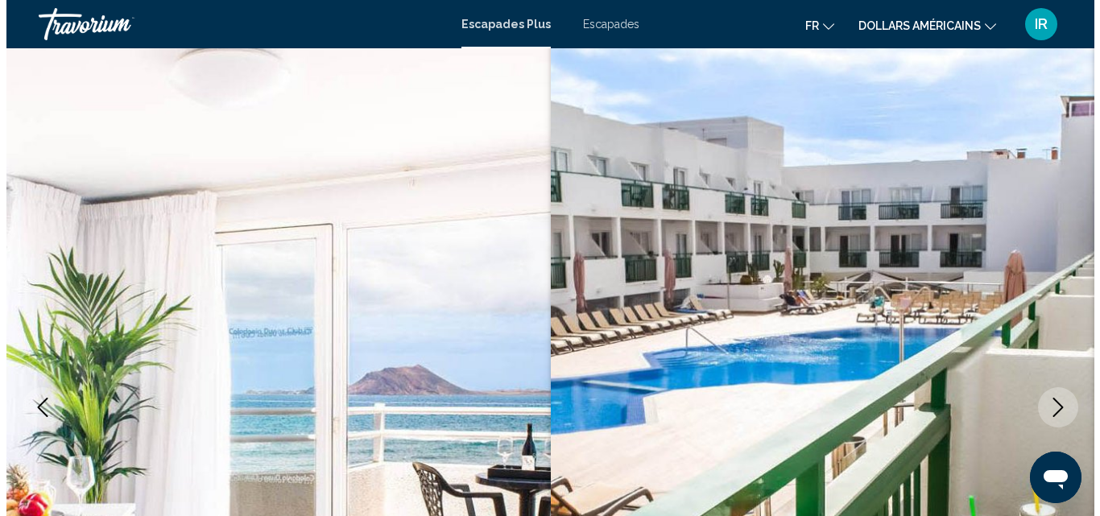
scroll to position [0, 0]
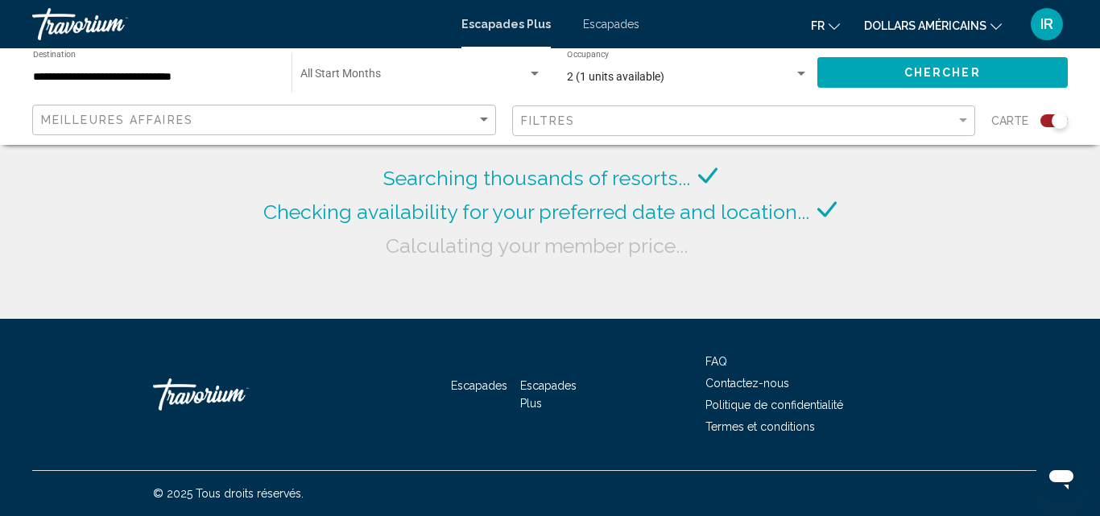
click at [96, 68] on div "**********" at bounding box center [154, 73] width 242 height 44
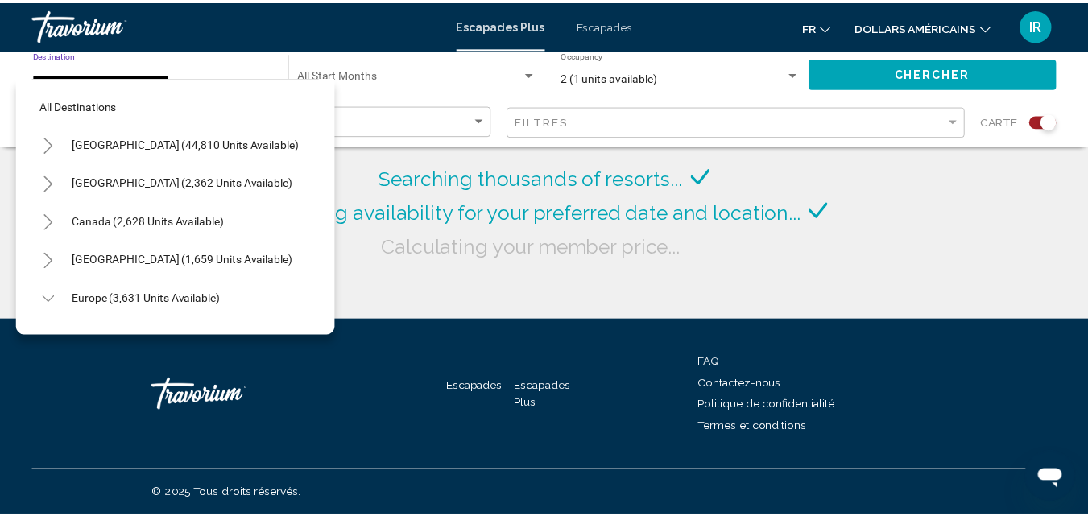
scroll to position [721, 0]
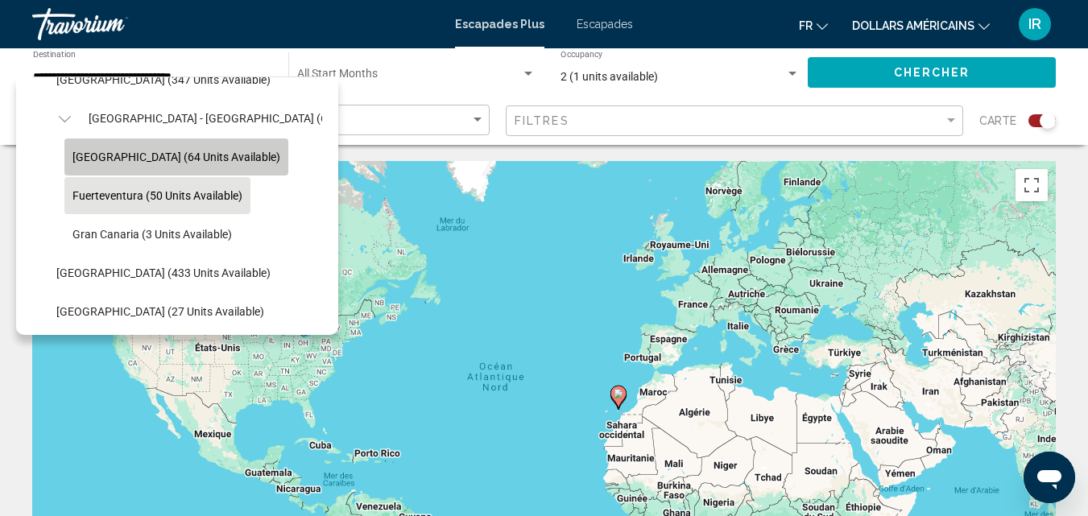
click at [181, 168] on button "[GEOGRAPHIC_DATA] (64 units available)" at bounding box center [176, 157] width 224 height 37
type input "**********"
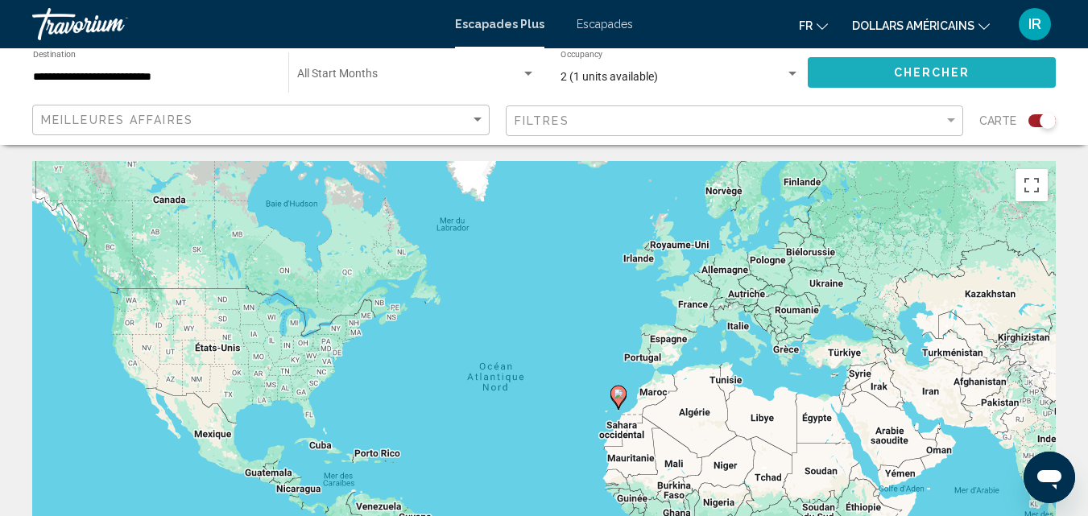
click at [888, 85] on button "Chercher" at bounding box center [932, 72] width 248 height 30
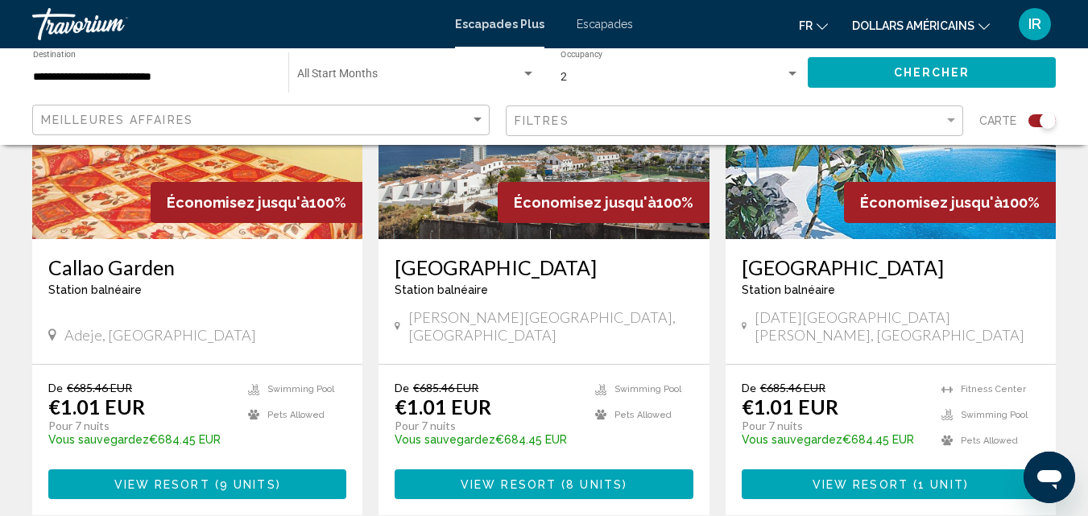
scroll to position [703, 0]
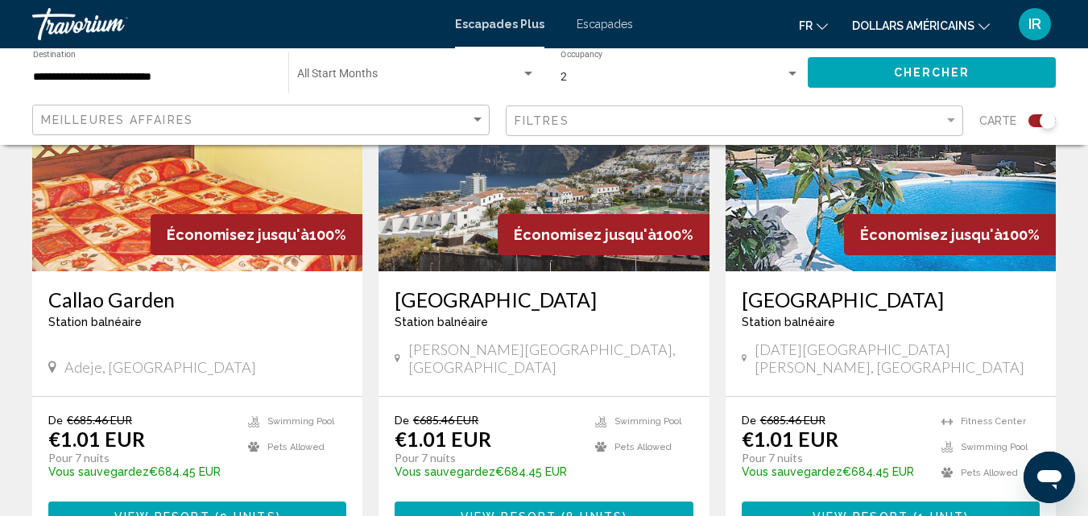
click at [806, 308] on h3 "[GEOGRAPHIC_DATA]" at bounding box center [891, 300] width 298 height 24
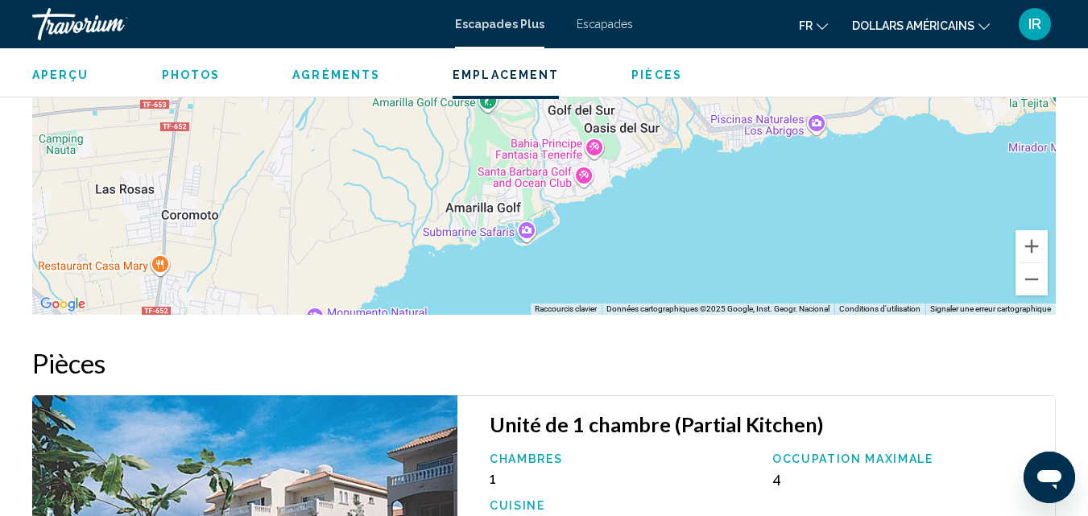
scroll to position [1739, 0]
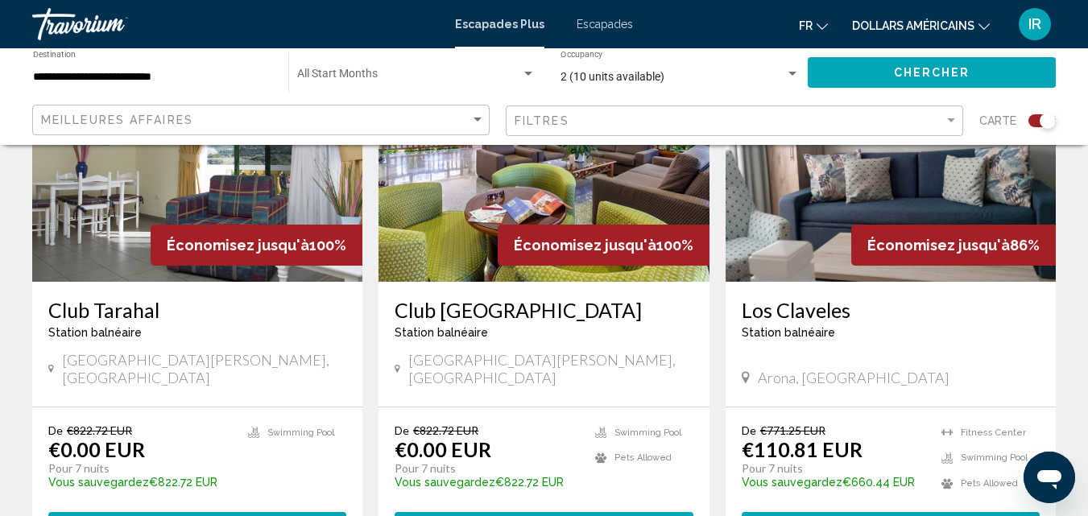
scroll to position [1264, 0]
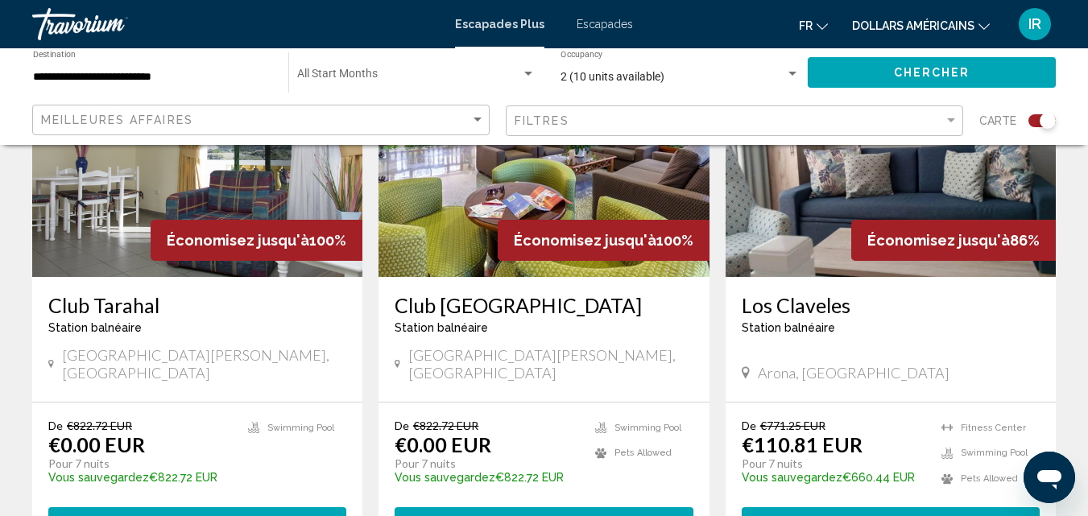
click at [523, 293] on h3 "Club [GEOGRAPHIC_DATA]" at bounding box center [544, 305] width 298 height 24
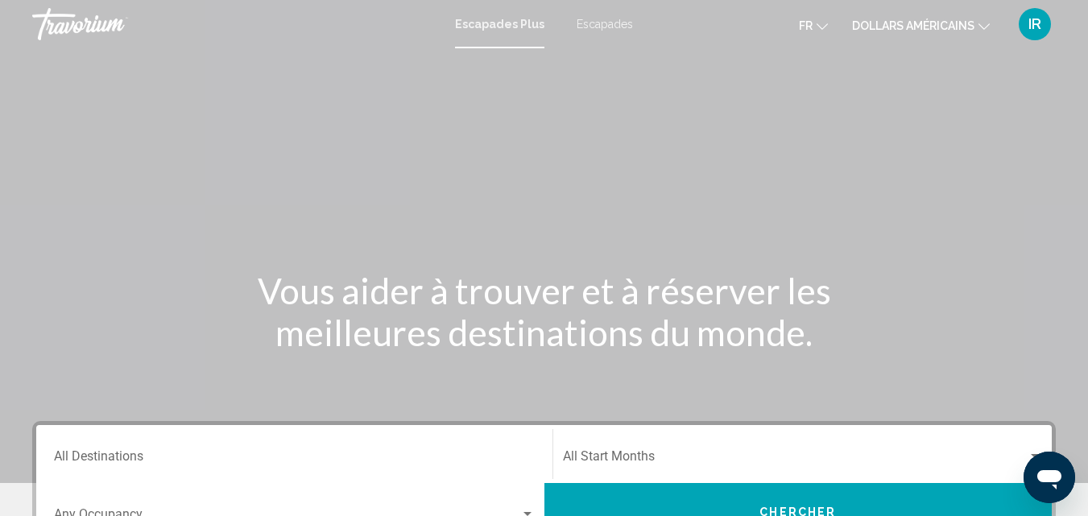
click at [606, 25] on font "Escapades" at bounding box center [605, 24] width 56 height 13
click at [402, 457] on input "Destination All Destinations" at bounding box center [294, 460] width 481 height 14
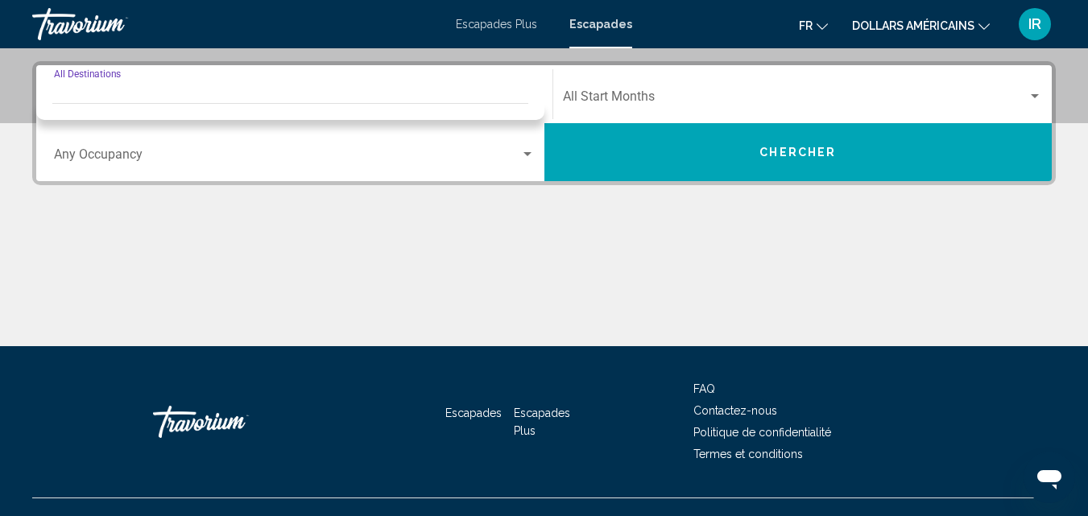
scroll to position [369, 0]
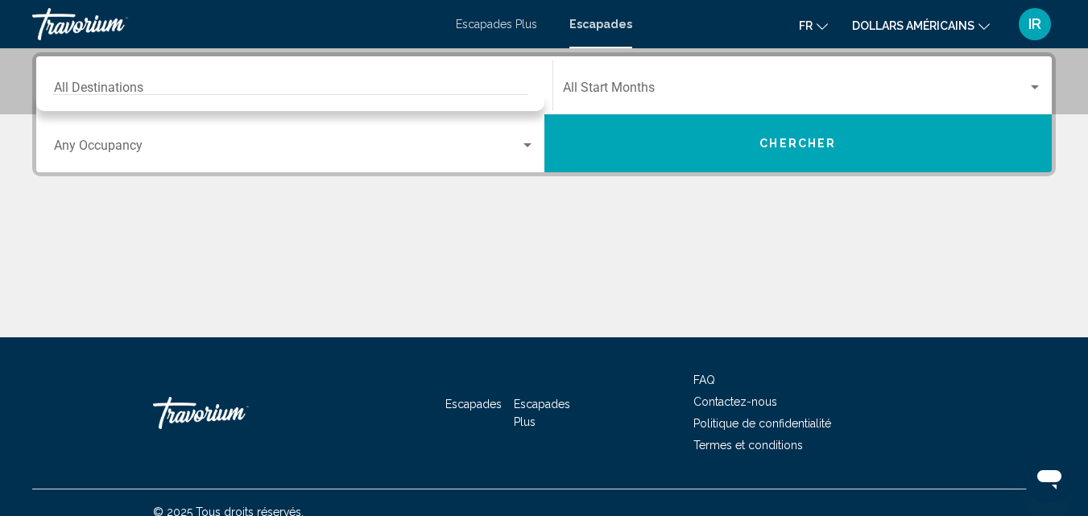
click at [420, 72] on div "Destination All Destinations" at bounding box center [294, 85] width 481 height 51
click at [418, 81] on div "Destination All Destinations" at bounding box center [294, 85] width 481 height 51
click at [433, 159] on div "Occupancy Any Occupancy" at bounding box center [294, 143] width 481 height 51
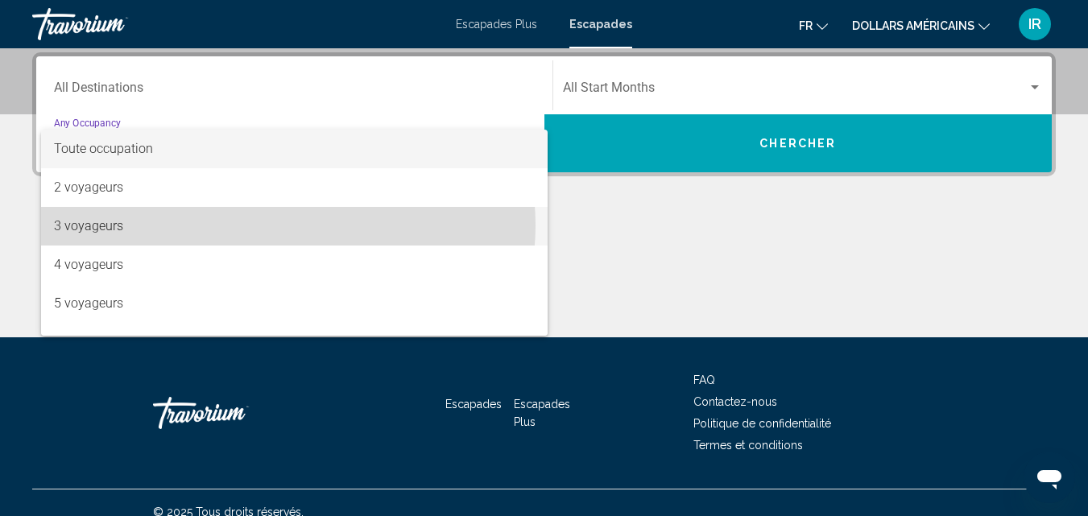
click at [287, 226] on span "3 voyageurs" at bounding box center [294, 226] width 481 height 39
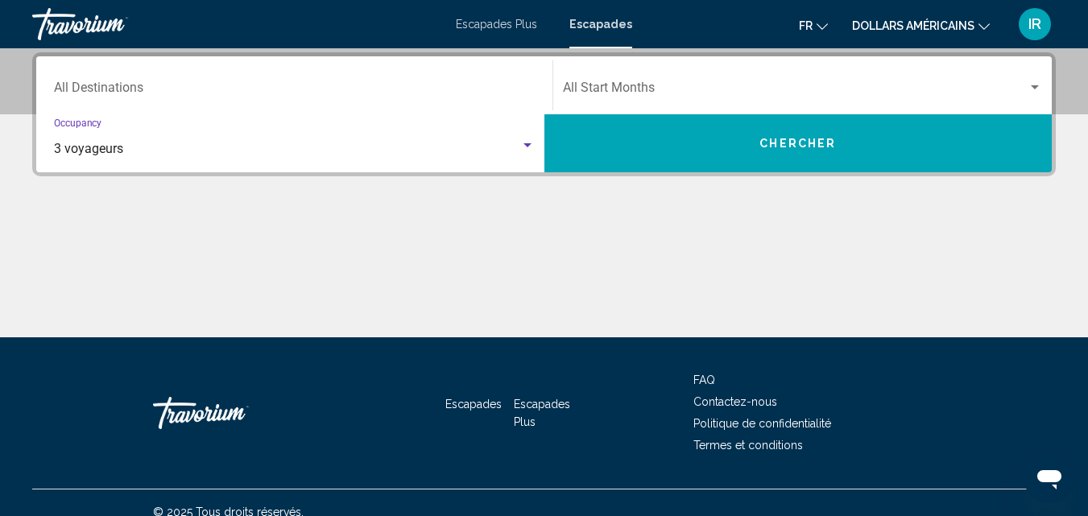
click at [713, 77] on div "Start Month All Start Months" at bounding box center [803, 85] width 480 height 51
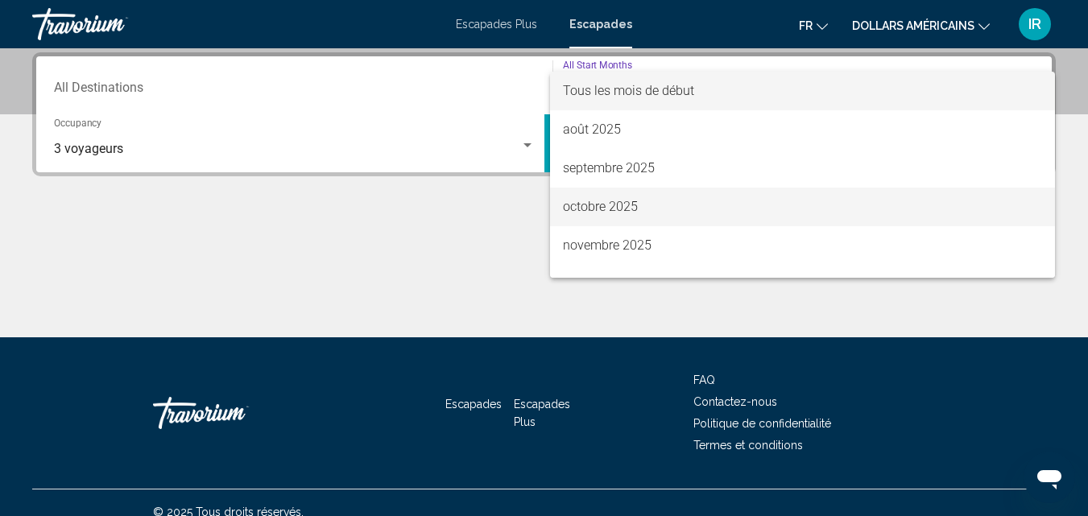
click at [652, 217] on span "octobre 2025" at bounding box center [803, 207] width 480 height 39
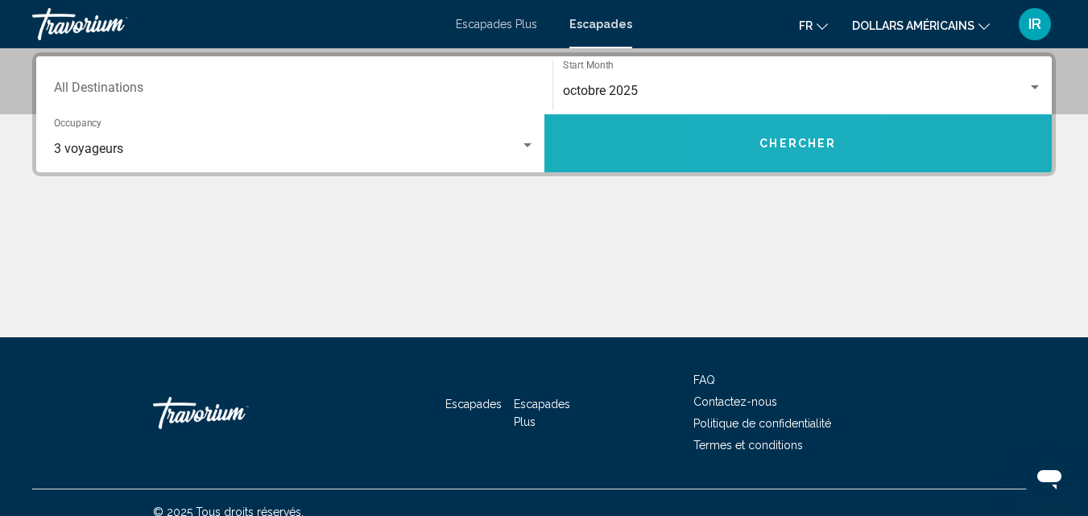
click at [766, 122] on button "Chercher" at bounding box center [798, 143] width 508 height 58
